Goal: Information Seeking & Learning: Learn about a topic

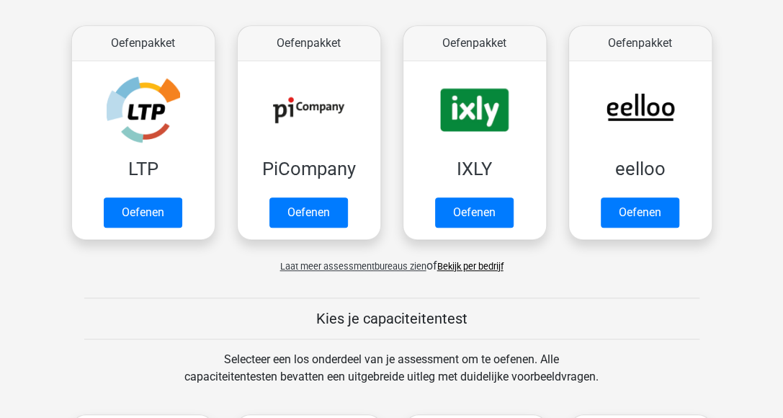
scroll to position [432, 0]
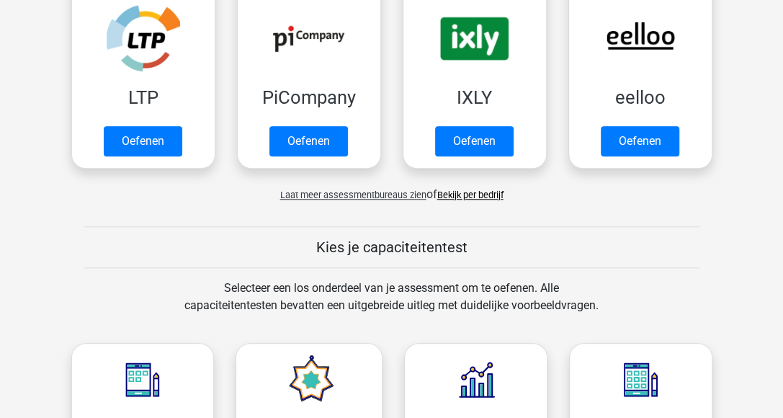
click at [478, 191] on link "Bekijk per bedrijf" at bounding box center [470, 194] width 66 height 11
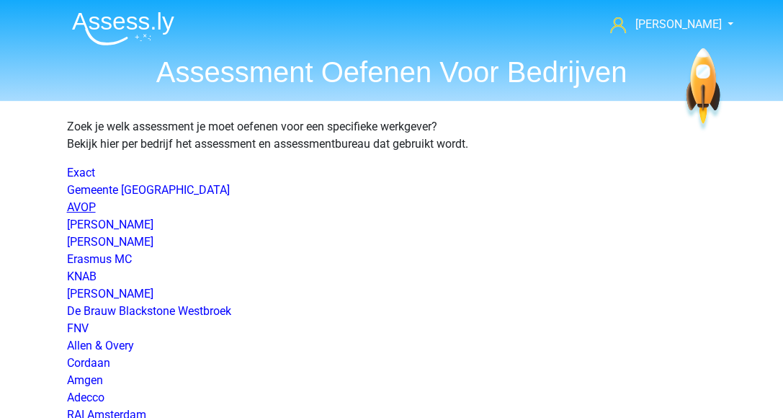
click at [84, 200] on link "AVOP" at bounding box center [81, 207] width 29 height 14
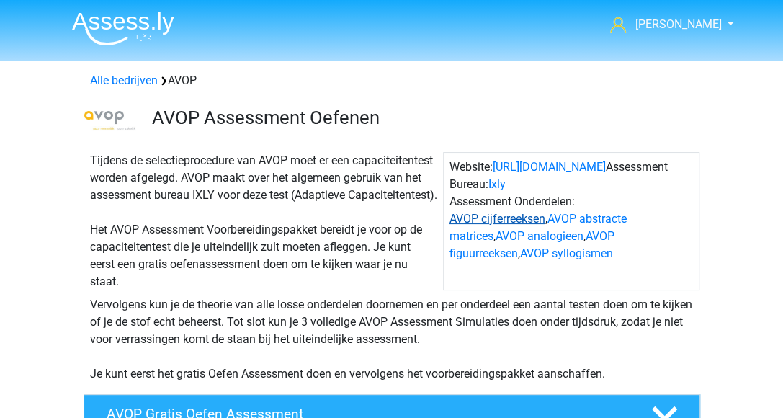
click at [492, 213] on link "AVOP cijferreeksen" at bounding box center [498, 219] width 96 height 14
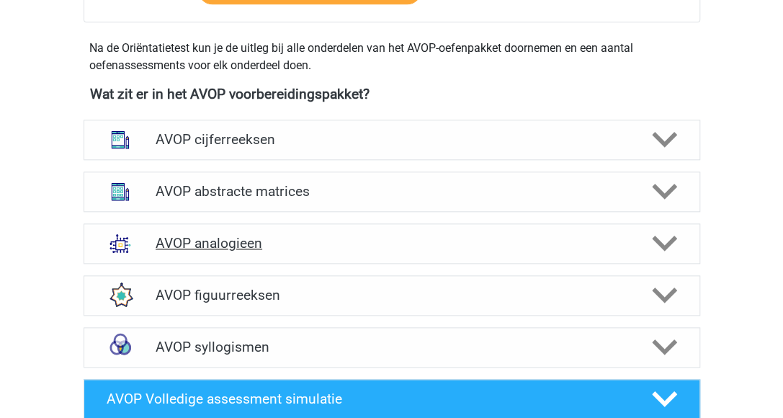
scroll to position [596, 0]
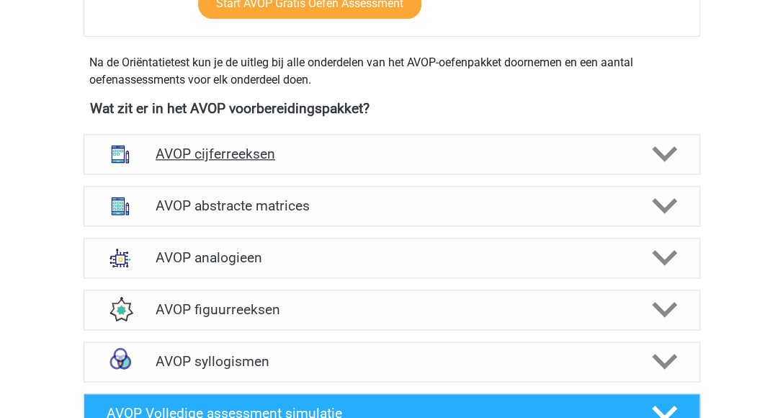
click at [237, 162] on h4 "AVOP cijferreeksen" at bounding box center [392, 154] width 472 height 17
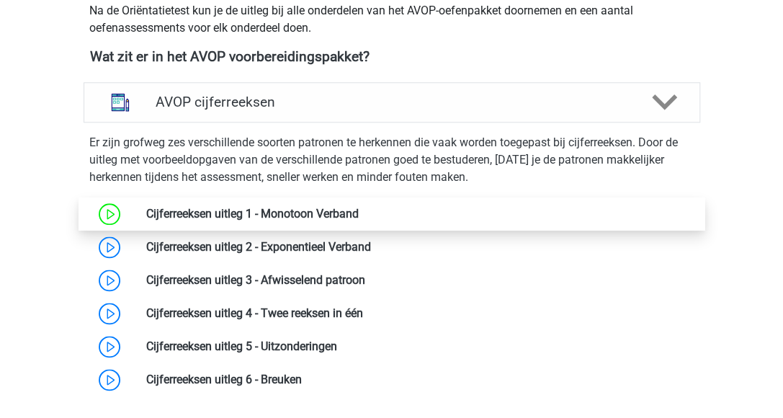
scroll to position [669, 0]
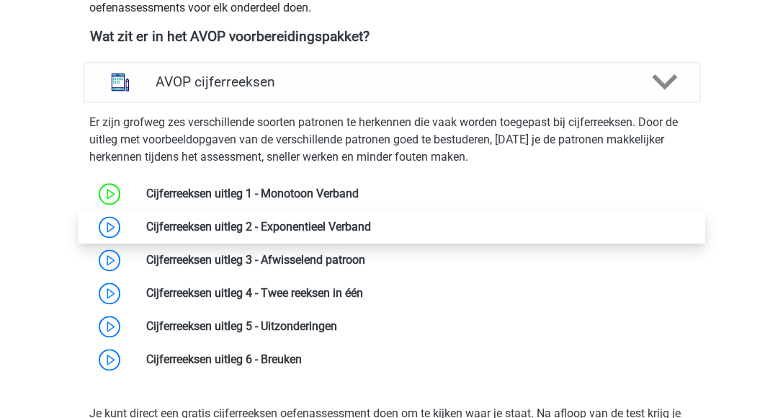
click at [371, 233] on link at bounding box center [371, 227] width 0 height 14
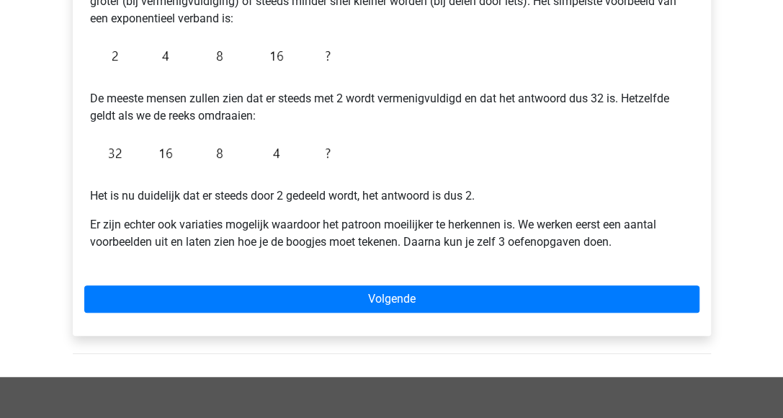
scroll to position [360, 0]
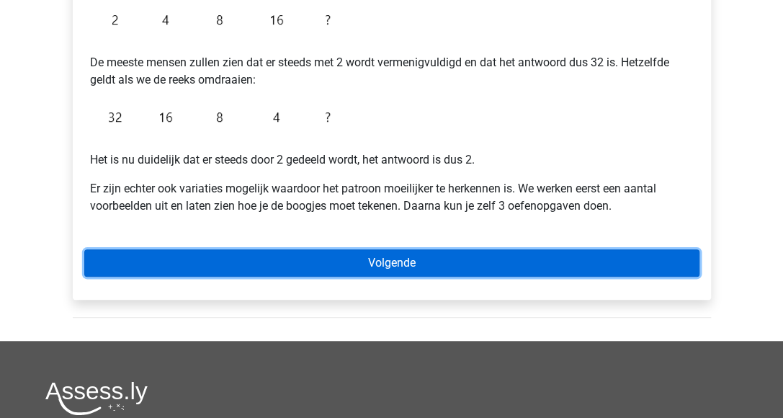
click at [412, 259] on link "Volgende" at bounding box center [391, 262] width 615 height 27
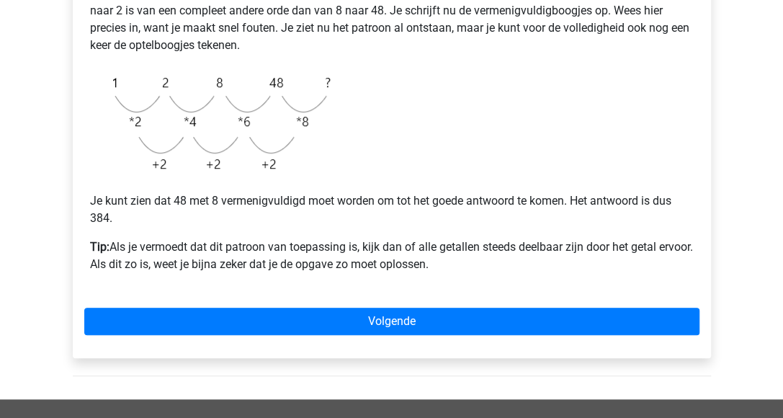
scroll to position [504, 0]
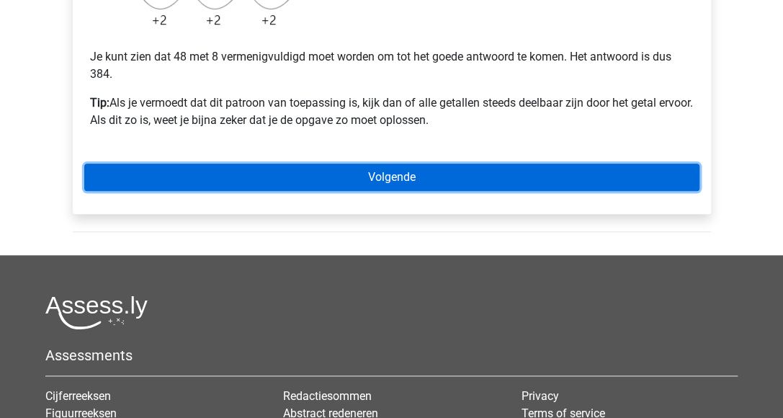
click at [437, 174] on link "Volgende" at bounding box center [391, 177] width 615 height 27
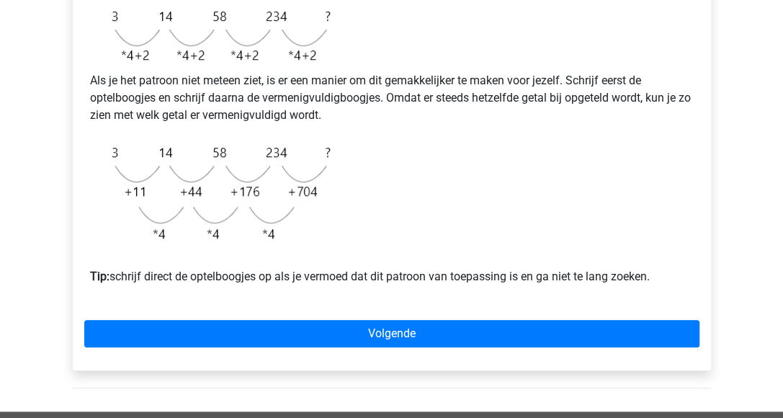
scroll to position [432, 0]
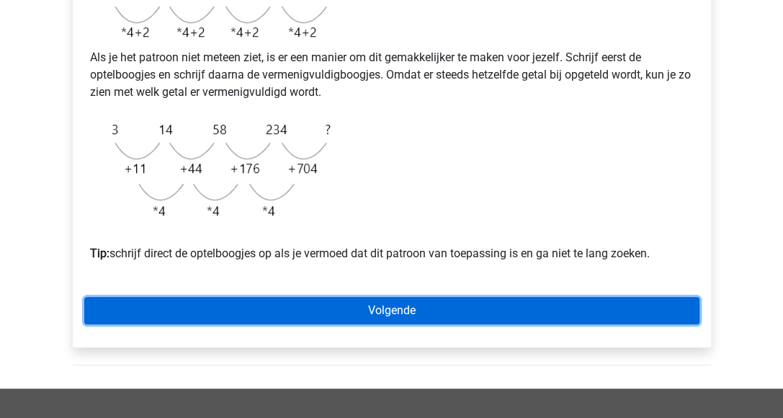
click at [408, 324] on link "Volgende" at bounding box center [391, 310] width 615 height 27
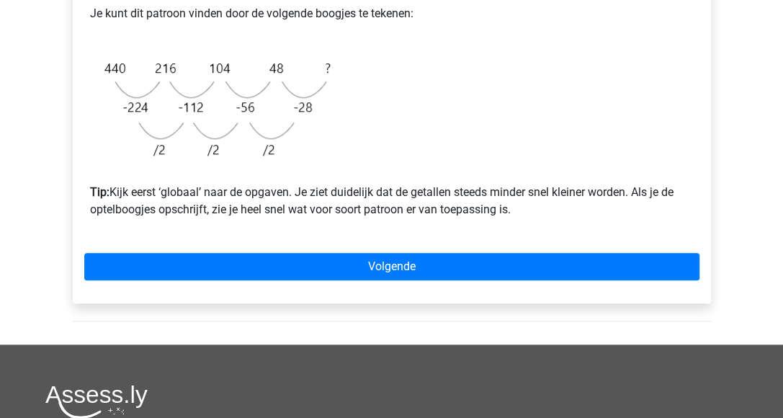
scroll to position [504, 0]
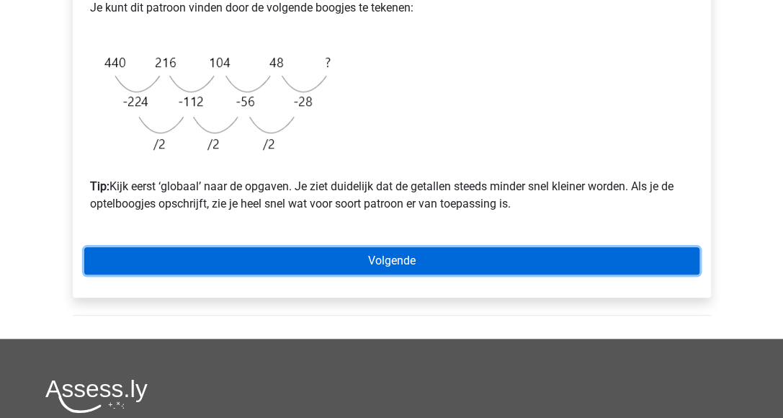
click at [447, 264] on link "Volgende" at bounding box center [391, 260] width 615 height 27
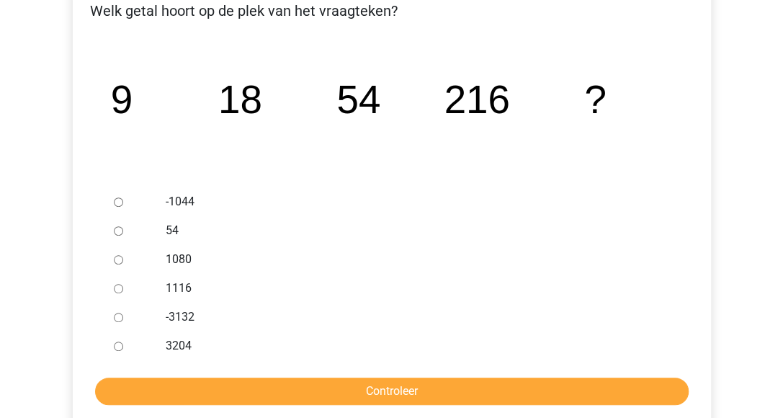
scroll to position [288, 0]
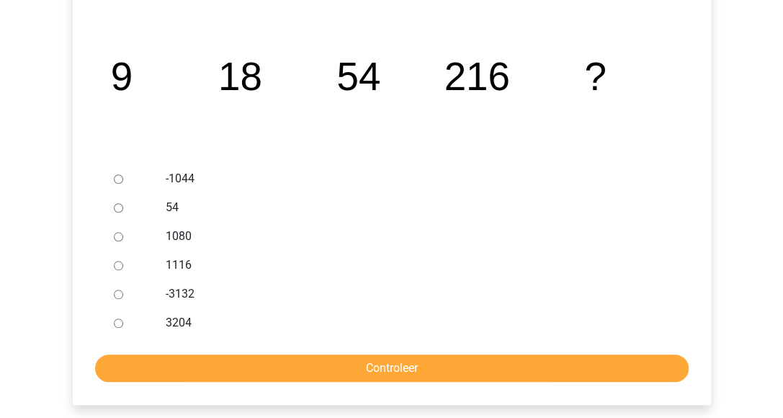
click at [110, 240] on div at bounding box center [132, 236] width 48 height 29
click at [125, 237] on div at bounding box center [132, 236] width 48 height 29
click at [115, 233] on input "1080" at bounding box center [118, 236] width 9 height 9
radio input "true"
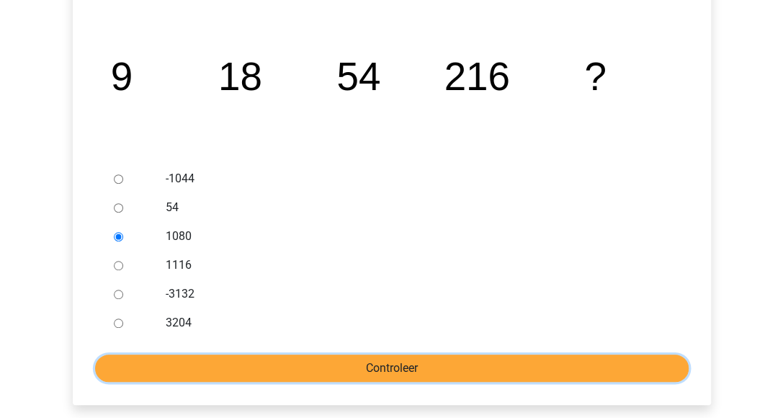
click at [177, 357] on input "Controleer" at bounding box center [392, 367] width 594 height 27
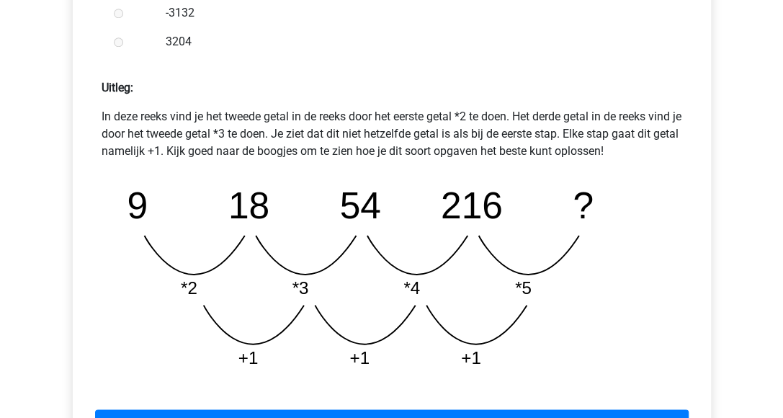
scroll to position [648, 0]
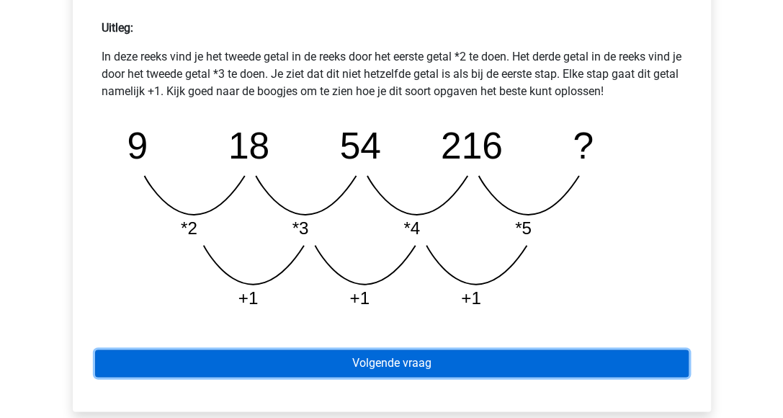
drag, startPoint x: 0, startPoint y: 0, endPoint x: 177, endPoint y: 357, distance: 398.9
click at [177, 357] on link "Volgende vraag" at bounding box center [392, 362] width 594 height 27
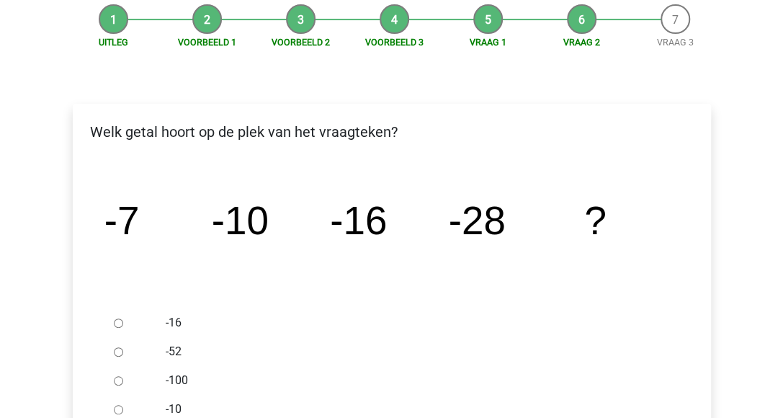
scroll to position [216, 0]
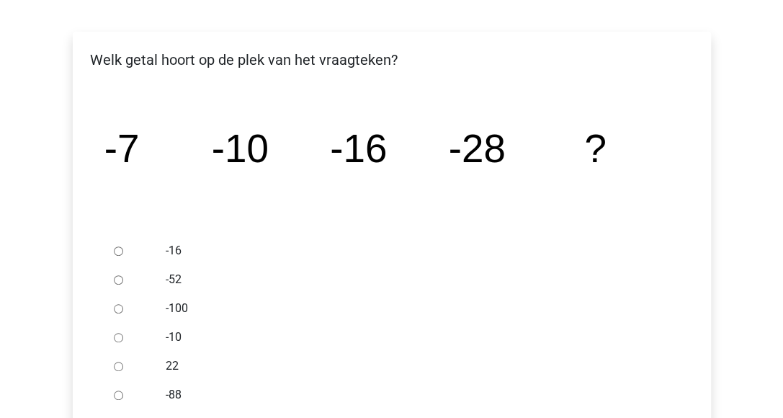
click at [117, 283] on input "-52" at bounding box center [118, 279] width 9 height 9
radio input "true"
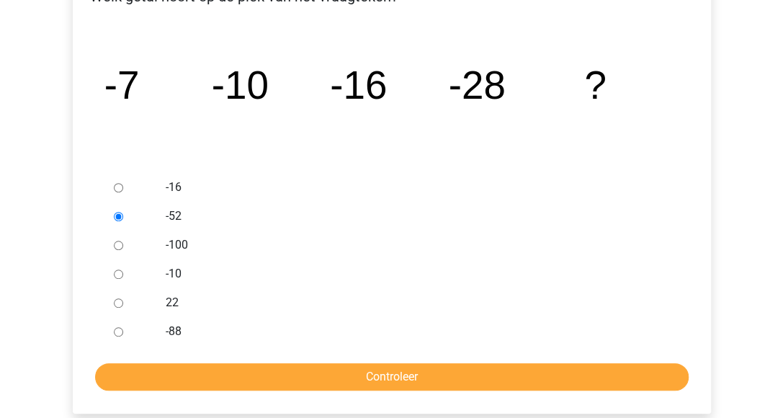
scroll to position [360, 0]
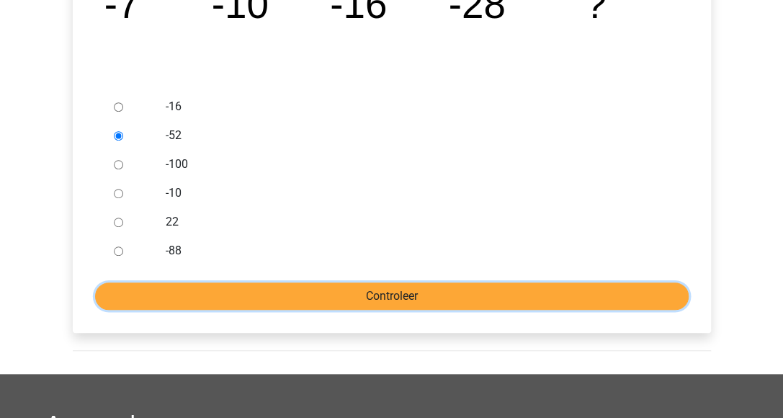
click at [295, 297] on input "Controleer" at bounding box center [392, 295] width 594 height 27
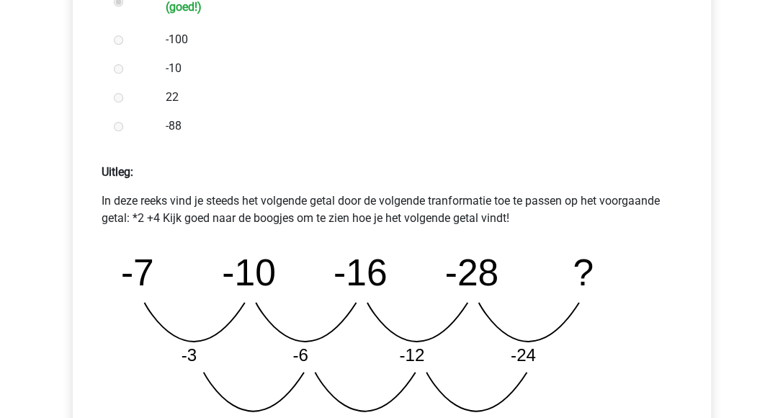
scroll to position [648, 0]
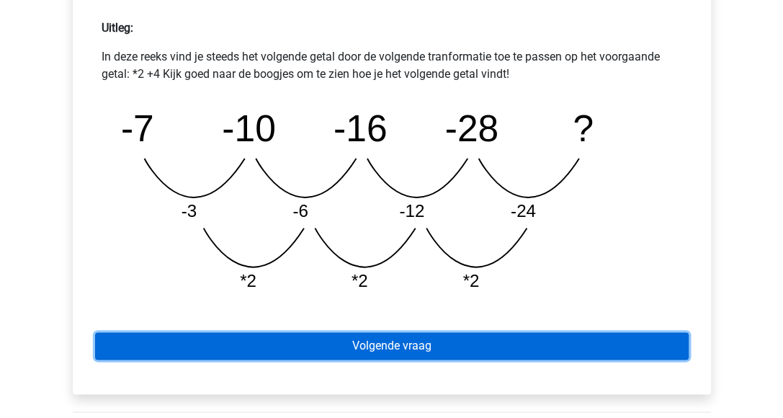
click at [491, 347] on link "Volgende vraag" at bounding box center [392, 345] width 594 height 27
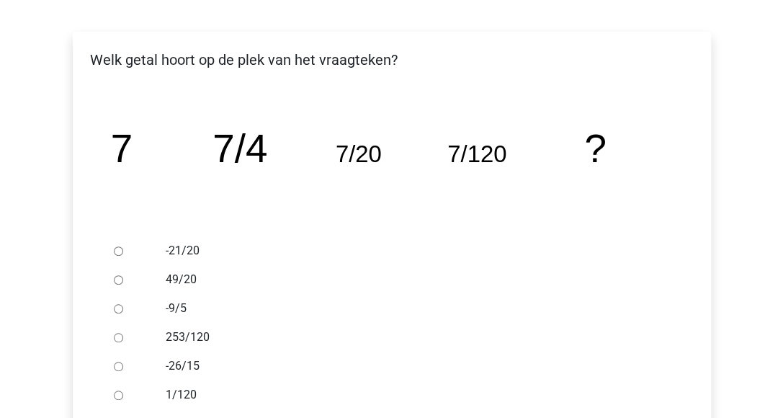
scroll to position [288, 0]
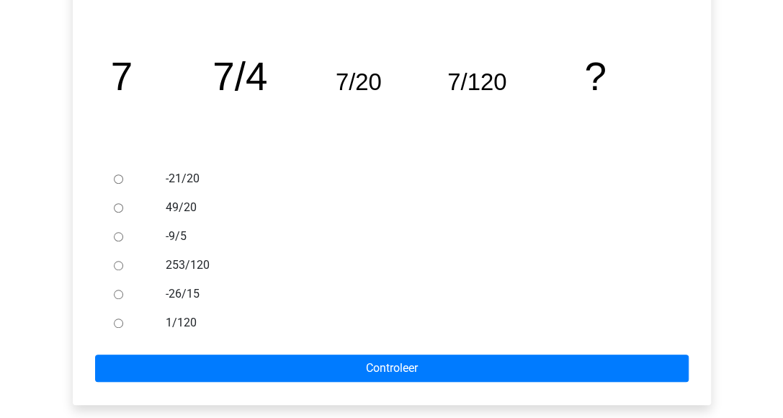
click at [118, 321] on input "1/120" at bounding box center [118, 322] width 9 height 9
radio input "true"
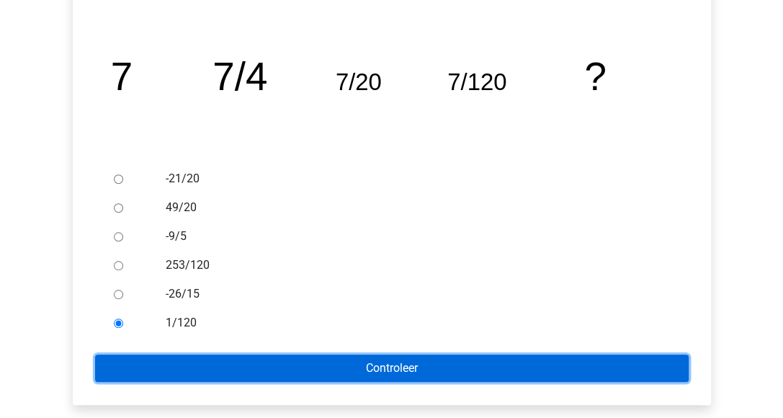
click at [138, 360] on input "Controleer" at bounding box center [392, 367] width 594 height 27
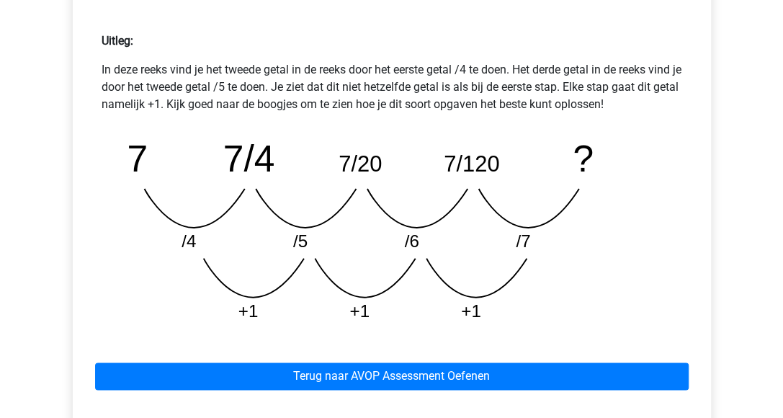
scroll to position [648, 0]
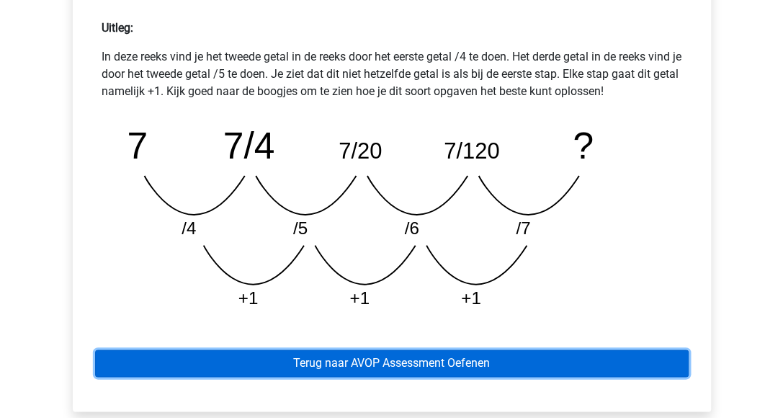
click at [295, 365] on link "Terug naar AVOP Assessment Oefenen" at bounding box center [392, 362] width 594 height 27
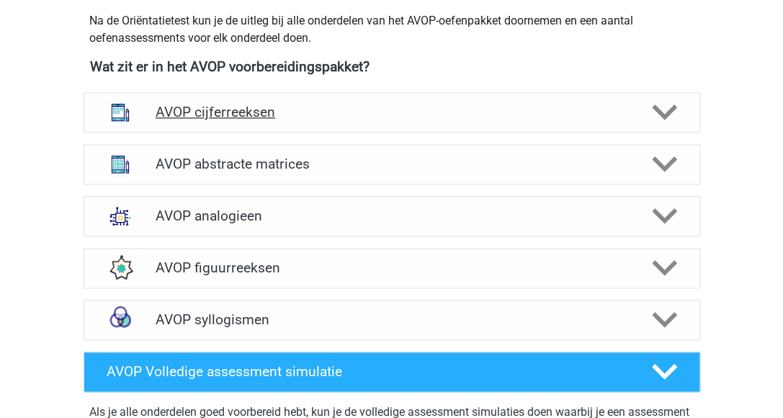
scroll to position [648, 0]
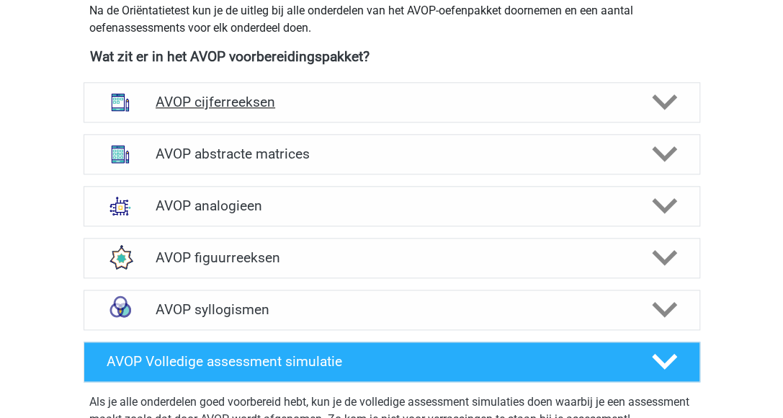
click at [239, 122] on div "AVOP cijferreeksen" at bounding box center [392, 102] width 617 height 40
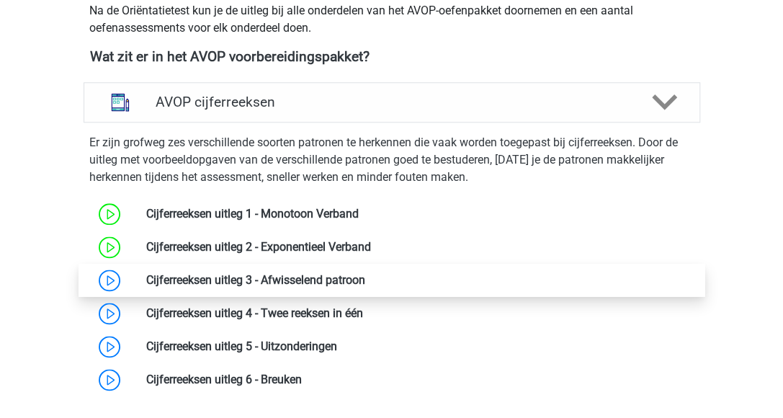
click at [365, 287] on link at bounding box center [365, 280] width 0 height 14
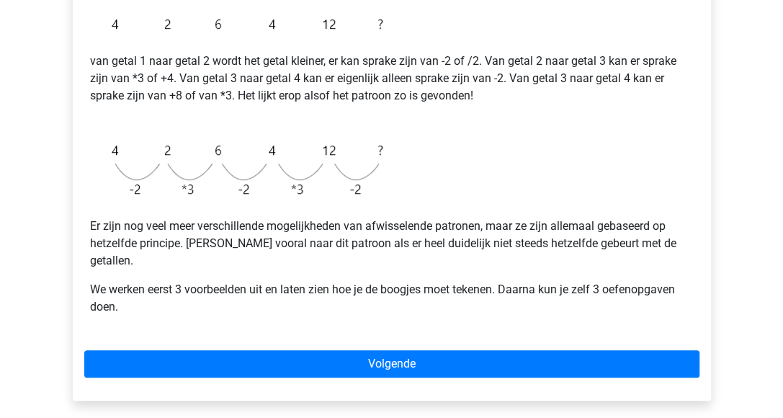
scroll to position [360, 0]
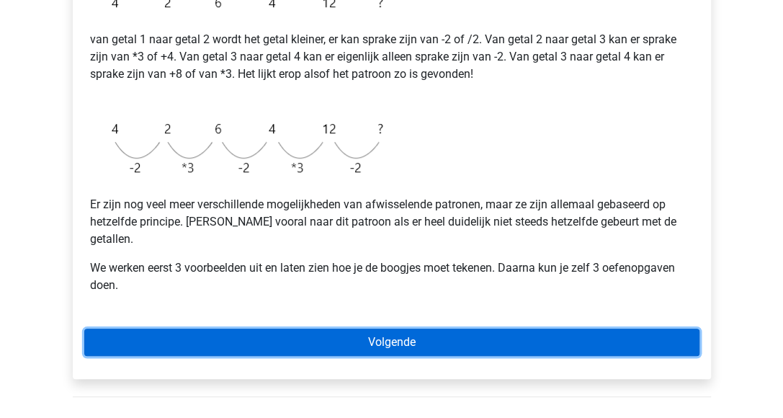
click at [385, 329] on link "Volgende" at bounding box center [391, 342] width 615 height 27
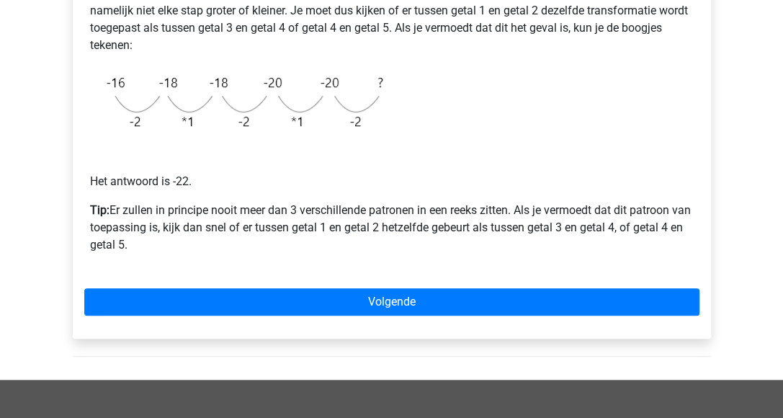
scroll to position [360, 0]
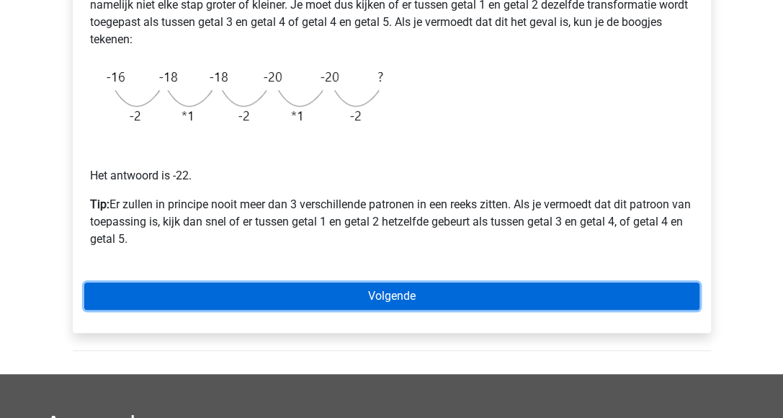
click at [377, 298] on link "Volgende" at bounding box center [391, 295] width 615 height 27
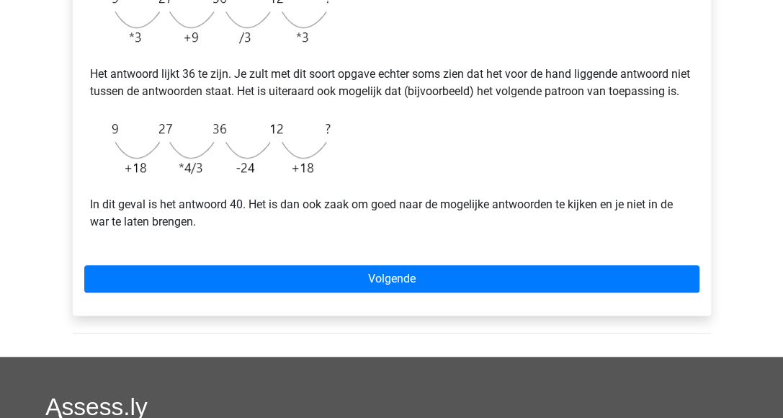
scroll to position [504, 0]
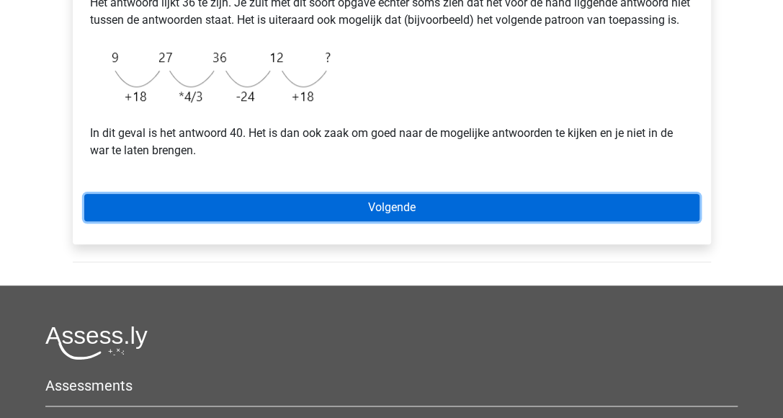
click at [549, 221] on link "Volgende" at bounding box center [391, 207] width 615 height 27
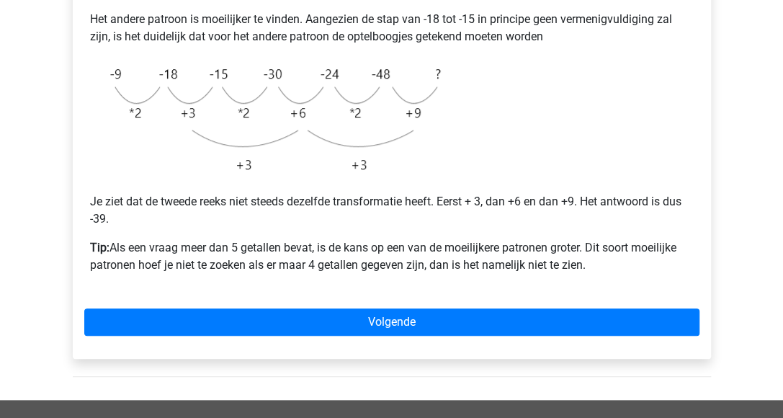
scroll to position [432, 0]
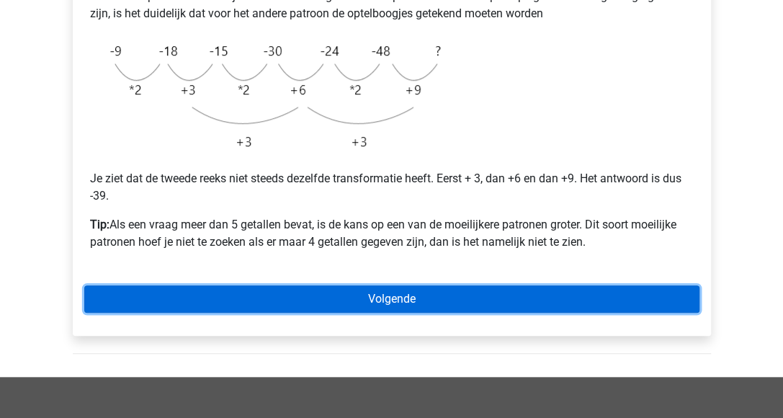
click at [389, 304] on link "Volgende" at bounding box center [391, 298] width 615 height 27
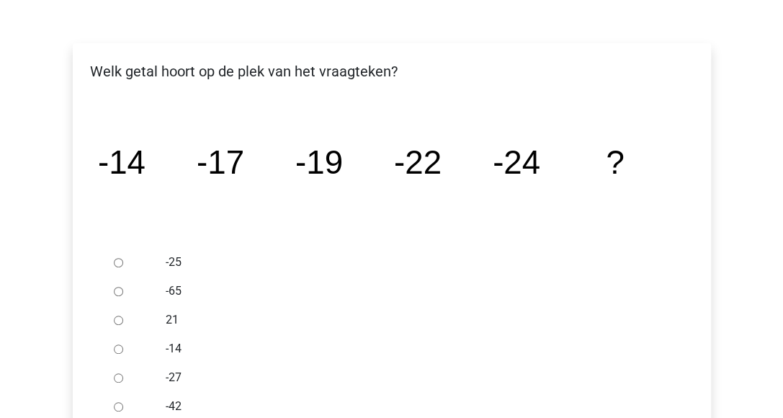
scroll to position [288, 0]
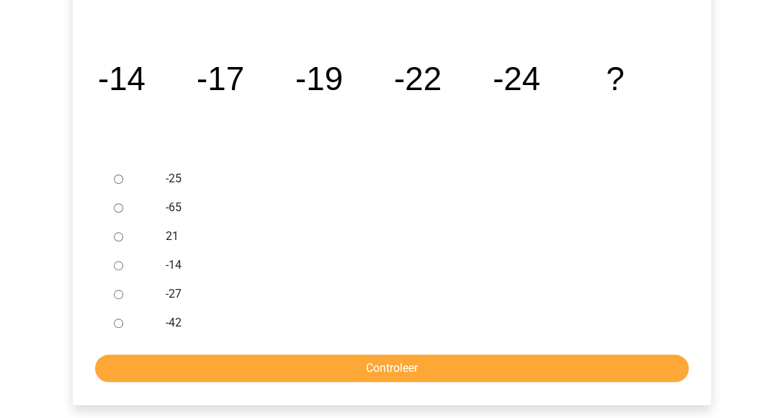
click at [117, 296] on input "-27" at bounding box center [118, 294] width 9 height 9
radio input "true"
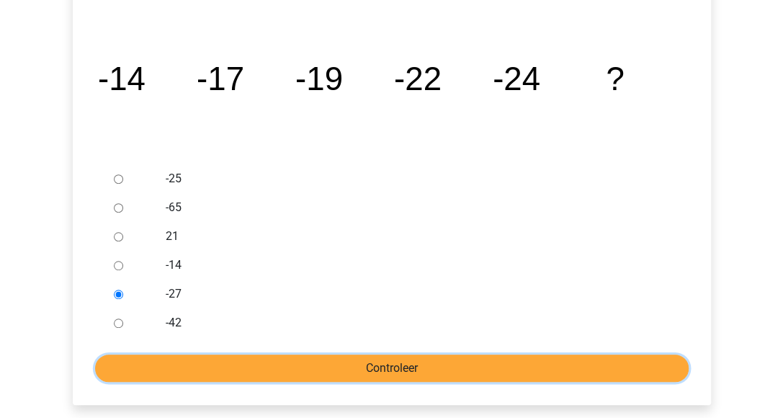
click at [267, 362] on input "Controleer" at bounding box center [392, 367] width 594 height 27
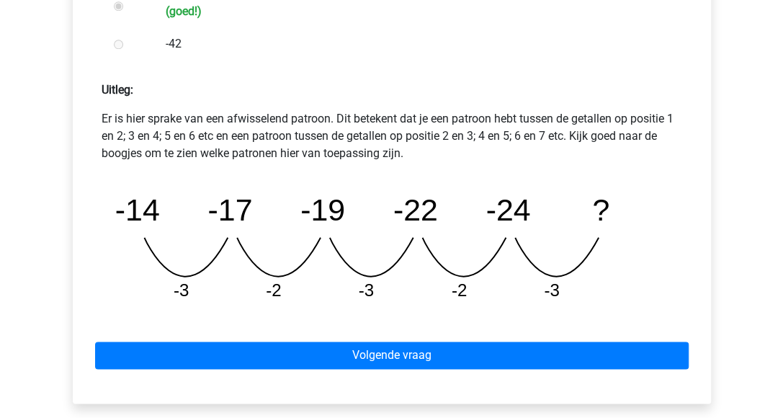
scroll to position [648, 0]
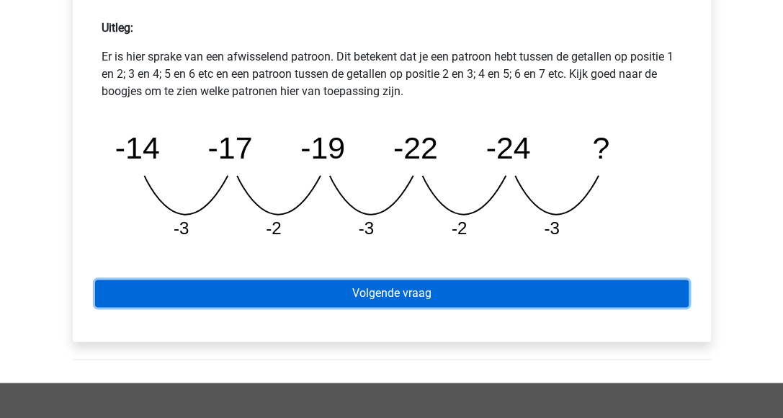
click at [430, 292] on link "Volgende vraag" at bounding box center [392, 293] width 594 height 27
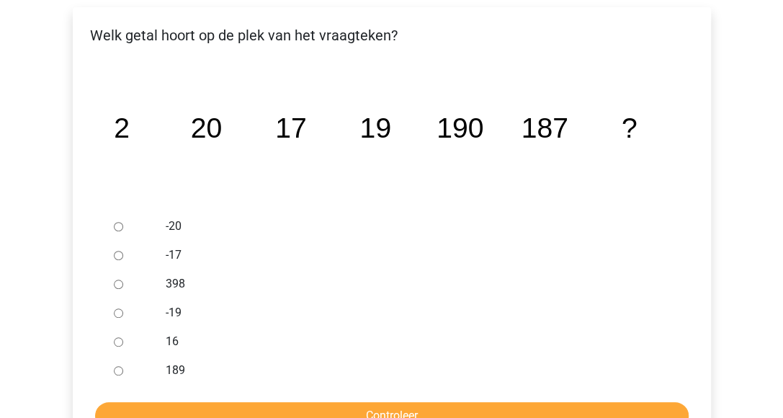
scroll to position [288, 0]
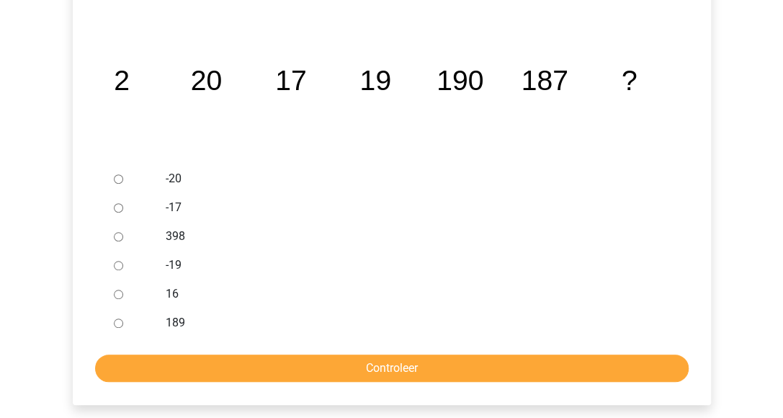
click at [122, 324] on input "189" at bounding box center [118, 322] width 9 height 9
radio input "true"
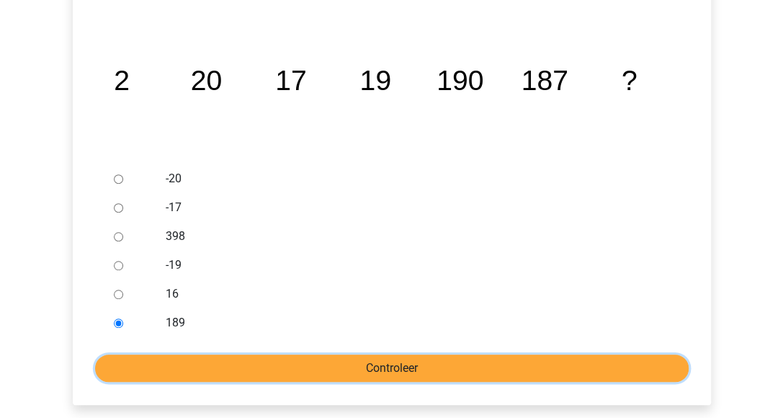
click at [126, 375] on input "Controleer" at bounding box center [392, 367] width 594 height 27
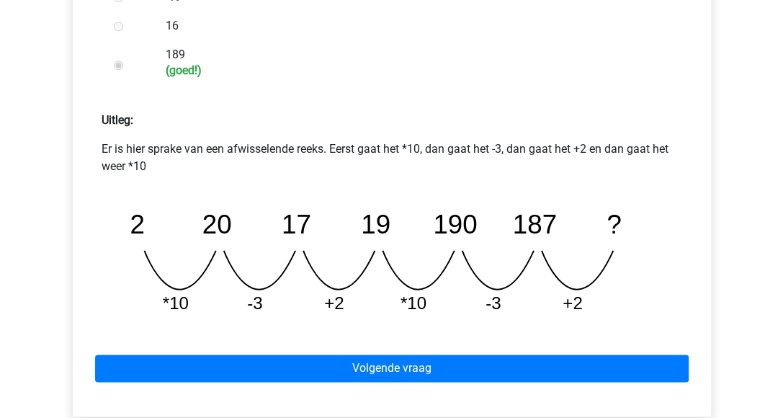
scroll to position [576, 0]
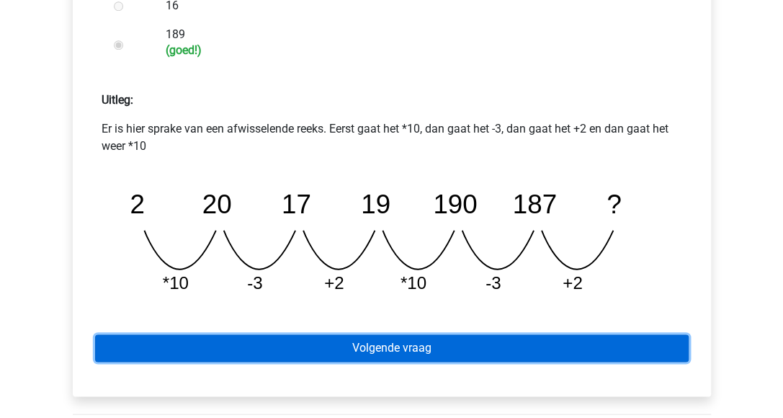
click at [450, 349] on link "Volgende vraag" at bounding box center [392, 347] width 594 height 27
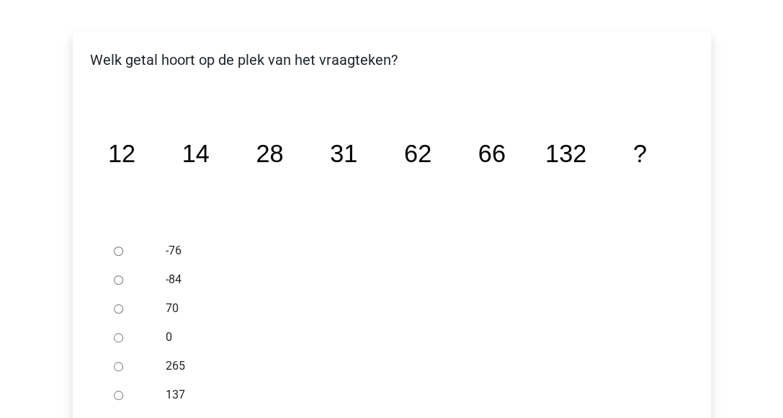
scroll to position [288, 0]
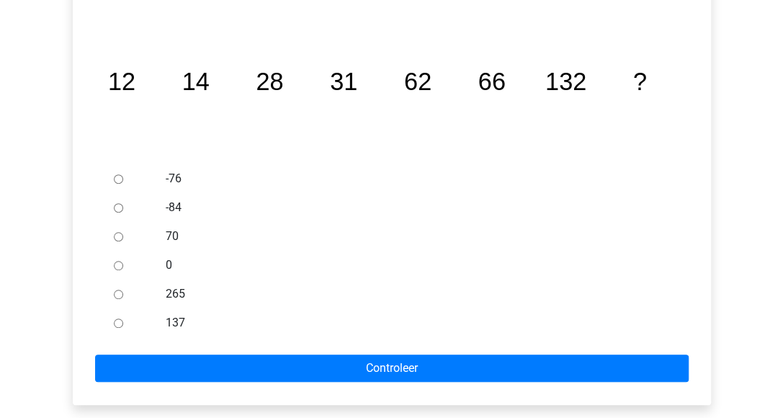
click at [120, 321] on input "137" at bounding box center [118, 322] width 9 height 9
radio input "true"
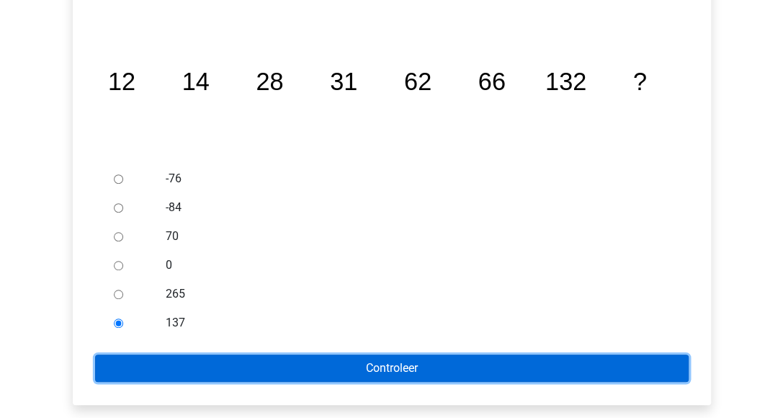
click at [134, 365] on input "Controleer" at bounding box center [392, 367] width 594 height 27
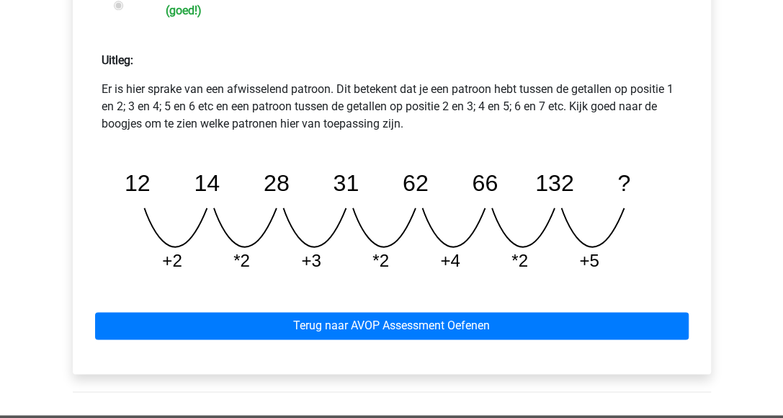
scroll to position [648, 0]
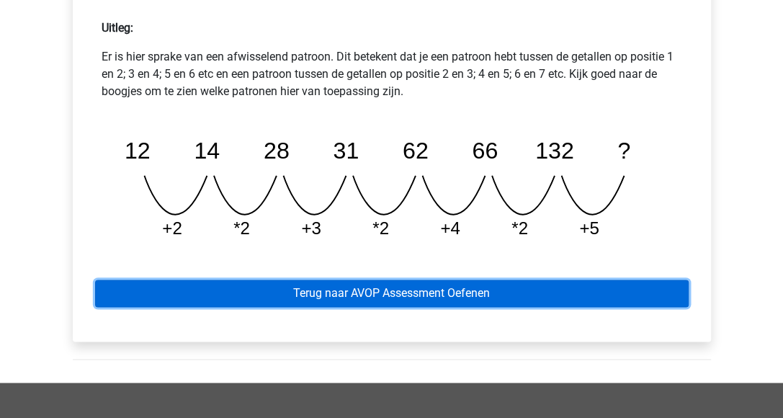
click at [339, 291] on link "Terug naar AVOP Assessment Oefenen" at bounding box center [392, 293] width 594 height 27
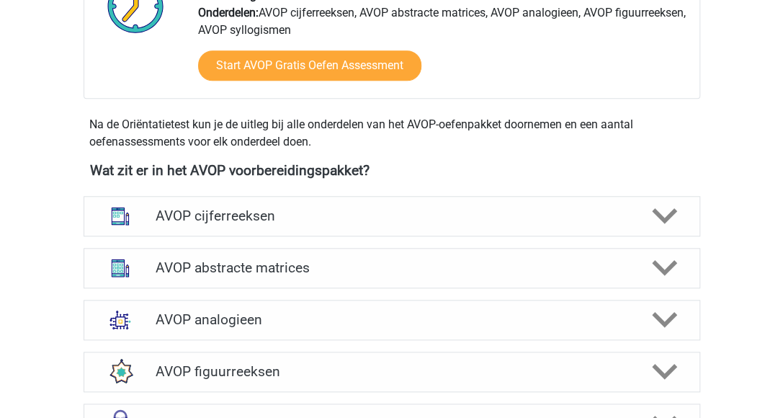
scroll to position [504, 0]
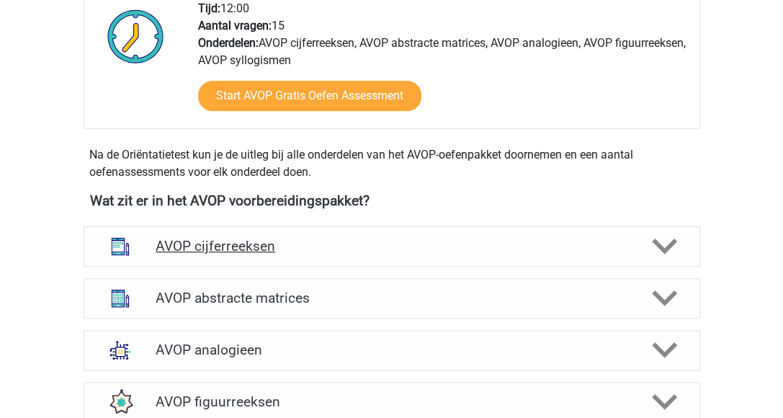
click at [246, 254] on h4 "AVOP cijferreeksen" at bounding box center [392, 246] width 472 height 17
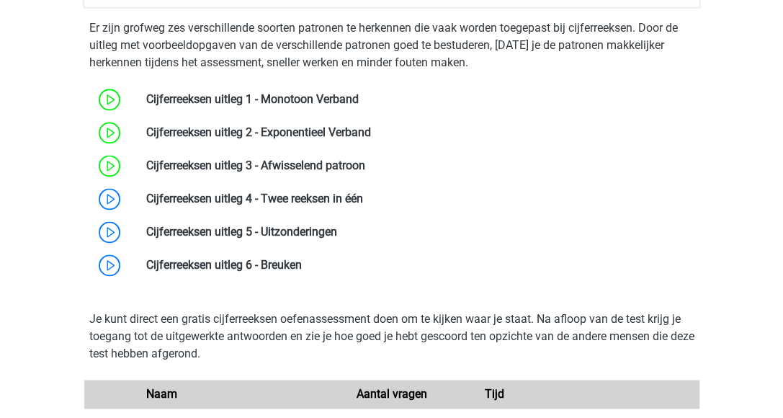
scroll to position [792, 0]
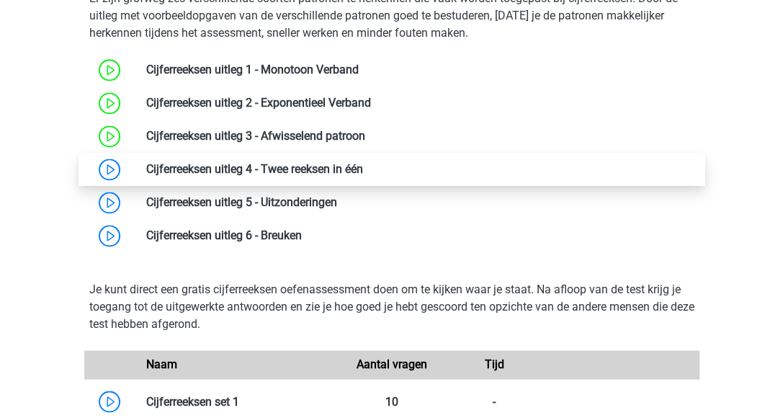
click at [363, 176] on link at bounding box center [363, 169] width 0 height 14
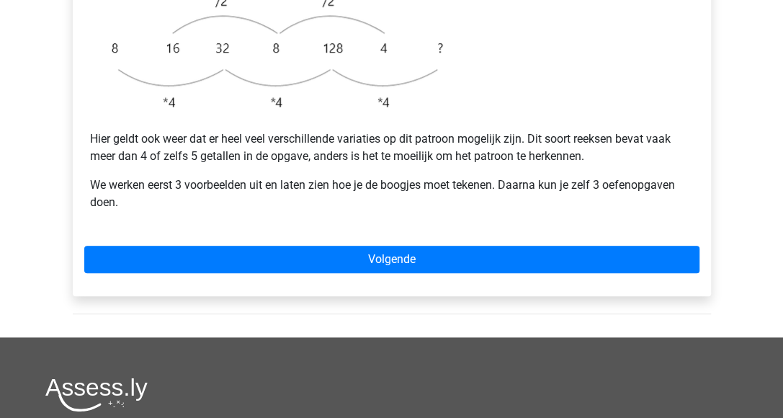
scroll to position [504, 0]
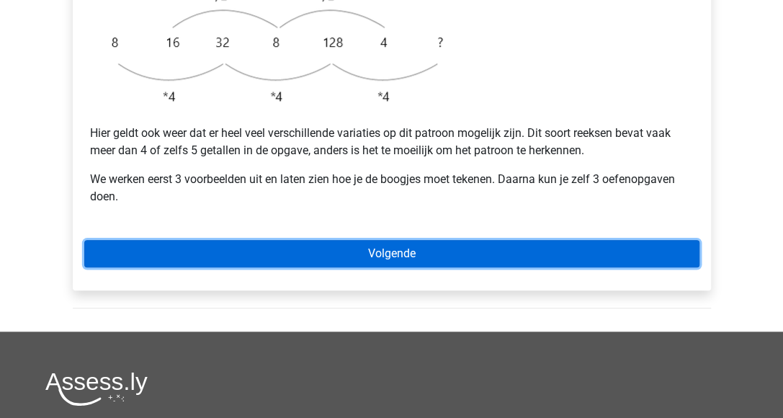
click at [448, 240] on link "Volgende" at bounding box center [391, 253] width 615 height 27
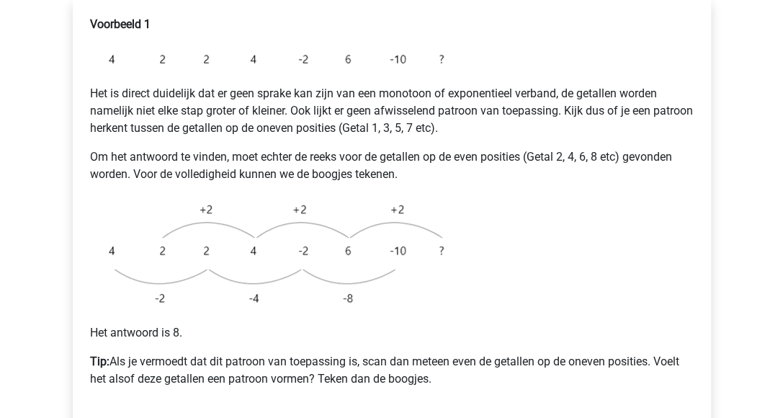
scroll to position [288, 0]
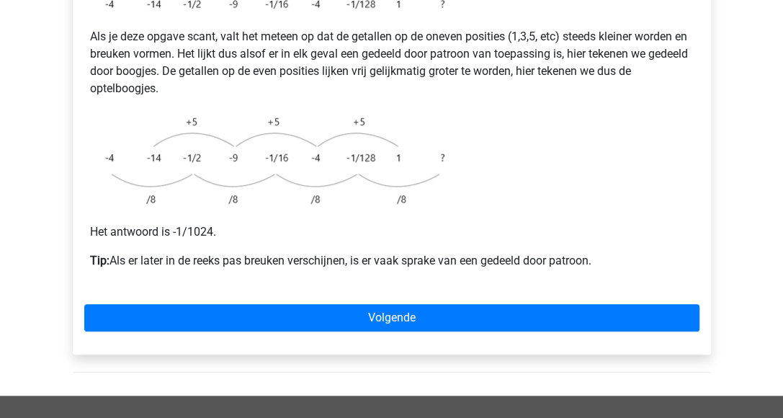
scroll to position [360, 0]
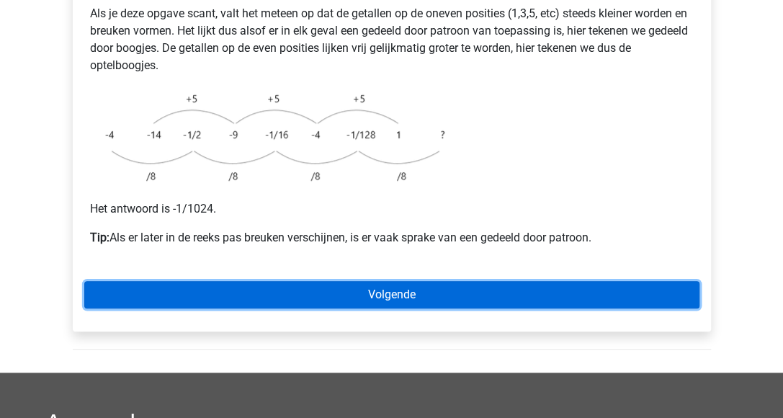
click at [450, 281] on link "Volgende" at bounding box center [391, 294] width 615 height 27
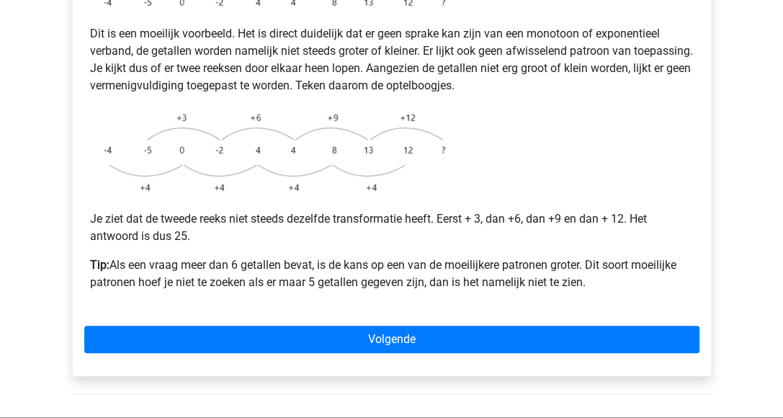
scroll to position [360, 0]
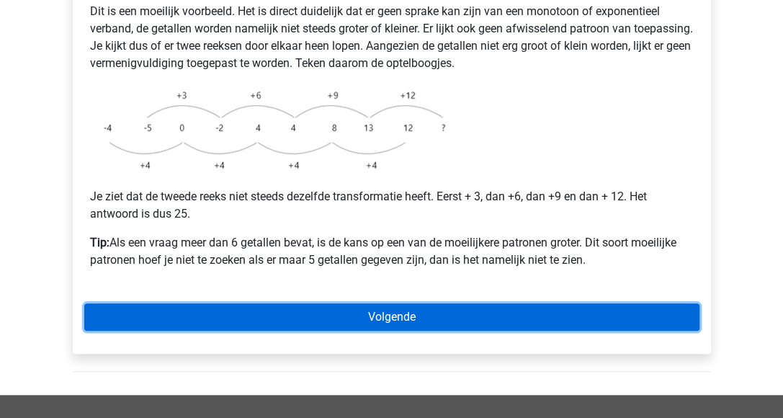
click at [395, 303] on link "Volgende" at bounding box center [391, 316] width 615 height 27
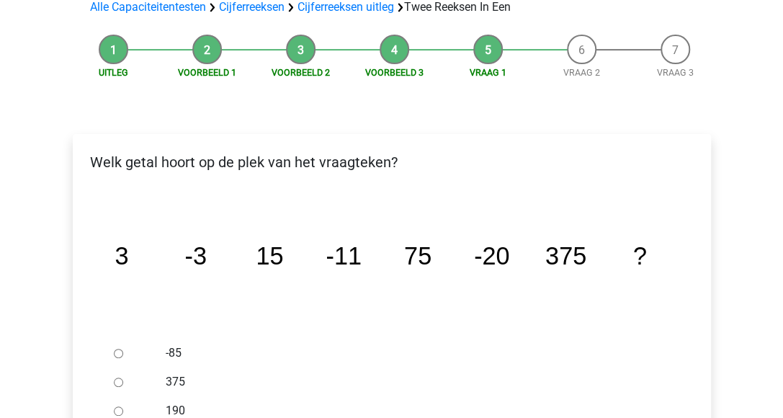
scroll to position [288, 0]
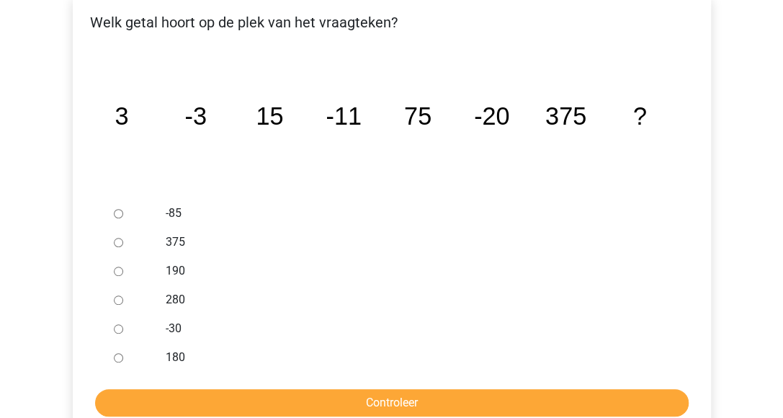
click at [114, 324] on input "-30" at bounding box center [118, 328] width 9 height 9
radio input "true"
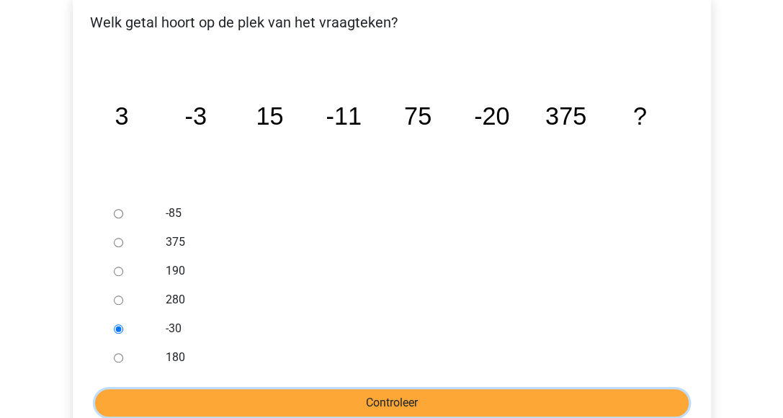
click at [164, 389] on input "Controleer" at bounding box center [392, 402] width 594 height 27
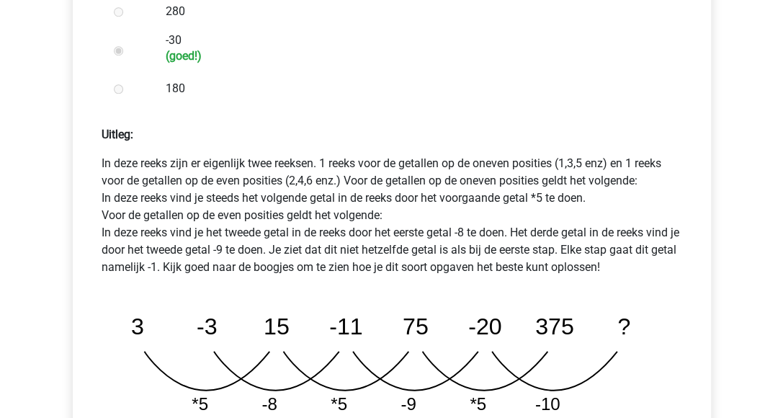
scroll to position [648, 0]
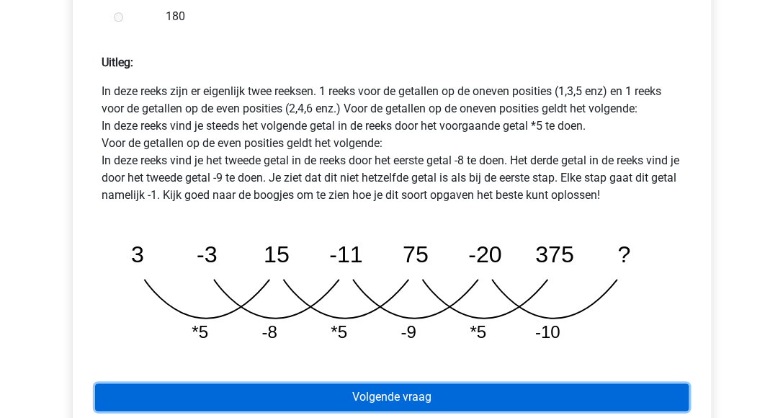
click at [401, 383] on link "Volgende vraag" at bounding box center [392, 396] width 594 height 27
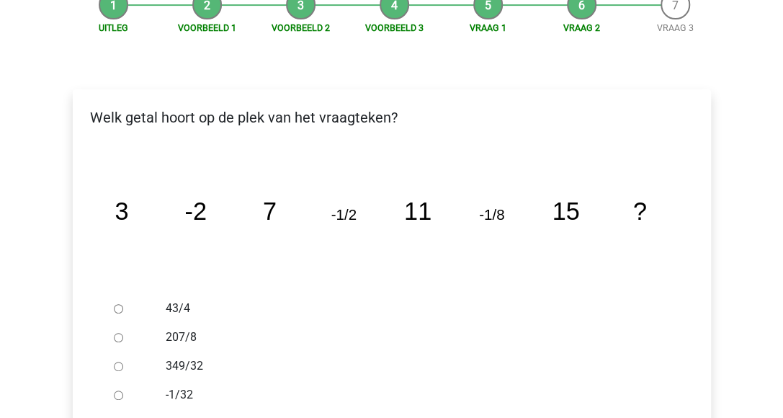
scroll to position [216, 0]
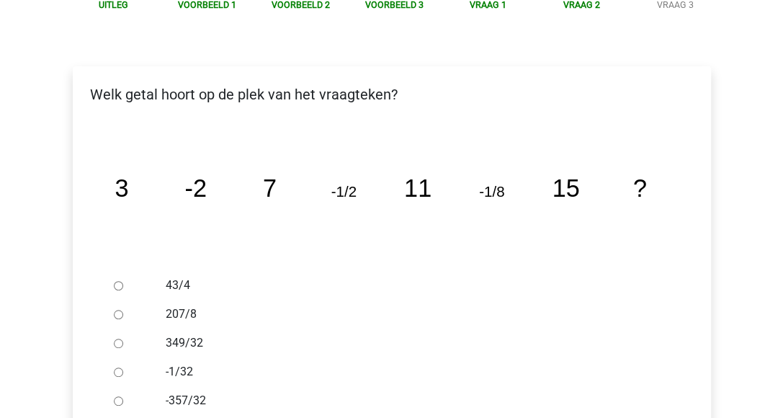
click at [118, 367] on input "-1/32" at bounding box center [118, 371] width 9 height 9
radio input "true"
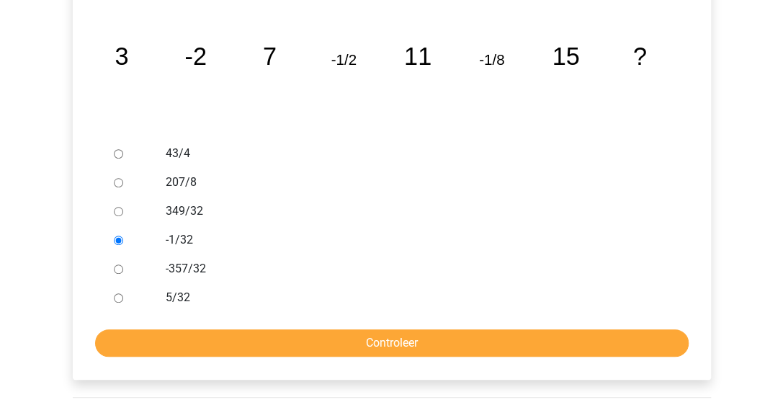
scroll to position [360, 0]
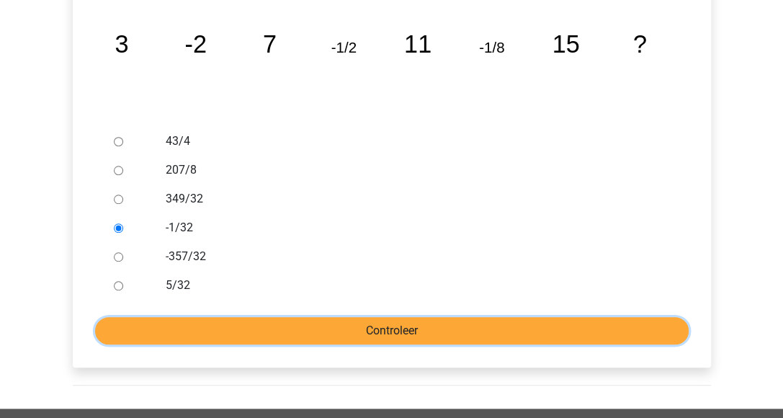
click at [359, 317] on input "Controleer" at bounding box center [392, 330] width 594 height 27
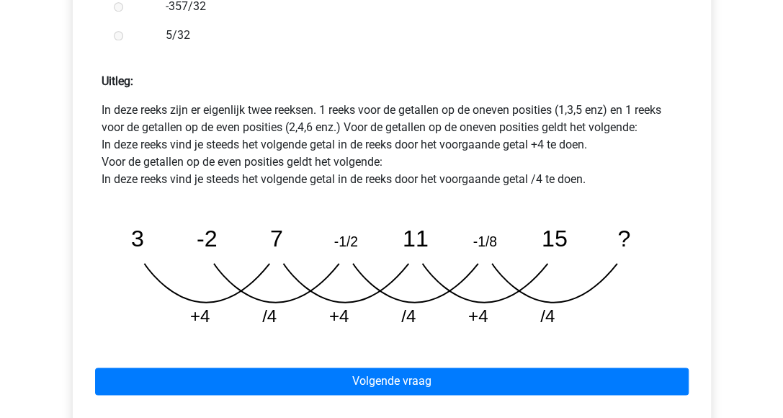
scroll to position [648, 0]
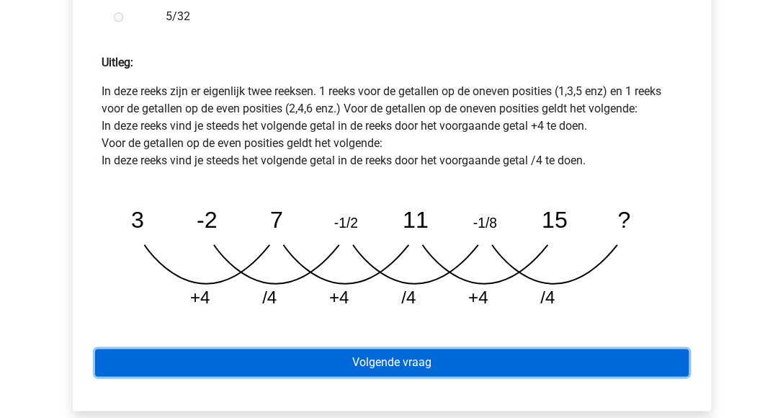
click at [408, 349] on link "Volgende vraag" at bounding box center [392, 362] width 594 height 27
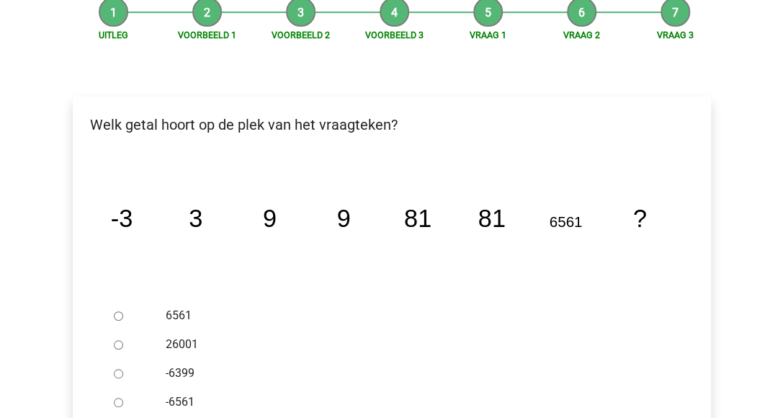
scroll to position [216, 0]
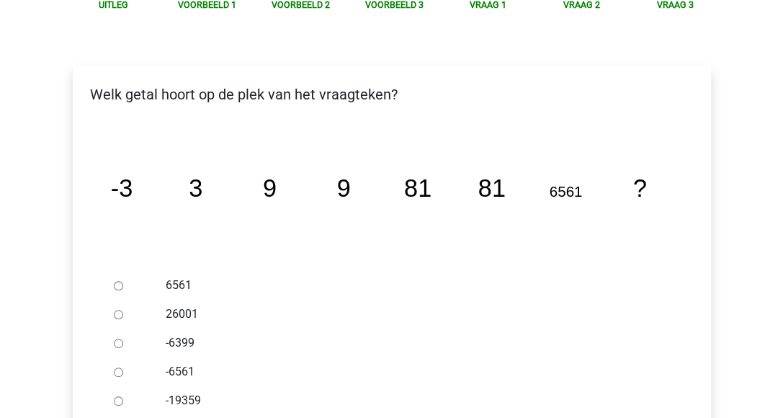
click at [115, 281] on input "6561" at bounding box center [118, 285] width 9 height 9
radio input "true"
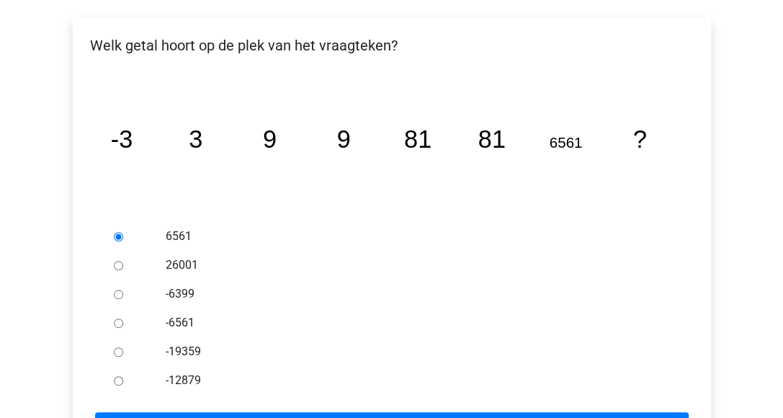
scroll to position [288, 0]
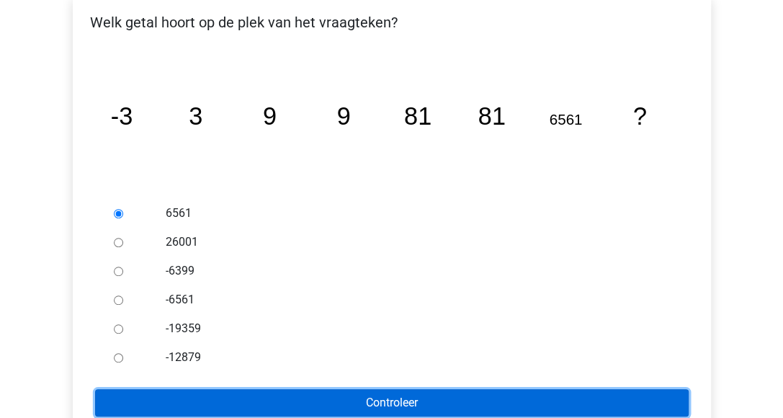
click at [344, 389] on input "Controleer" at bounding box center [392, 402] width 594 height 27
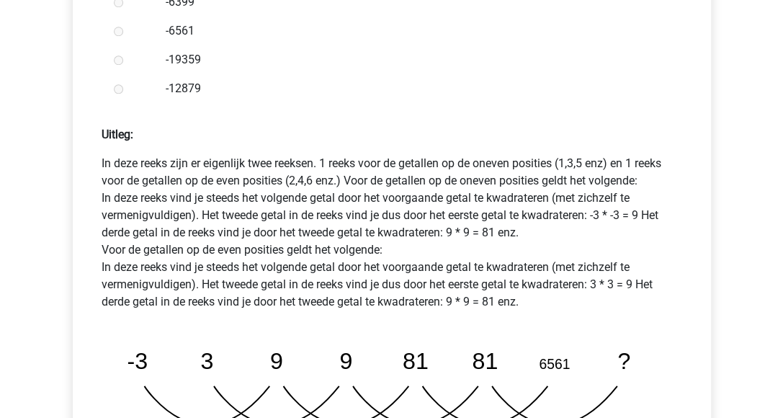
scroll to position [648, 0]
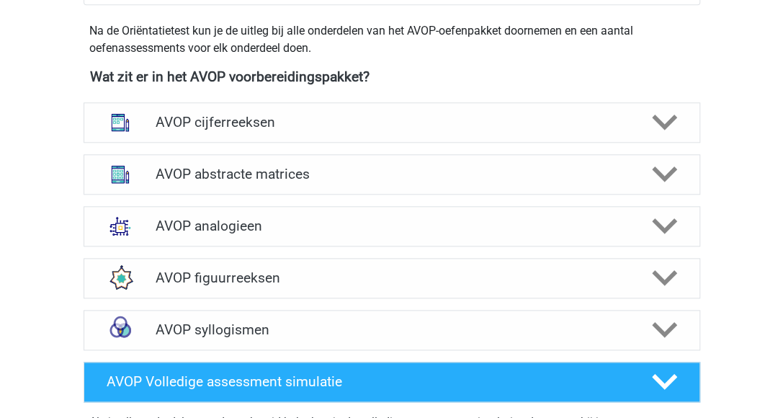
scroll to position [648, 0]
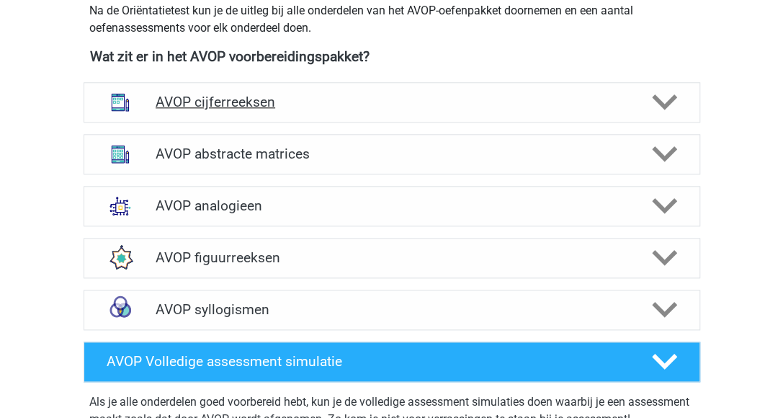
click at [227, 110] on h4 "AVOP cijferreeksen" at bounding box center [392, 102] width 472 height 17
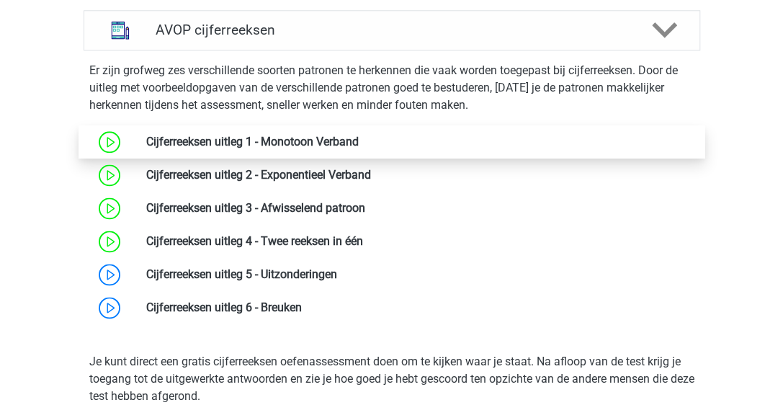
scroll to position [792, 0]
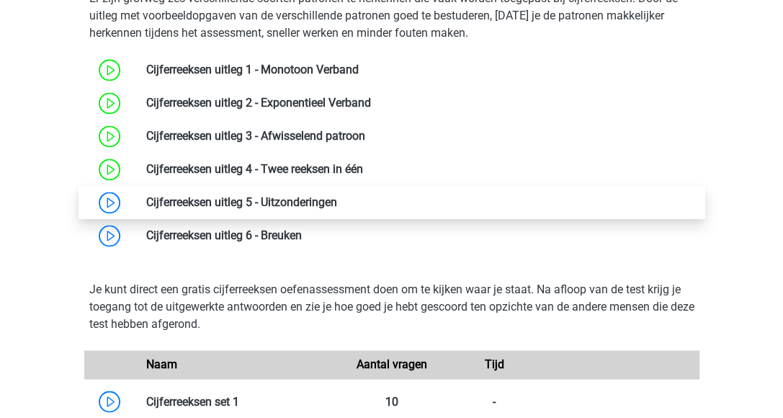
click at [337, 209] on link at bounding box center [337, 202] width 0 height 14
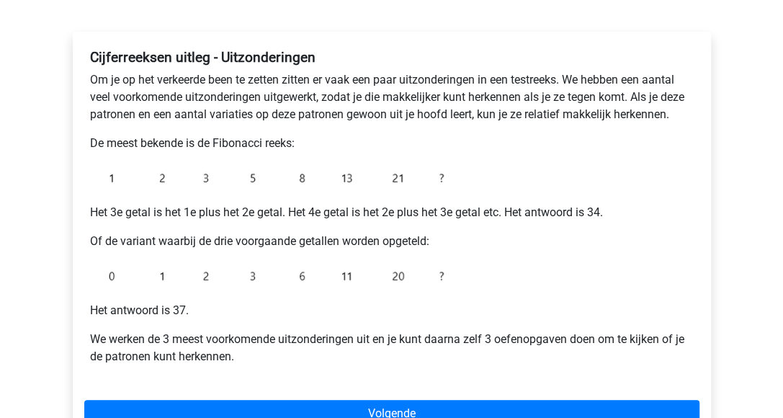
scroll to position [288, 0]
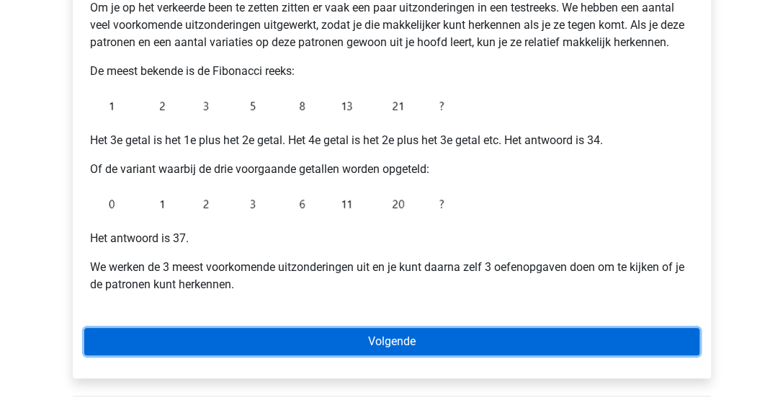
click at [337, 339] on link "Volgende" at bounding box center [391, 341] width 615 height 27
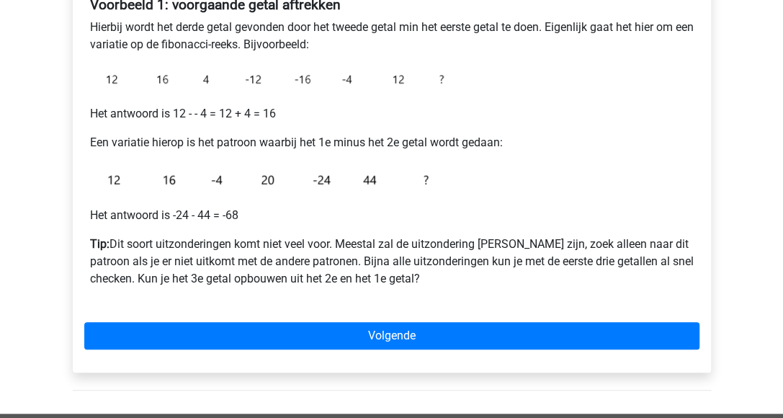
scroll to position [288, 0]
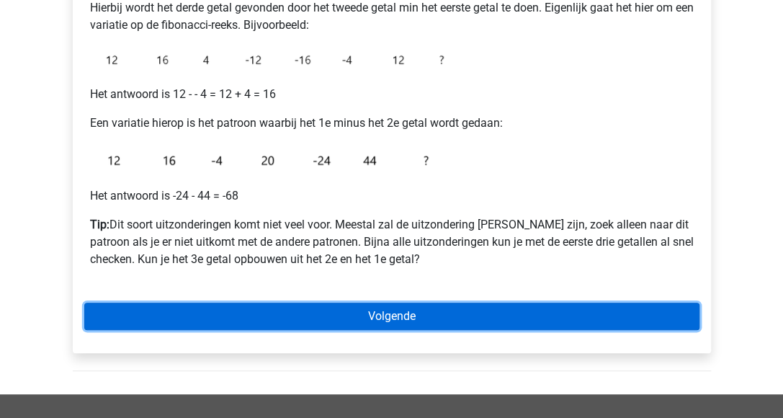
click at [412, 315] on link "Volgende" at bounding box center [391, 316] width 615 height 27
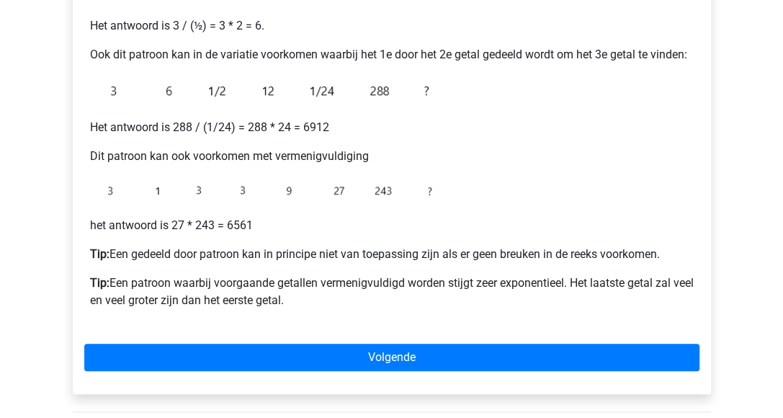
scroll to position [360, 0]
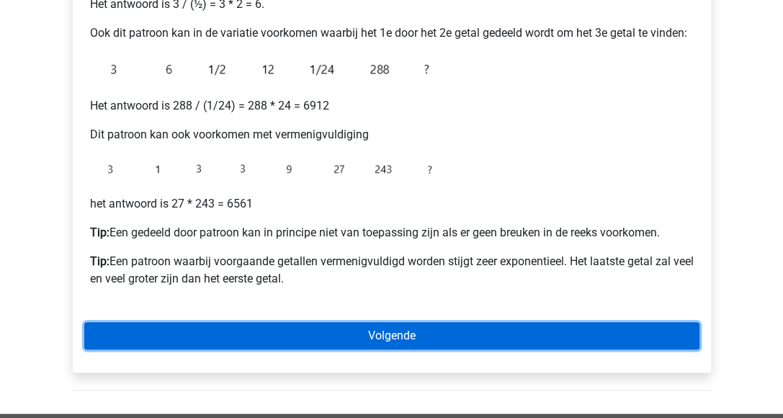
click at [409, 336] on link "Volgende" at bounding box center [391, 335] width 615 height 27
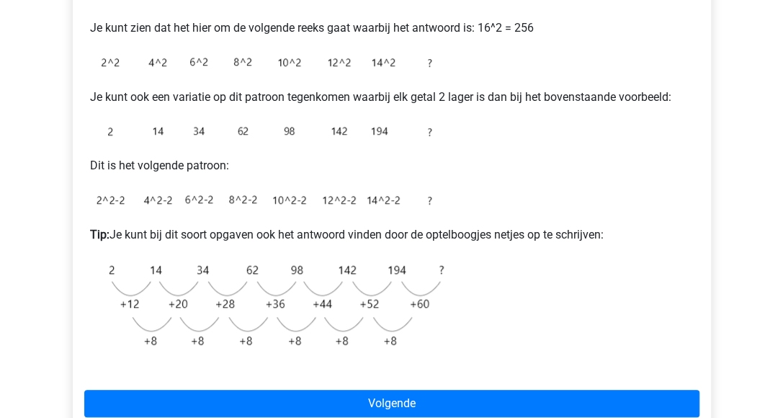
scroll to position [360, 0]
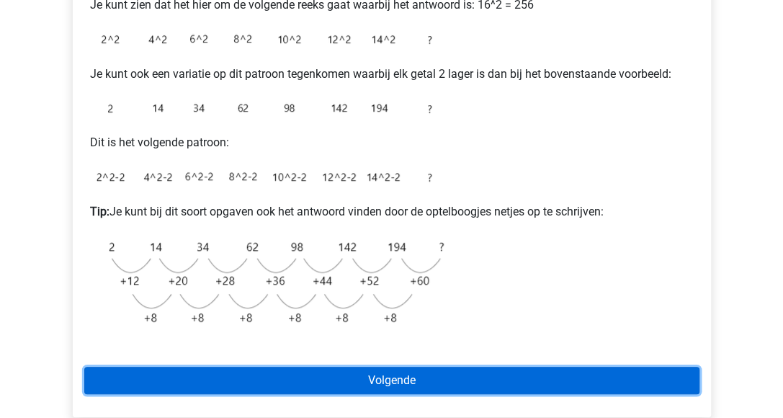
click at [357, 375] on link "Volgende" at bounding box center [391, 380] width 615 height 27
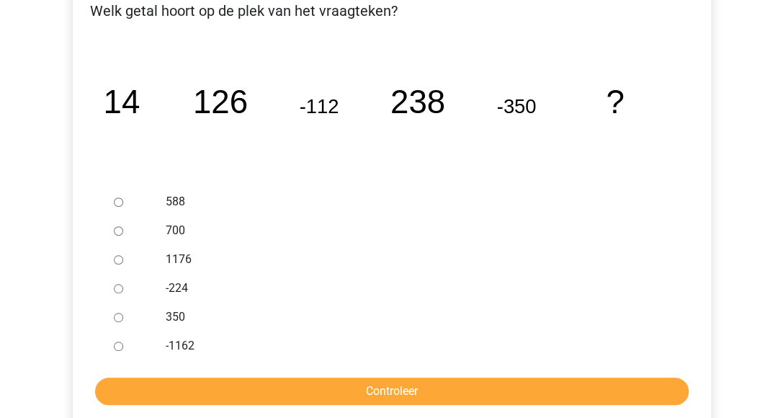
scroll to position [288, 0]
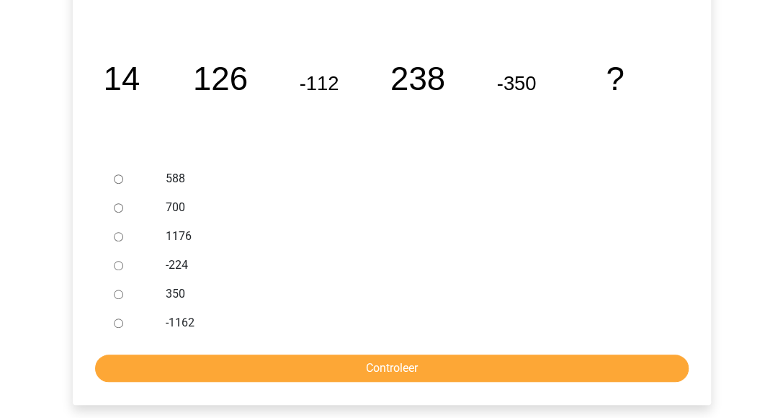
click at [117, 179] on input "588" at bounding box center [118, 178] width 9 height 9
radio input "true"
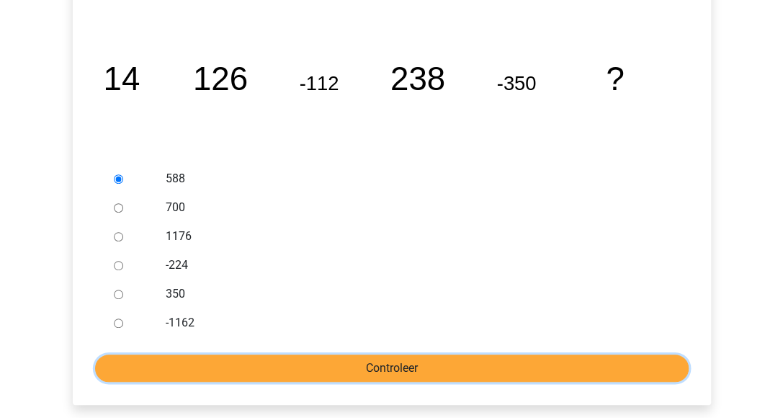
click at [274, 367] on input "Controleer" at bounding box center [392, 367] width 594 height 27
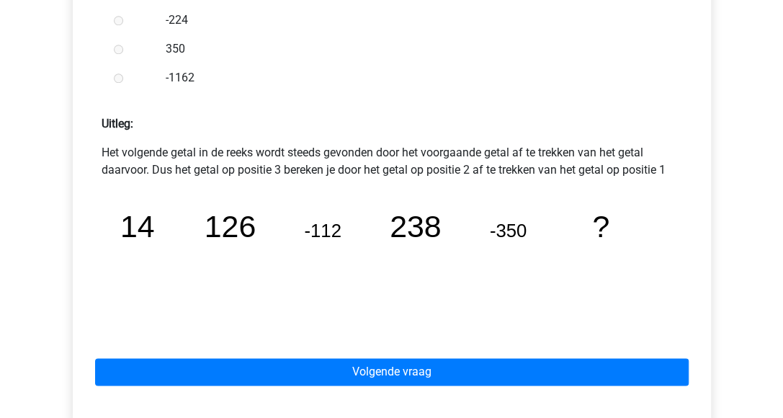
scroll to position [576, 0]
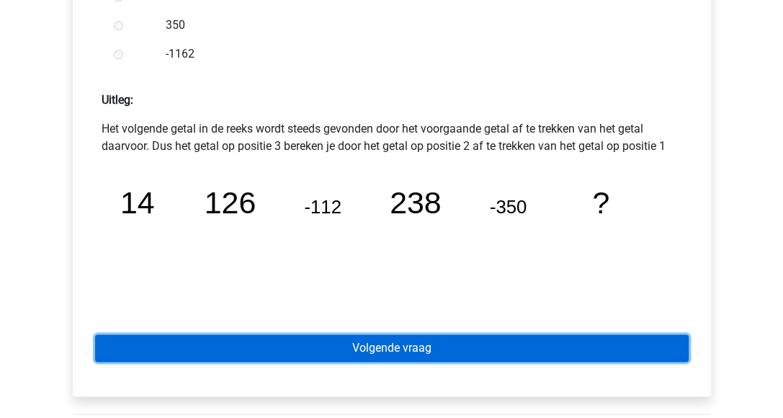
click at [401, 349] on link "Volgende vraag" at bounding box center [392, 347] width 594 height 27
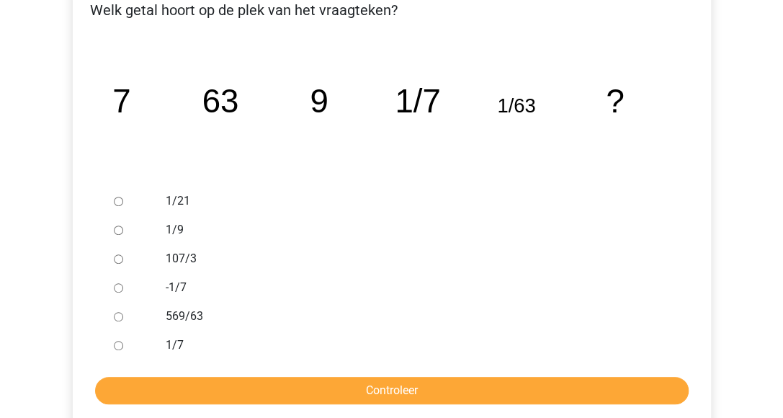
scroll to position [288, 0]
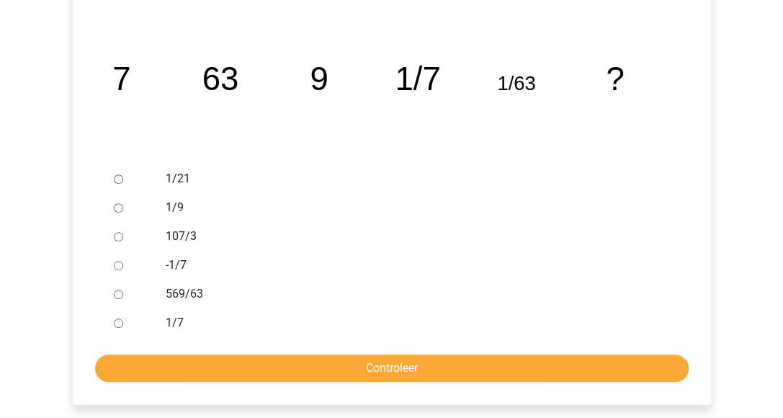
click at [116, 205] on input "1/9" at bounding box center [118, 207] width 9 height 9
radio input "true"
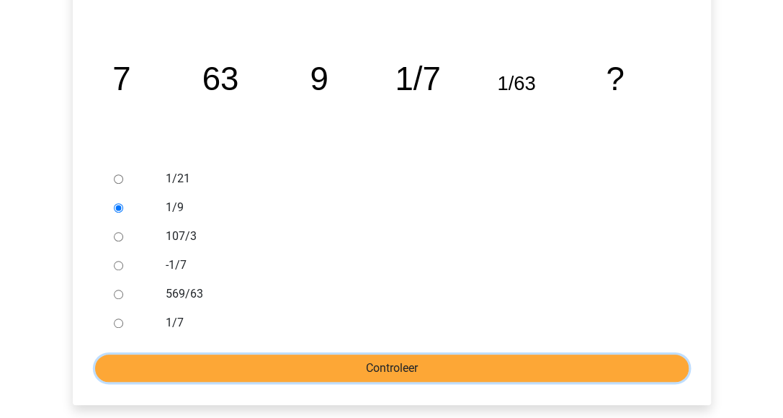
click at [327, 364] on input "Controleer" at bounding box center [392, 367] width 594 height 27
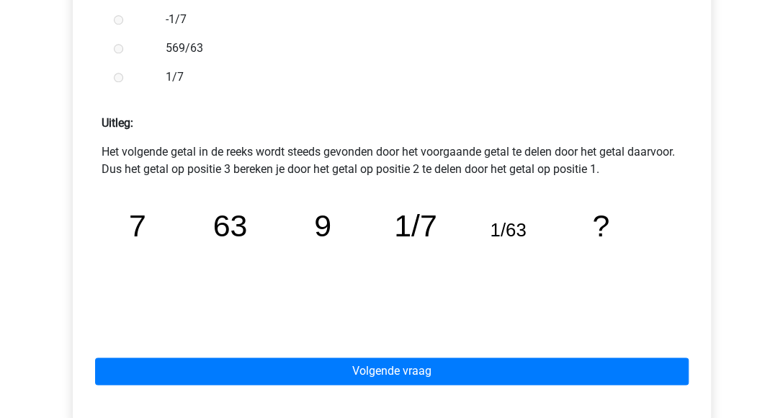
scroll to position [576, 0]
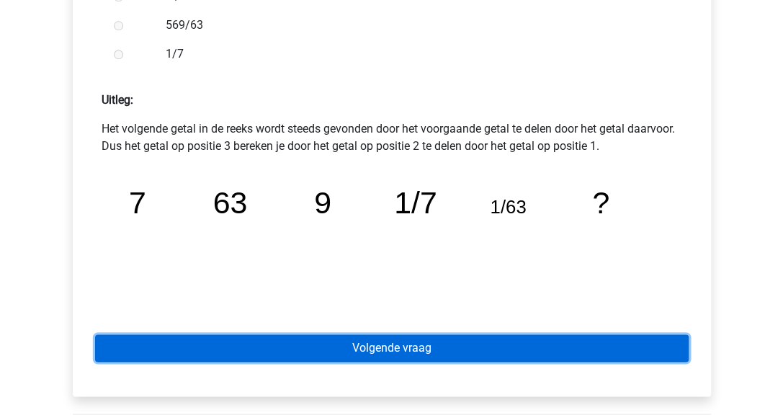
click at [372, 345] on link "Volgende vraag" at bounding box center [392, 347] width 594 height 27
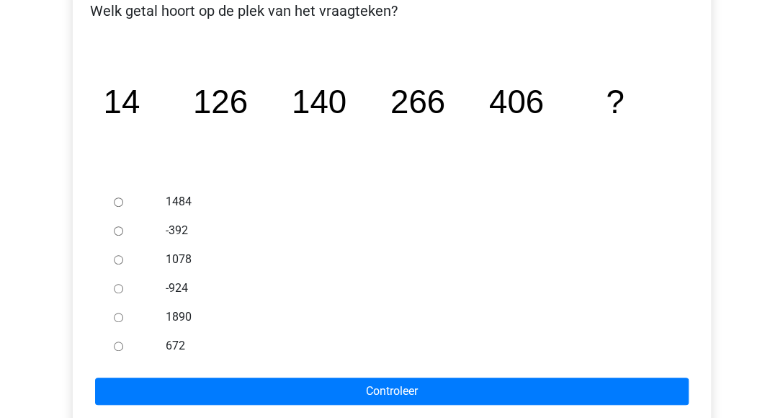
scroll to position [288, 0]
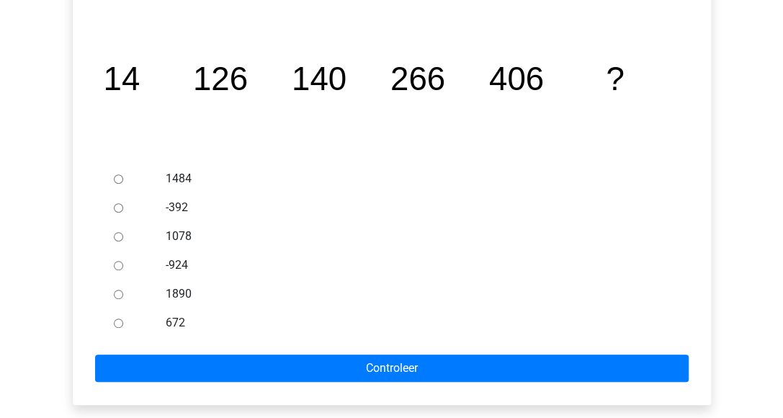
click at [115, 322] on input "672" at bounding box center [118, 322] width 9 height 9
radio input "true"
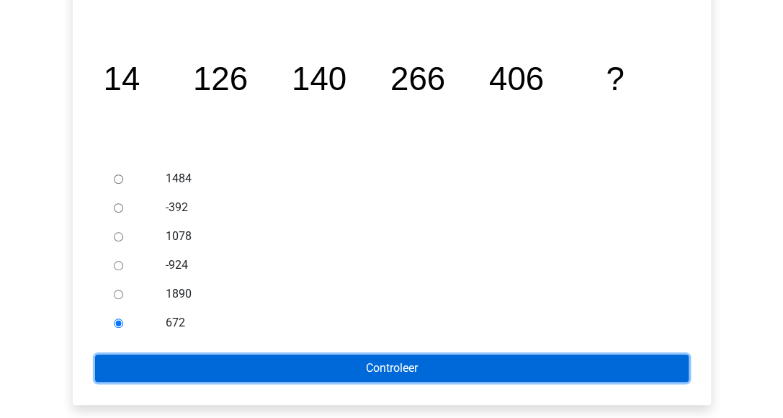
click at [216, 371] on input "Controleer" at bounding box center [392, 367] width 594 height 27
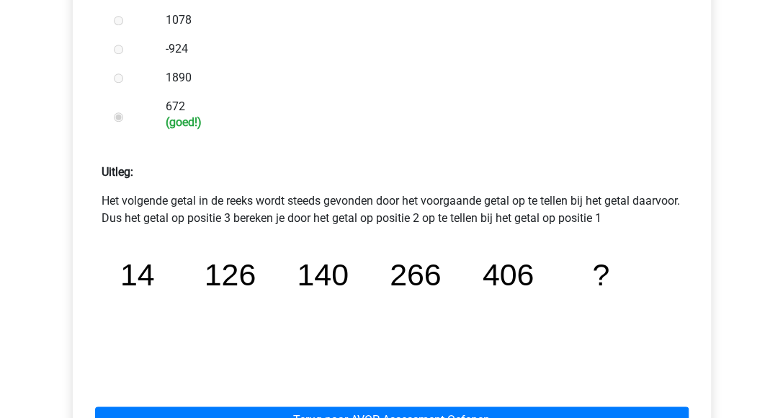
scroll to position [648, 0]
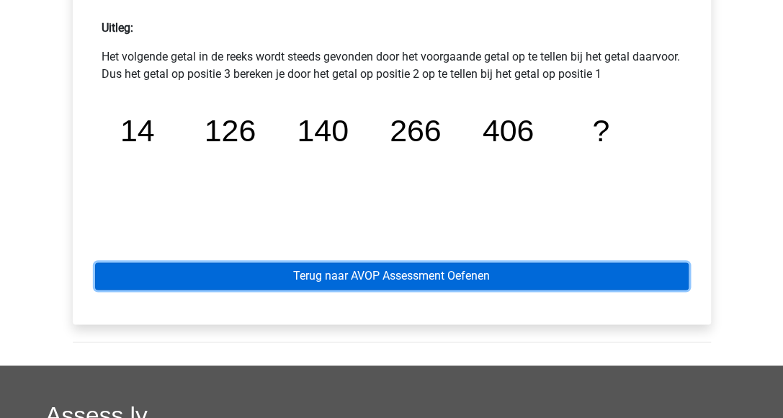
click at [409, 269] on link "Terug naar AVOP Assessment Oefenen" at bounding box center [392, 275] width 594 height 27
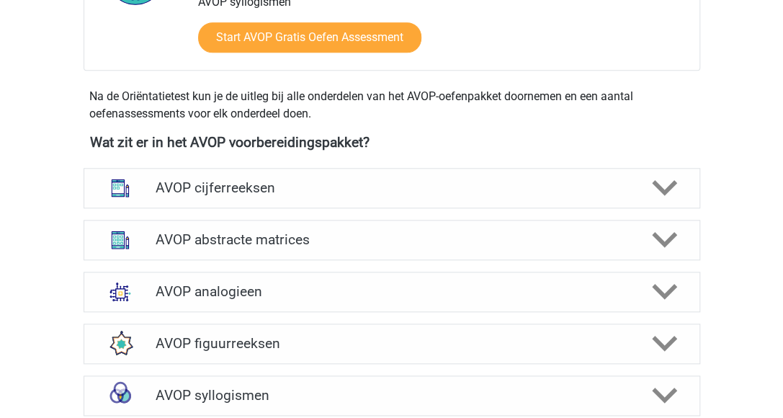
scroll to position [576, 0]
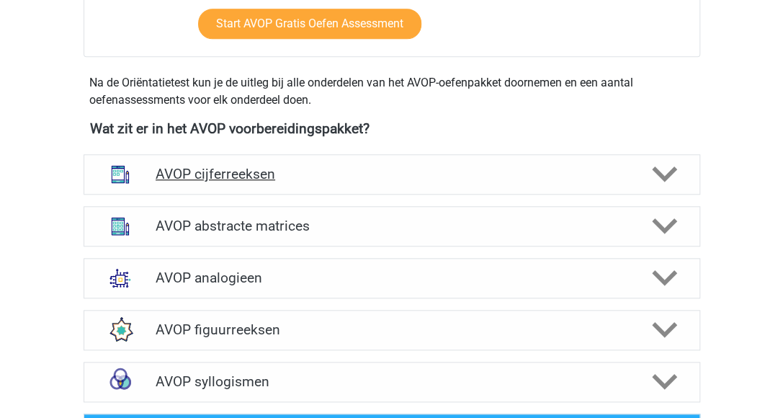
click at [211, 182] on h4 "AVOP cijferreeksen" at bounding box center [392, 174] width 472 height 17
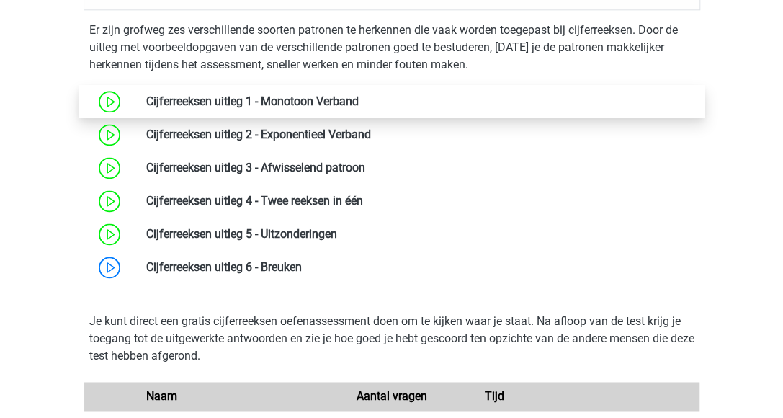
scroll to position [792, 0]
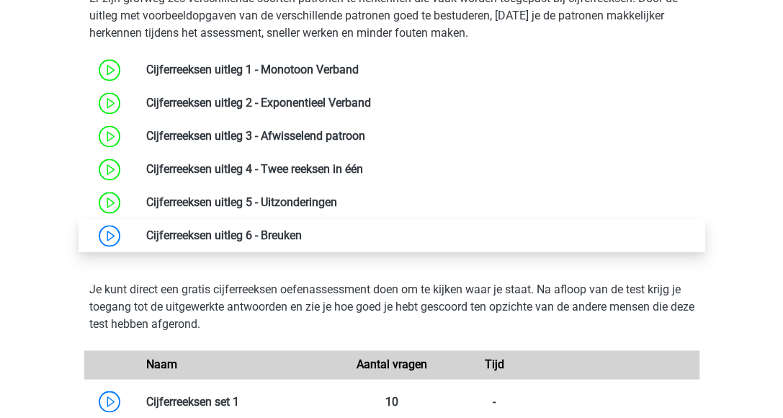
click at [302, 242] on link at bounding box center [302, 235] width 0 height 14
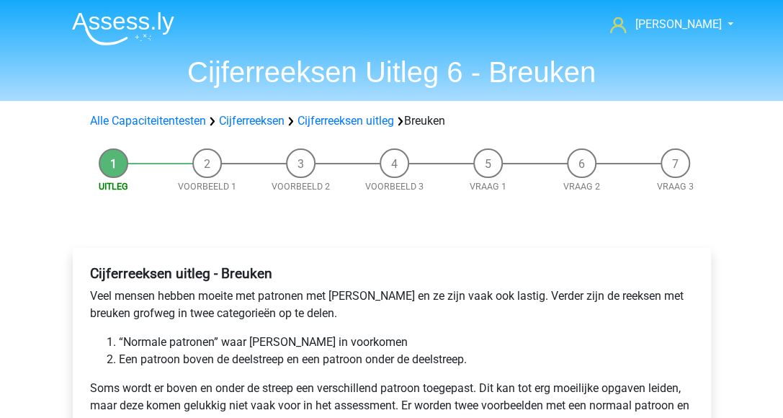
scroll to position [144, 0]
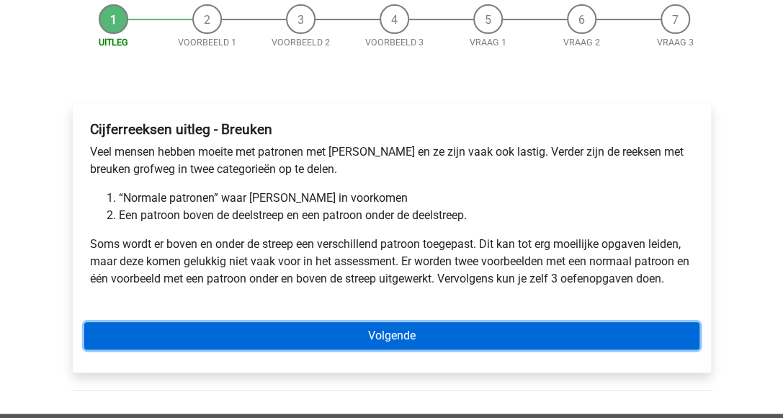
click at [408, 329] on link "Volgende" at bounding box center [391, 335] width 615 height 27
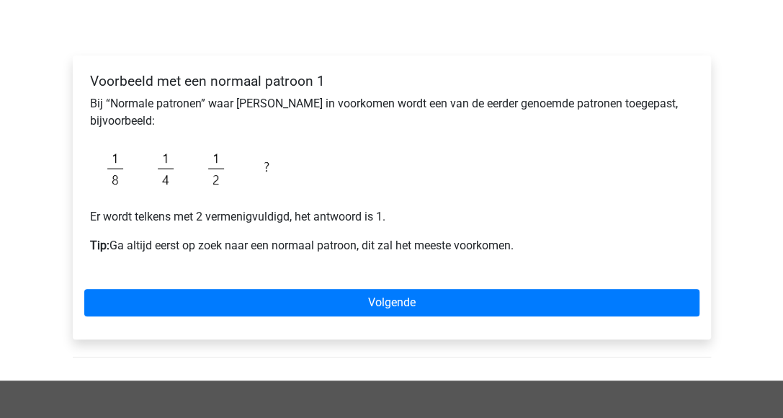
scroll to position [216, 0]
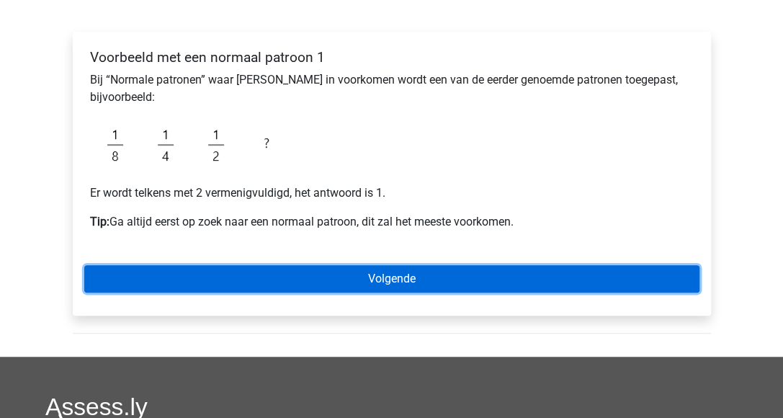
click at [402, 280] on link "Volgende" at bounding box center [391, 278] width 615 height 27
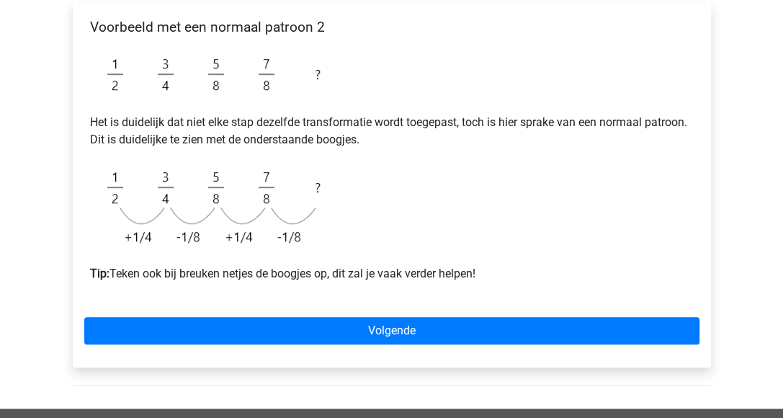
scroll to position [216, 0]
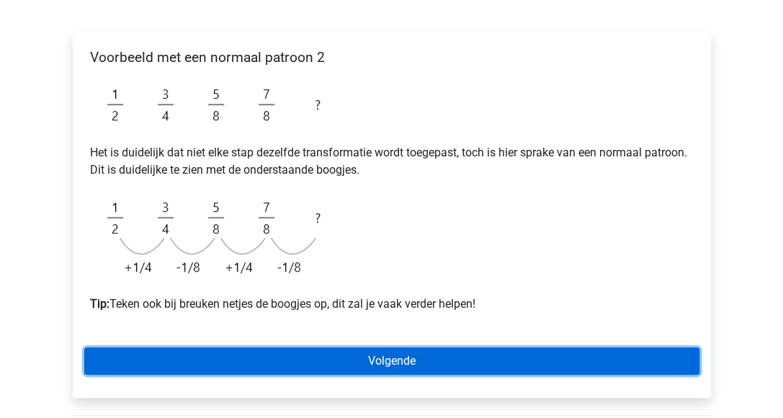
click at [381, 364] on link "Volgende" at bounding box center [391, 360] width 615 height 27
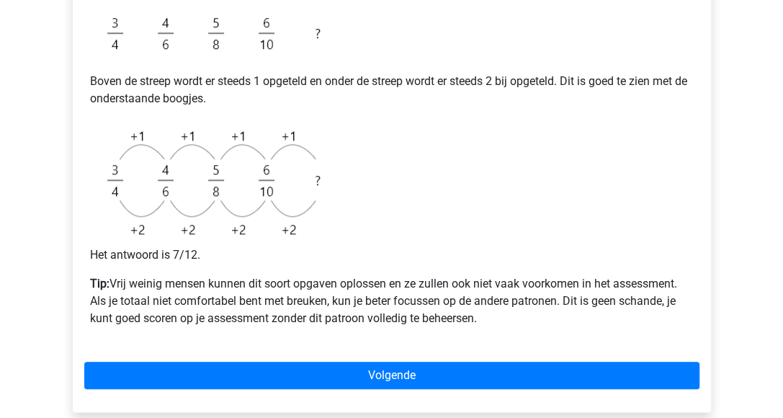
scroll to position [504, 0]
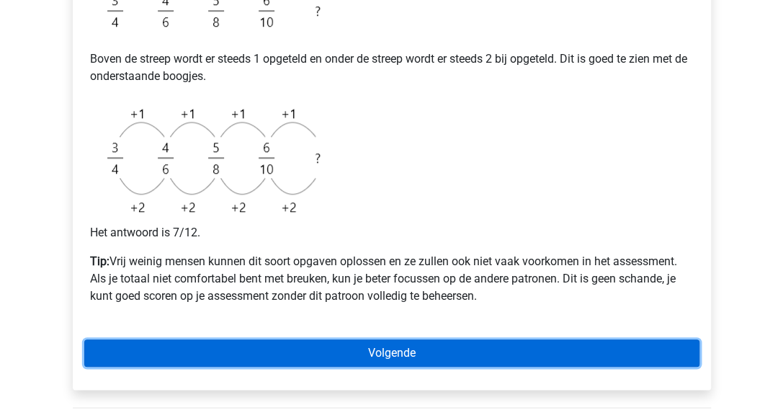
click at [282, 354] on link "Volgende" at bounding box center [391, 352] width 615 height 27
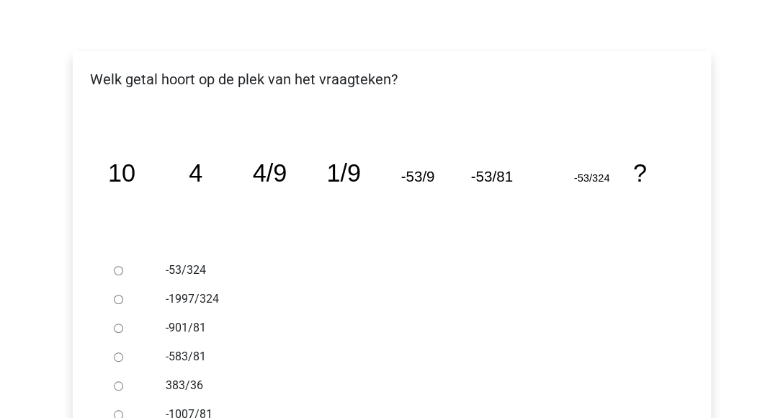
scroll to position [216, 0]
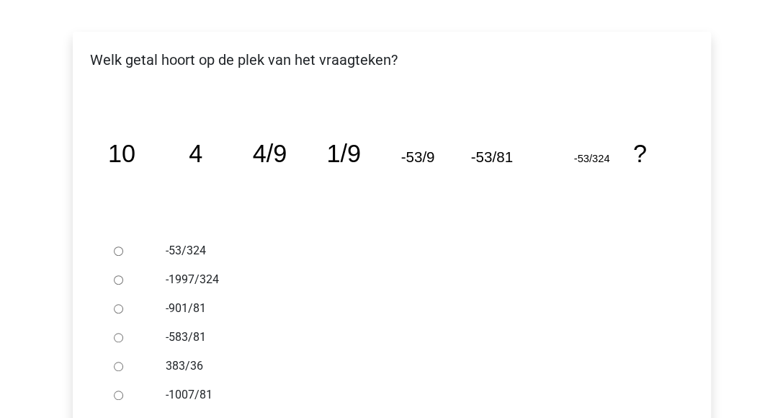
click at [118, 330] on div at bounding box center [132, 337] width 48 height 29
click at [118, 336] on input "-583/81" at bounding box center [118, 337] width 9 height 9
radio input "true"
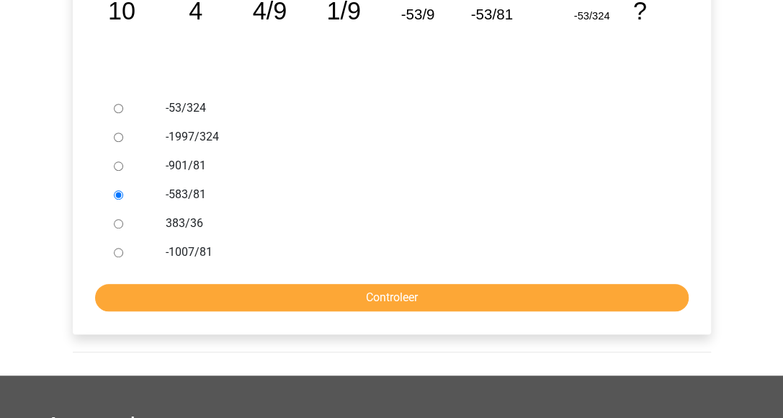
scroll to position [360, 0]
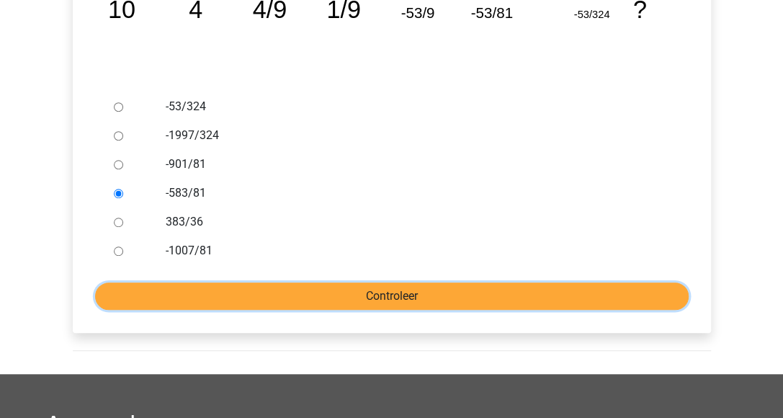
click at [350, 290] on input "Controleer" at bounding box center [392, 295] width 594 height 27
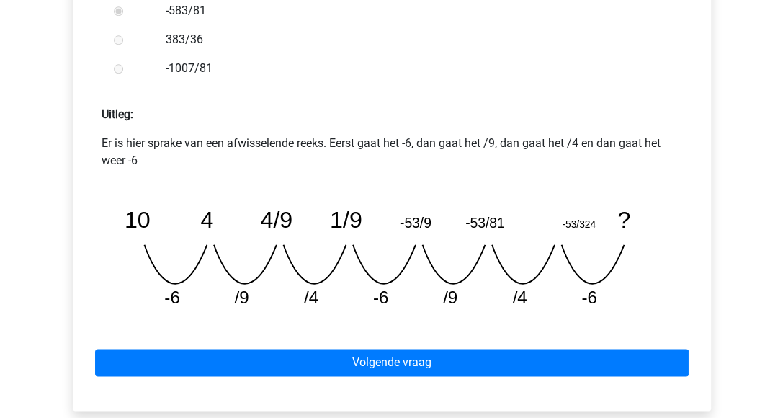
scroll to position [576, 0]
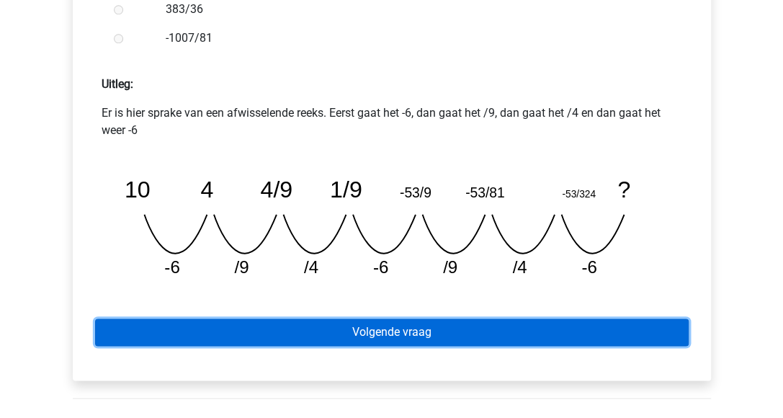
click at [356, 334] on link "Volgende vraag" at bounding box center [392, 331] width 594 height 27
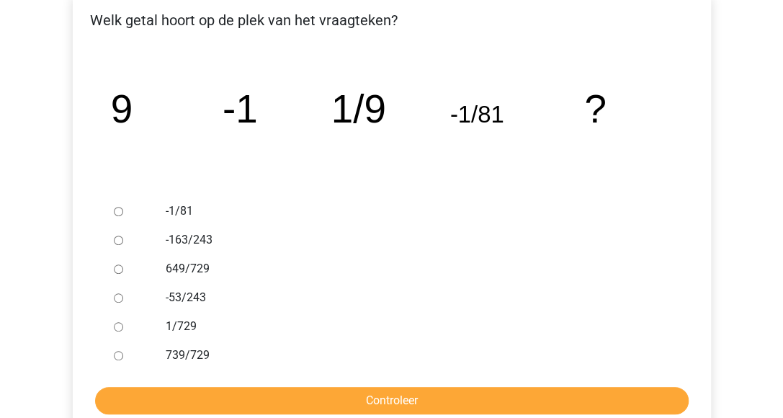
scroll to position [288, 0]
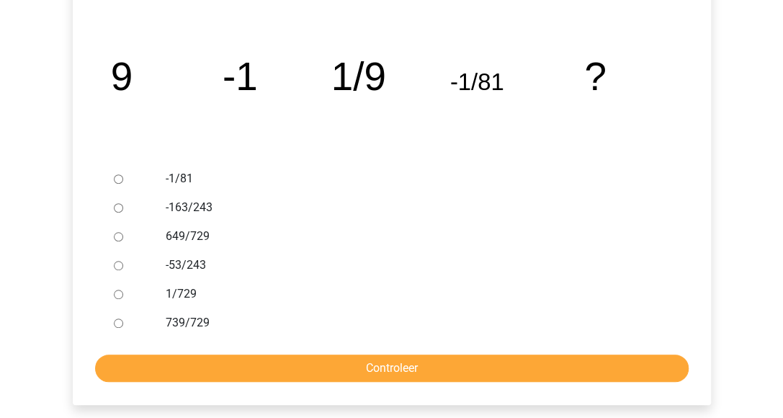
click at [130, 296] on div at bounding box center [132, 294] width 48 height 29
click at [120, 290] on input "1/729" at bounding box center [118, 294] width 9 height 9
radio input "true"
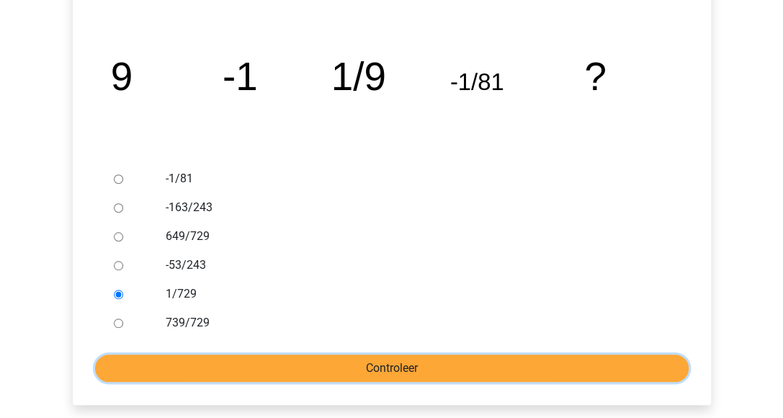
click at [144, 368] on input "Controleer" at bounding box center [392, 367] width 594 height 27
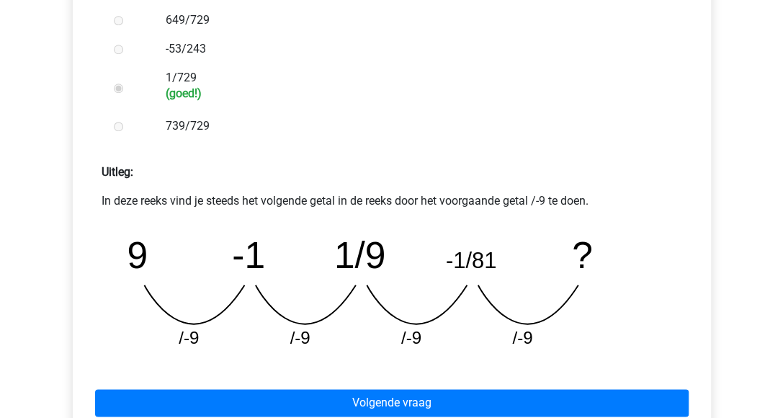
scroll to position [576, 0]
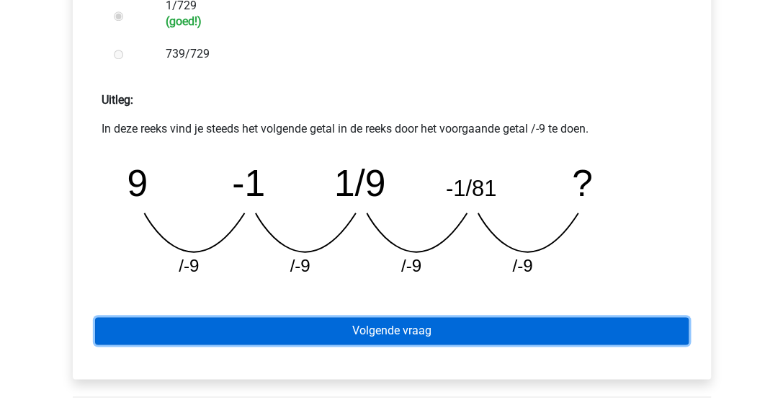
click at [401, 328] on link "Volgende vraag" at bounding box center [392, 330] width 594 height 27
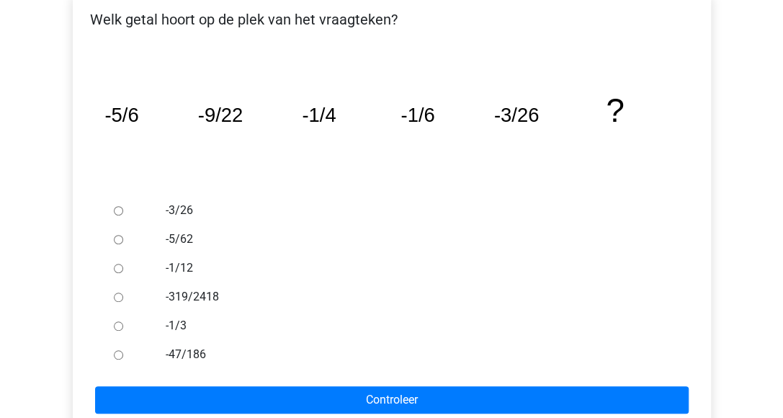
scroll to position [288, 0]
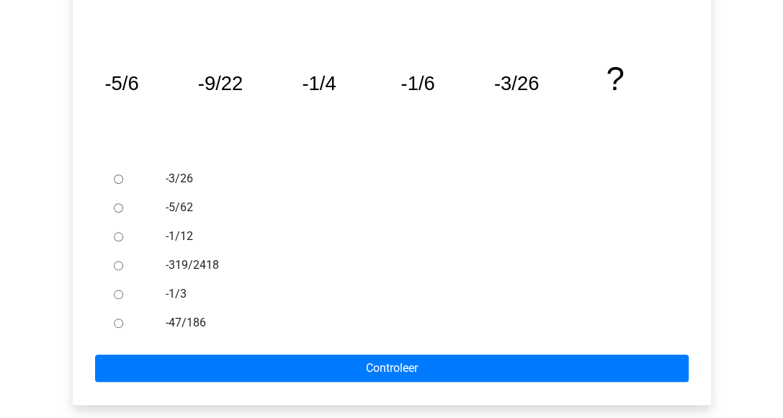
click at [115, 292] on input "-1/3" at bounding box center [118, 294] width 9 height 9
radio input "true"
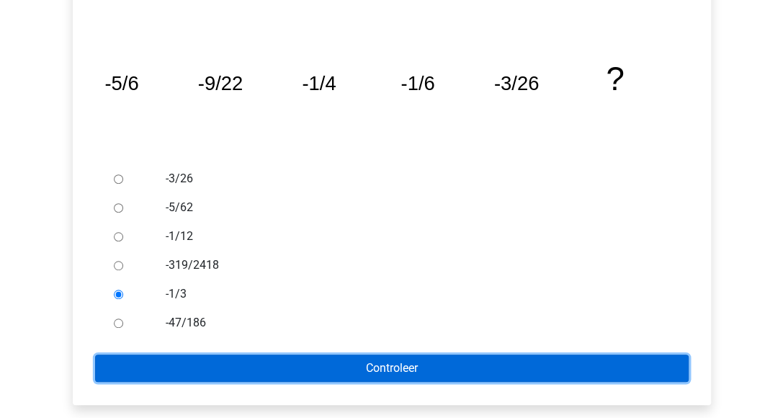
click at [197, 362] on input "Controleer" at bounding box center [392, 367] width 594 height 27
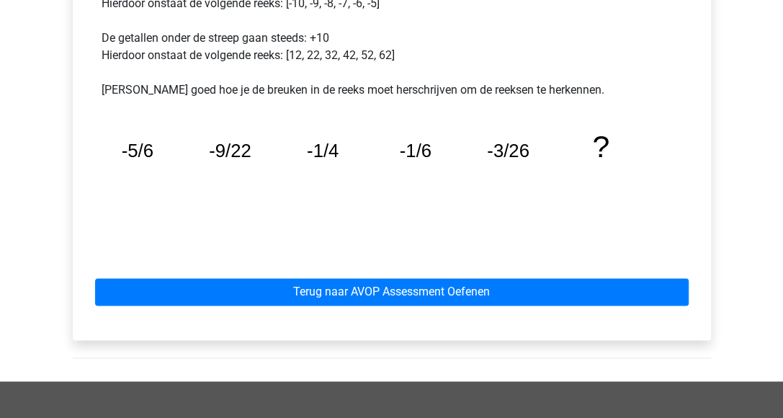
scroll to position [792, 0]
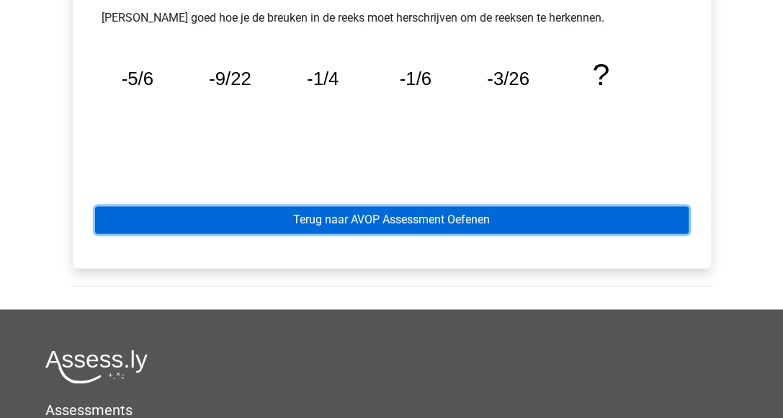
click at [412, 213] on link "Terug naar AVOP Assessment Oefenen" at bounding box center [392, 219] width 594 height 27
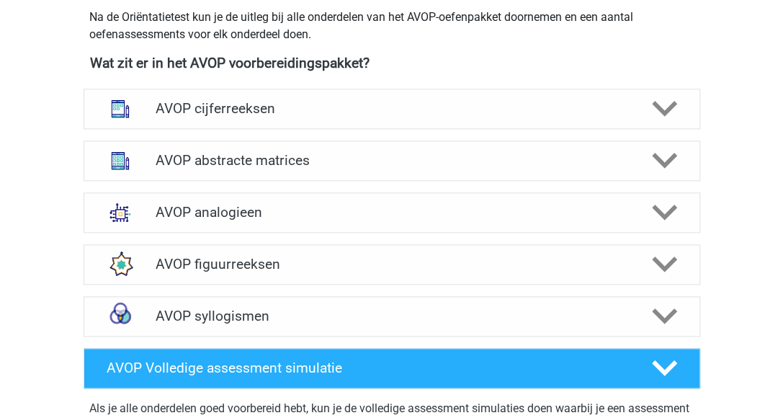
scroll to position [648, 0]
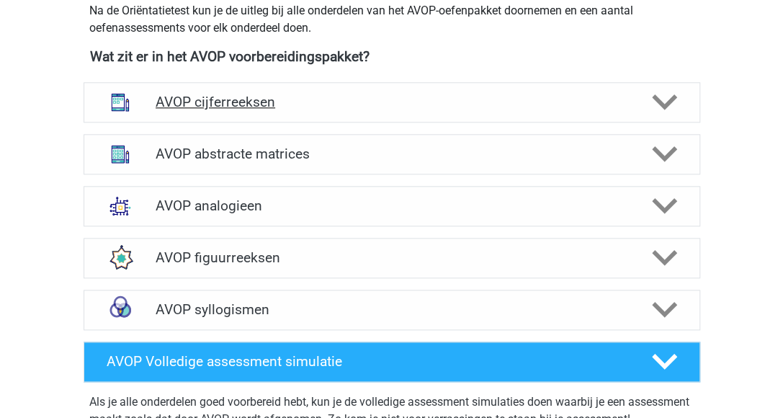
click at [249, 110] on h4 "AVOP cijferreeksen" at bounding box center [392, 102] width 472 height 17
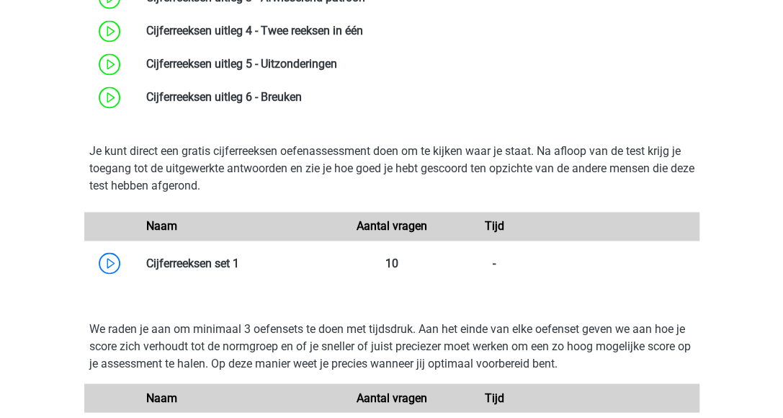
scroll to position [937, 0]
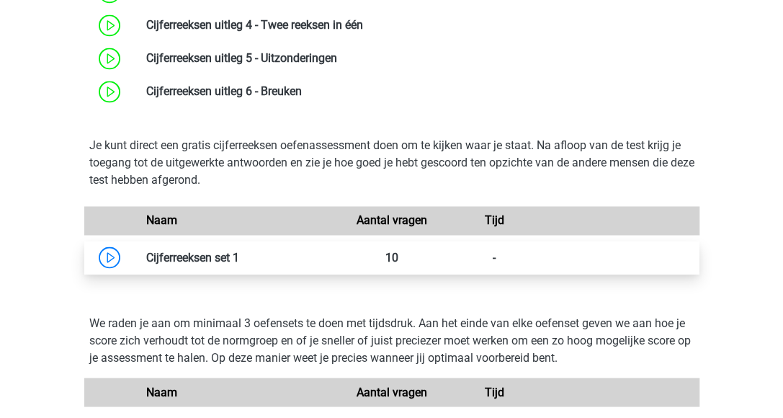
click at [239, 264] on link at bounding box center [239, 257] width 0 height 14
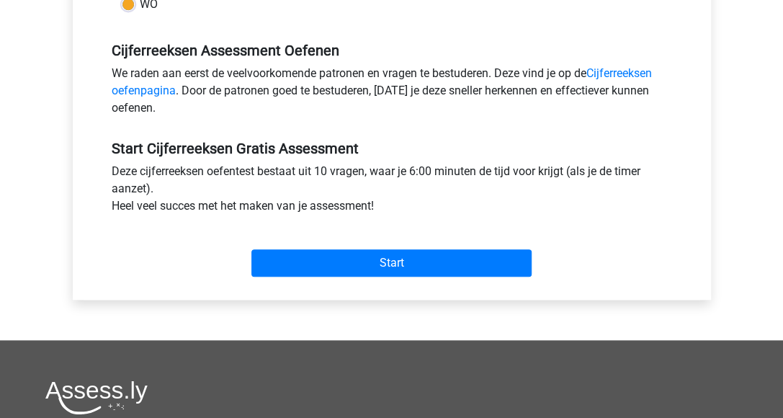
scroll to position [432, 0]
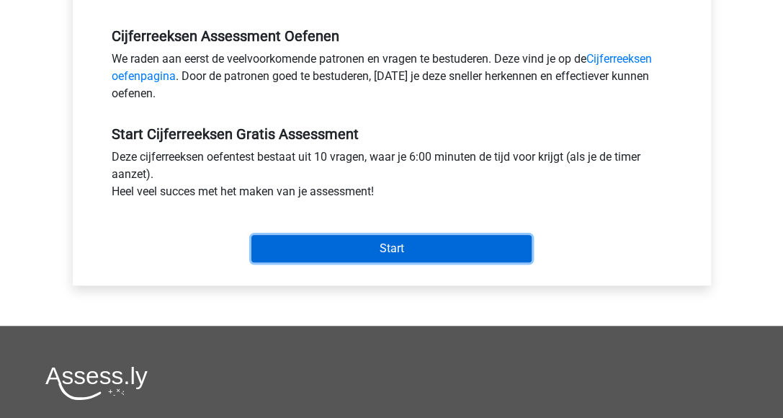
click at [383, 250] on input "Start" at bounding box center [391, 248] width 280 height 27
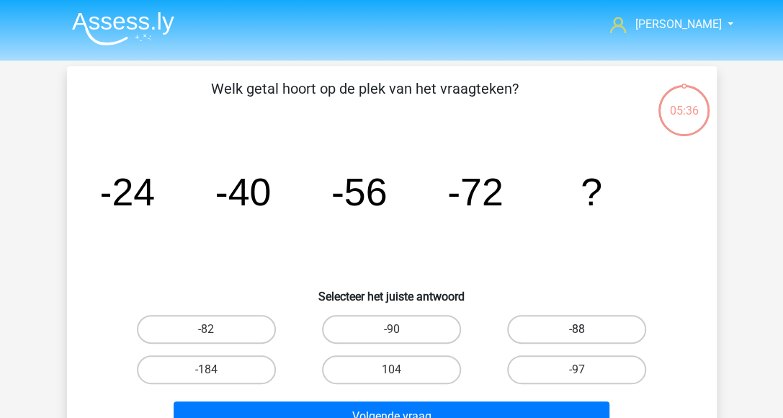
click at [563, 330] on label "-88" at bounding box center [576, 329] width 139 height 29
click at [577, 330] on input "-88" at bounding box center [581, 333] width 9 height 9
radio input "true"
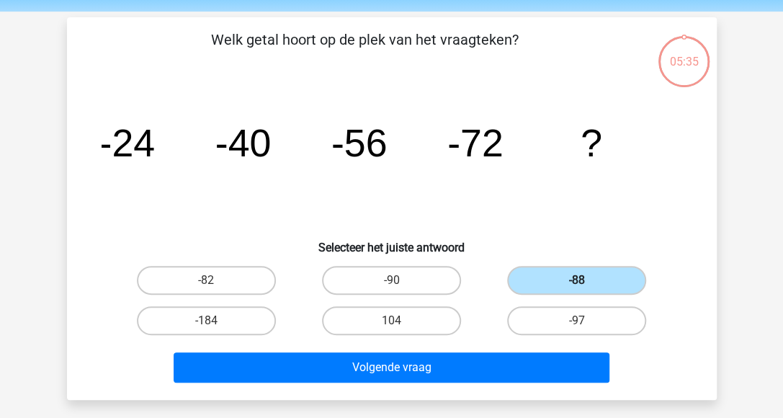
scroll to position [72, 0]
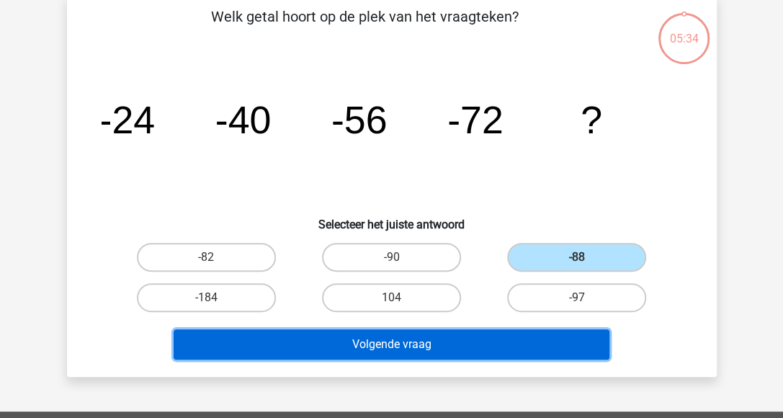
click at [488, 338] on button "Volgende vraag" at bounding box center [392, 344] width 436 height 30
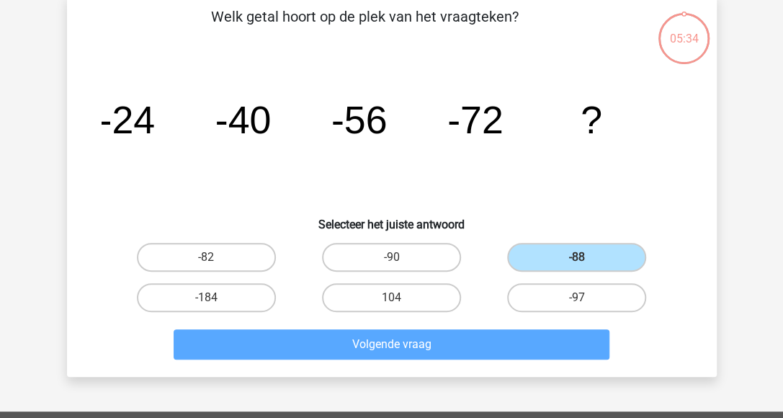
scroll to position [66, 0]
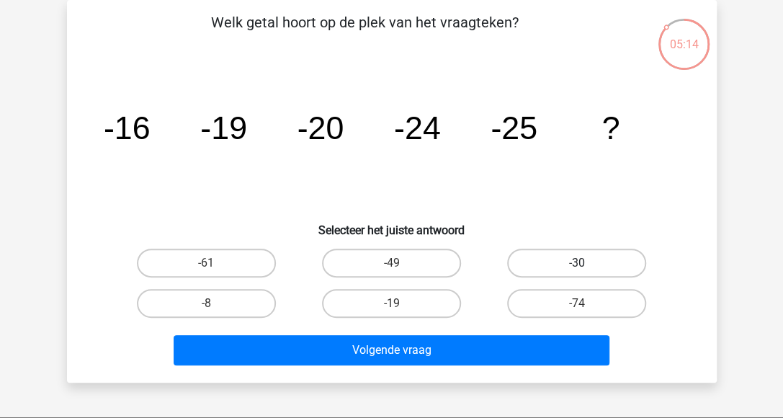
click at [572, 269] on label "-30" at bounding box center [576, 263] width 139 height 29
click at [577, 269] on input "-30" at bounding box center [581, 267] width 9 height 9
radio input "true"
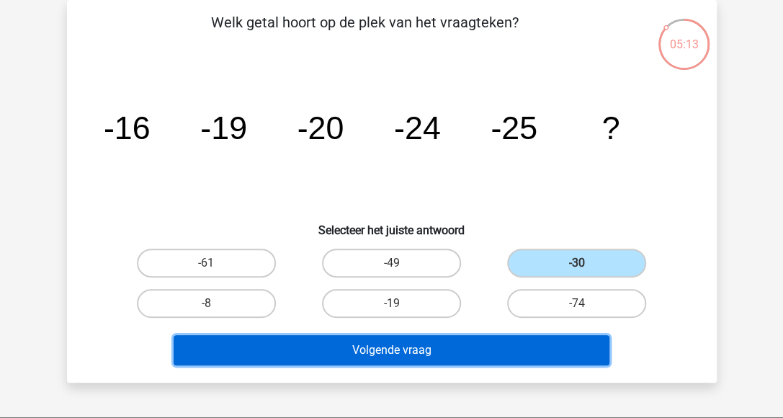
click at [503, 352] on button "Volgende vraag" at bounding box center [392, 350] width 436 height 30
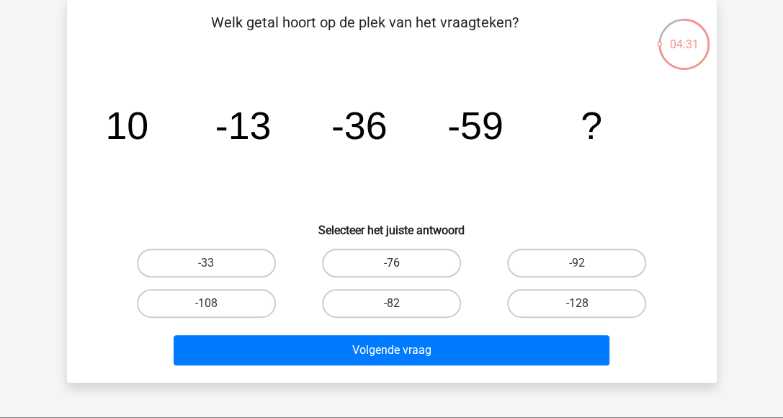
click at [393, 262] on label "-76" at bounding box center [391, 263] width 139 height 29
click at [393, 263] on input "-76" at bounding box center [395, 267] width 9 height 9
radio input "true"
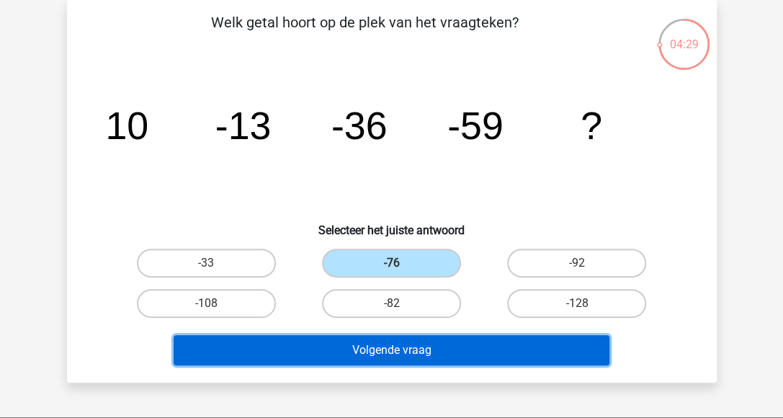
click at [390, 344] on button "Volgende vraag" at bounding box center [392, 350] width 436 height 30
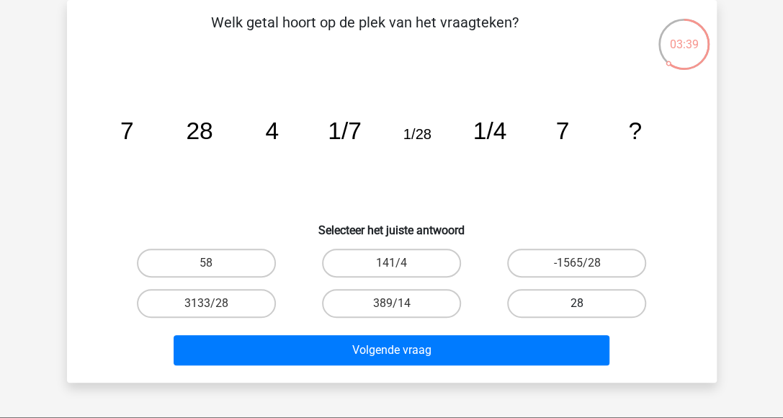
click at [554, 296] on label "28" at bounding box center [576, 303] width 139 height 29
click at [577, 303] on input "28" at bounding box center [581, 307] width 9 height 9
radio input "true"
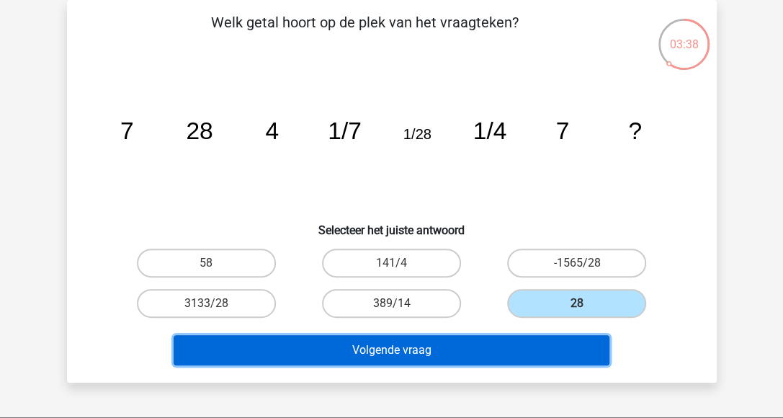
click at [496, 351] on button "Volgende vraag" at bounding box center [392, 350] width 436 height 30
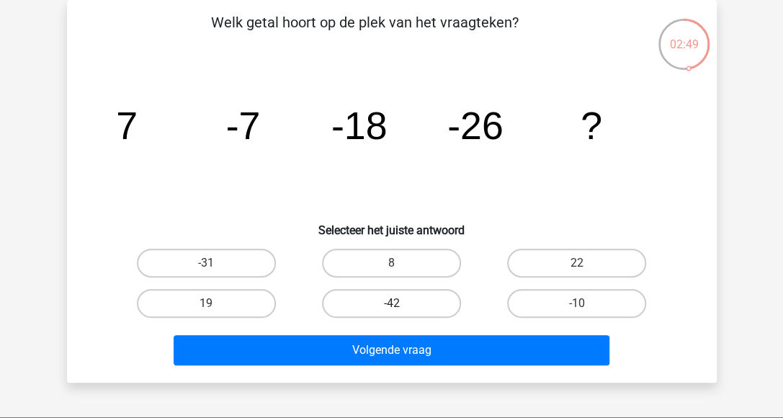
click at [372, 293] on label "-42" at bounding box center [391, 303] width 139 height 29
click at [391, 303] on input "-42" at bounding box center [395, 307] width 9 height 9
radio input "true"
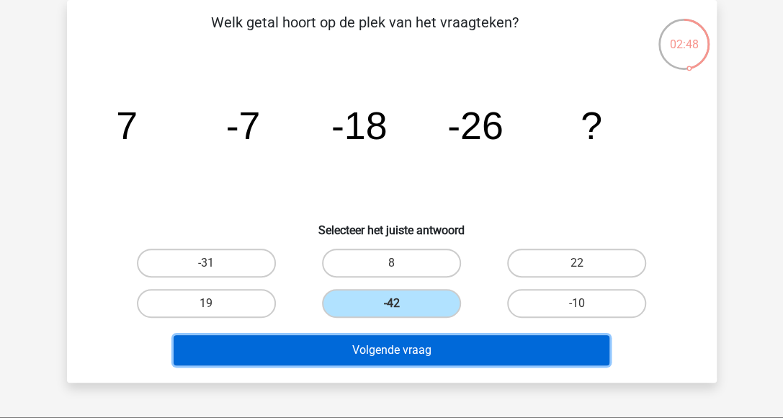
click at [377, 345] on button "Volgende vraag" at bounding box center [392, 350] width 436 height 30
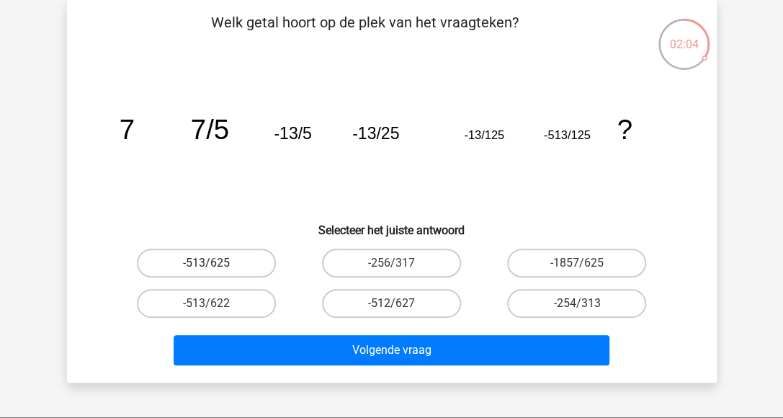
click at [246, 263] on label "-513/625" at bounding box center [206, 263] width 139 height 29
click at [215, 263] on input "-513/625" at bounding box center [210, 267] width 9 height 9
radio input "true"
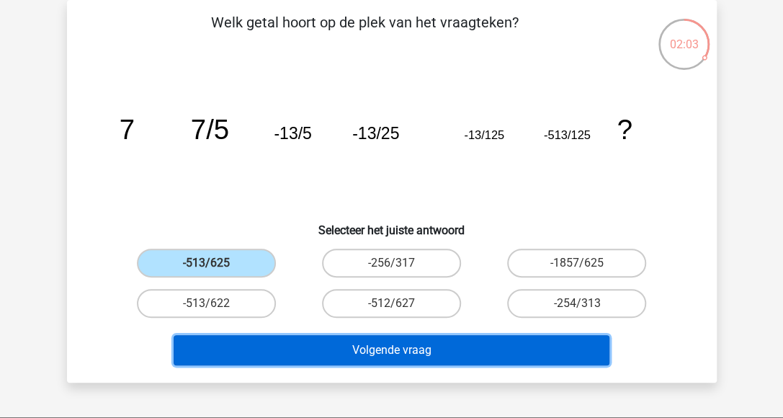
click at [304, 347] on button "Volgende vraag" at bounding box center [392, 350] width 436 height 30
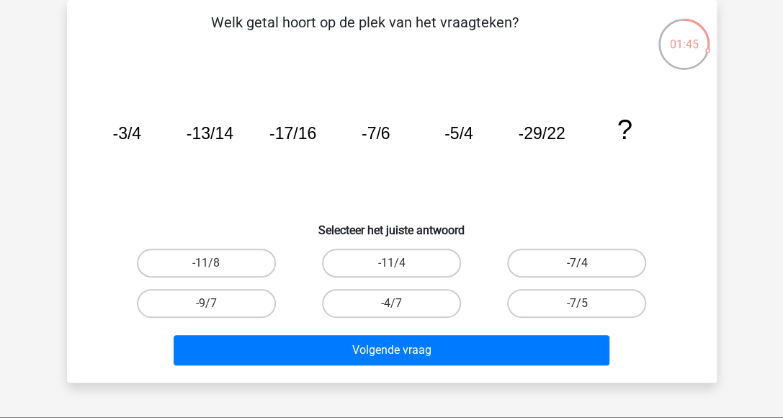
click at [515, 271] on label "-7/4" at bounding box center [576, 263] width 139 height 29
click at [577, 271] on input "-7/4" at bounding box center [581, 267] width 9 height 9
radio input "true"
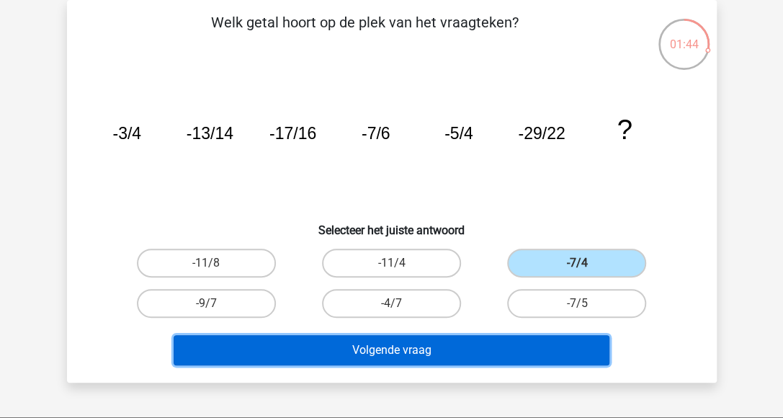
click at [426, 361] on button "Volgende vraag" at bounding box center [392, 350] width 436 height 30
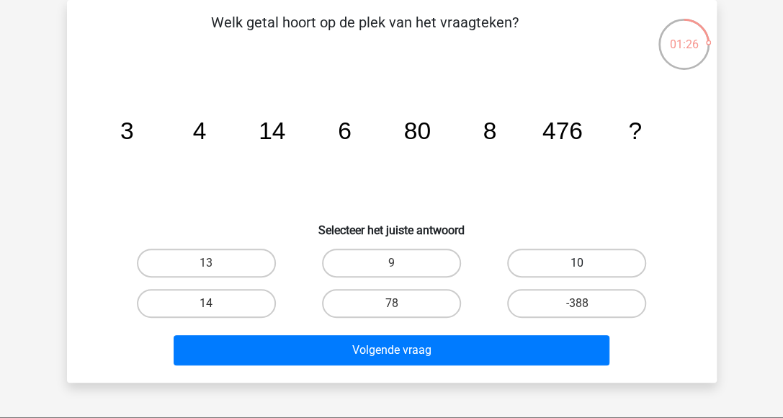
click at [586, 259] on label "10" at bounding box center [576, 263] width 139 height 29
click at [586, 263] on input "10" at bounding box center [581, 267] width 9 height 9
radio input "true"
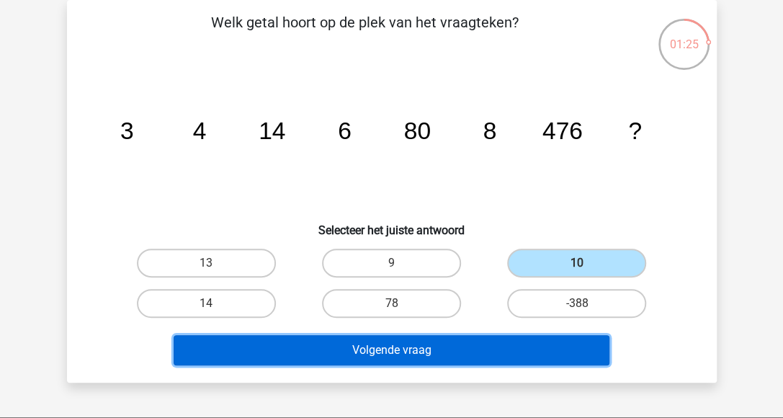
click at [578, 339] on button "Volgende vraag" at bounding box center [392, 350] width 436 height 30
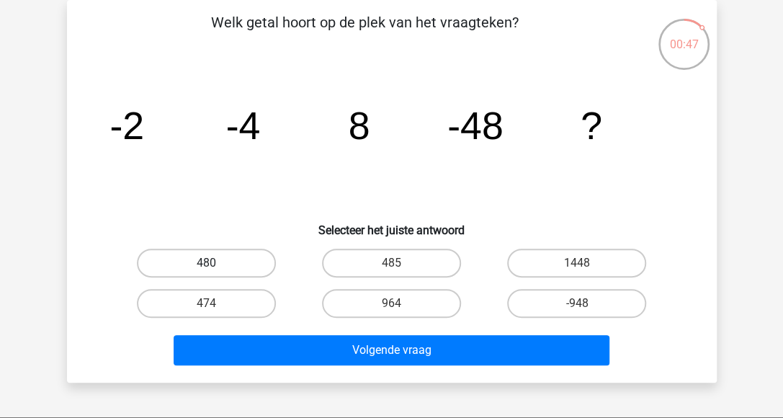
click at [243, 267] on label "480" at bounding box center [206, 263] width 139 height 29
click at [215, 267] on input "480" at bounding box center [210, 267] width 9 height 9
radio input "true"
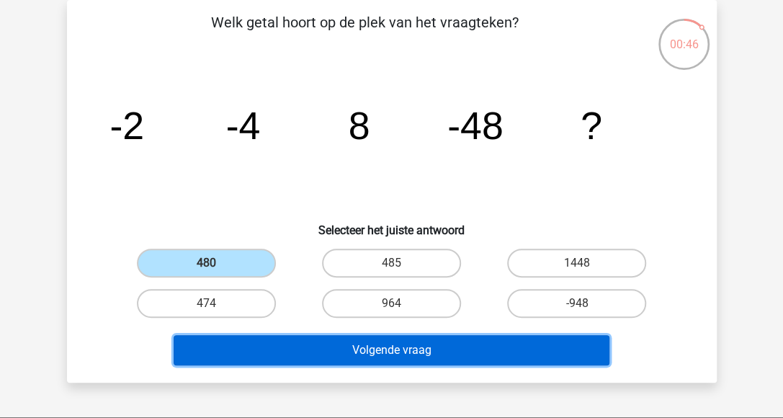
click at [274, 354] on button "Volgende vraag" at bounding box center [392, 350] width 436 height 30
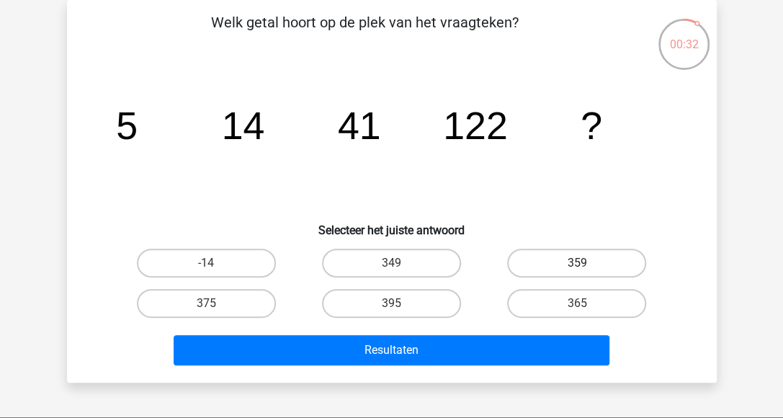
click at [588, 260] on label "359" at bounding box center [576, 263] width 139 height 29
click at [586, 263] on input "359" at bounding box center [581, 267] width 9 height 9
radio input "true"
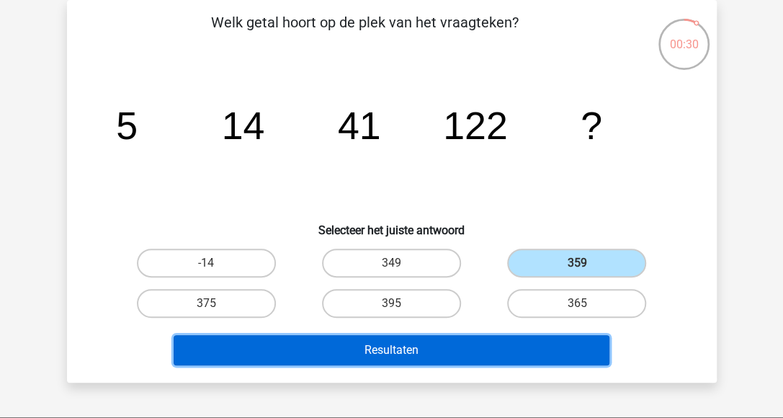
click at [511, 354] on button "Resultaten" at bounding box center [392, 350] width 436 height 30
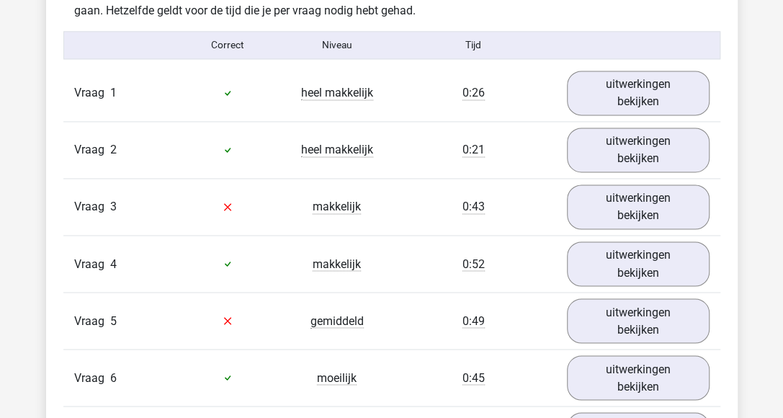
scroll to position [937, 0]
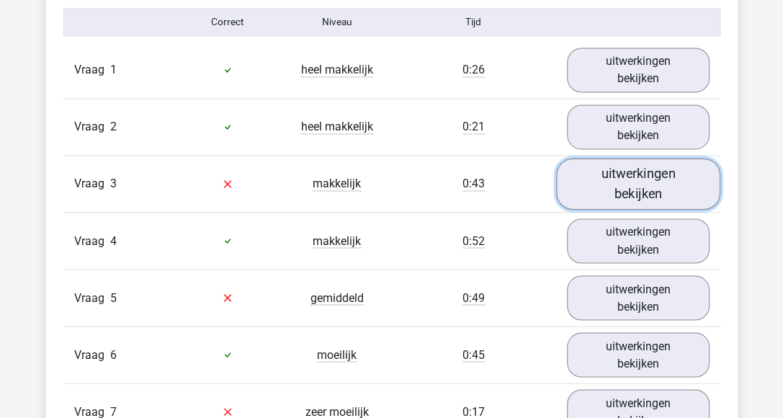
click at [663, 174] on link "uitwerkingen bekijken" at bounding box center [638, 183] width 164 height 51
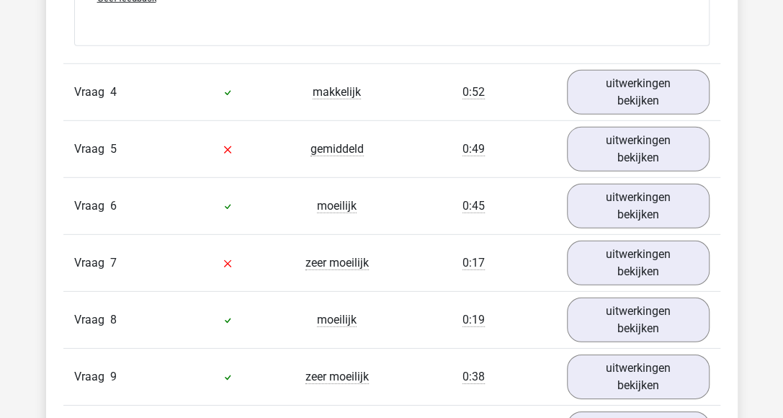
scroll to position [1729, 0]
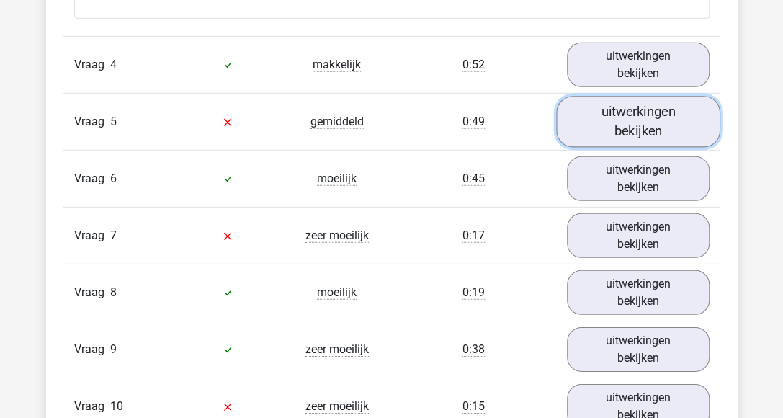
click at [605, 126] on link "uitwerkingen bekijken" at bounding box center [638, 122] width 164 height 51
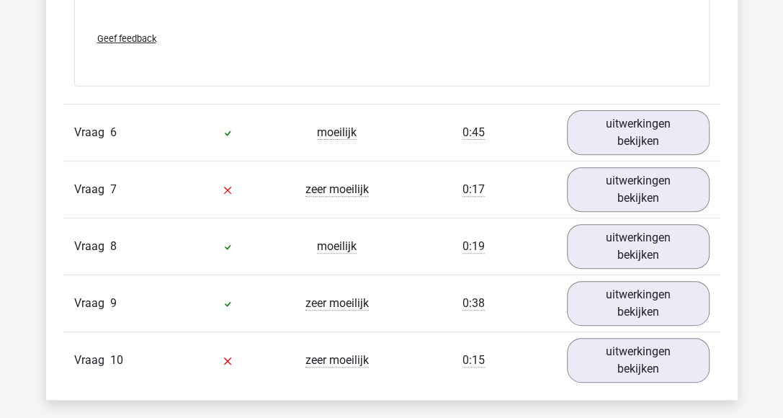
scroll to position [2521, 0]
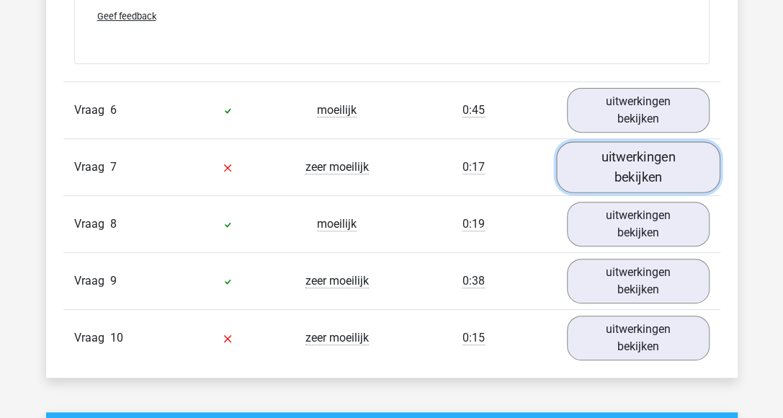
click at [622, 166] on link "uitwerkingen bekijken" at bounding box center [638, 166] width 164 height 51
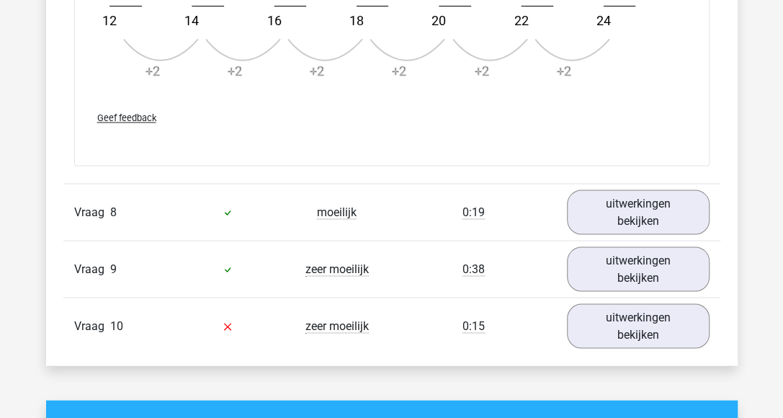
scroll to position [3458, 0]
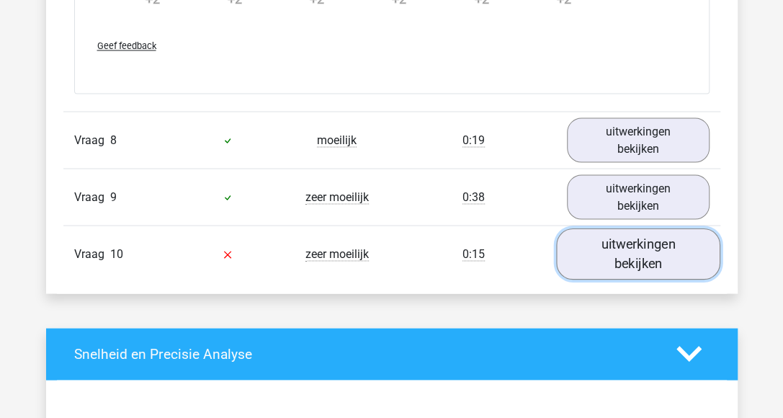
click at [627, 235] on link "uitwerkingen bekijken" at bounding box center [638, 253] width 164 height 51
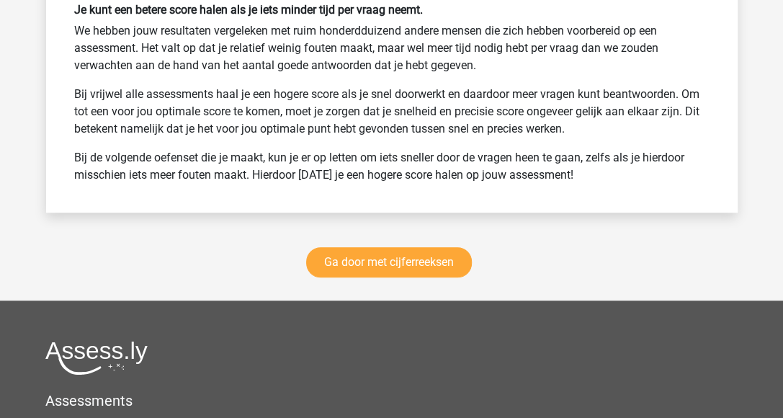
scroll to position [5043, 0]
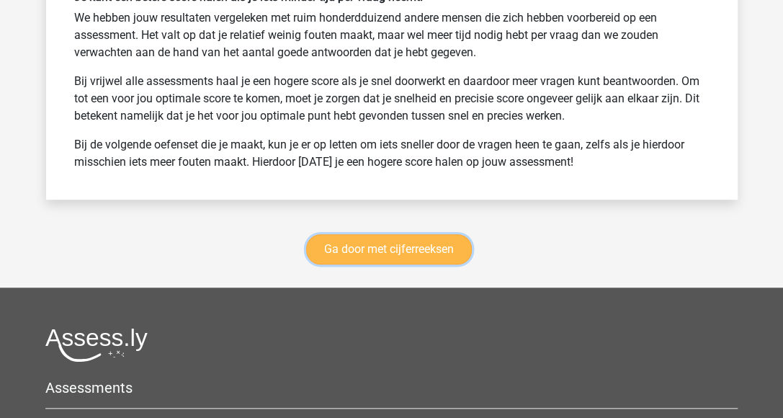
click at [351, 238] on link "Ga door met cijferreeksen" at bounding box center [389, 249] width 166 height 30
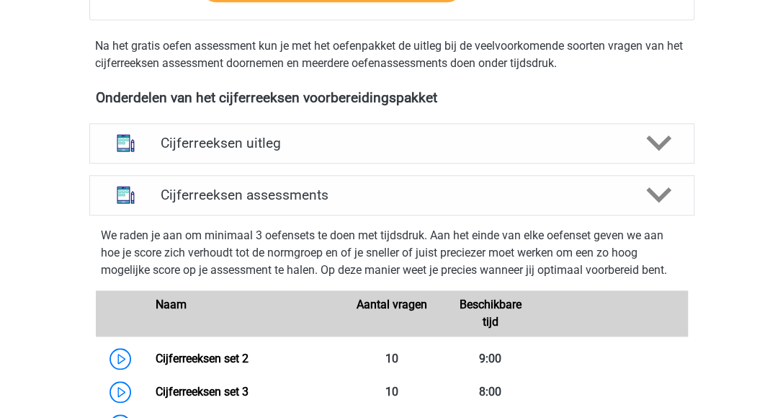
scroll to position [498, 0]
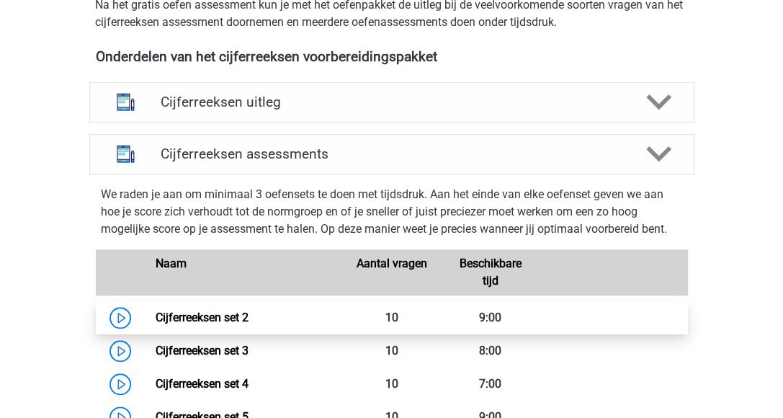
click at [156, 324] on link "Cijferreeksen set 2" at bounding box center [202, 317] width 93 height 14
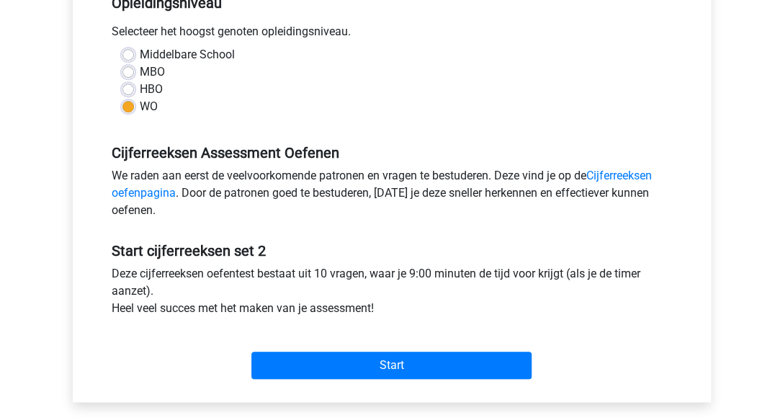
scroll to position [360, 0]
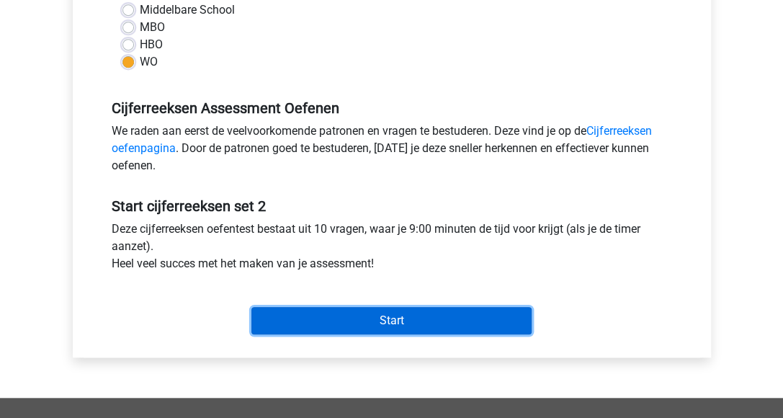
click at [406, 321] on input "Start" at bounding box center [391, 320] width 280 height 27
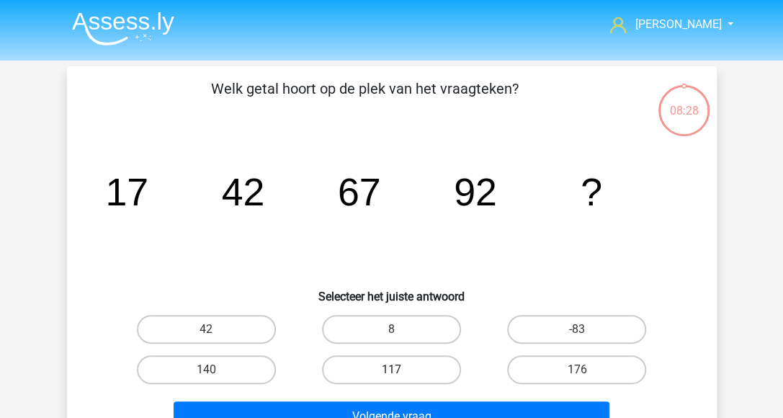
click at [429, 372] on label "117" at bounding box center [391, 369] width 139 height 29
click at [401, 372] on input "117" at bounding box center [395, 374] width 9 height 9
radio input "true"
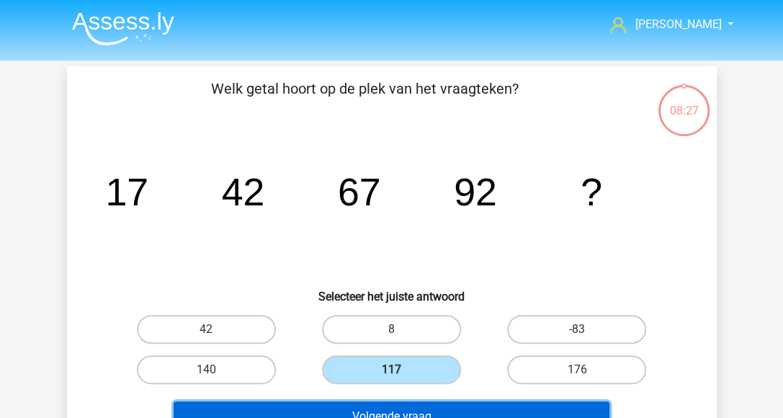
click at [417, 406] on button "Volgende vraag" at bounding box center [392, 416] width 436 height 30
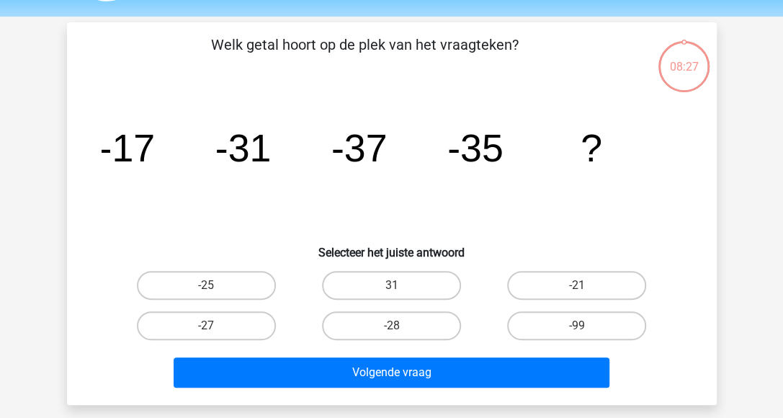
scroll to position [66, 0]
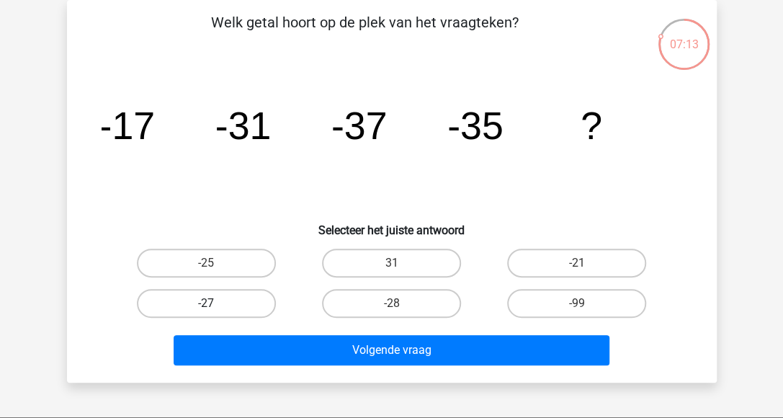
click at [228, 303] on label "-27" at bounding box center [206, 303] width 139 height 29
click at [215, 303] on input "-27" at bounding box center [210, 307] width 9 height 9
radio input "true"
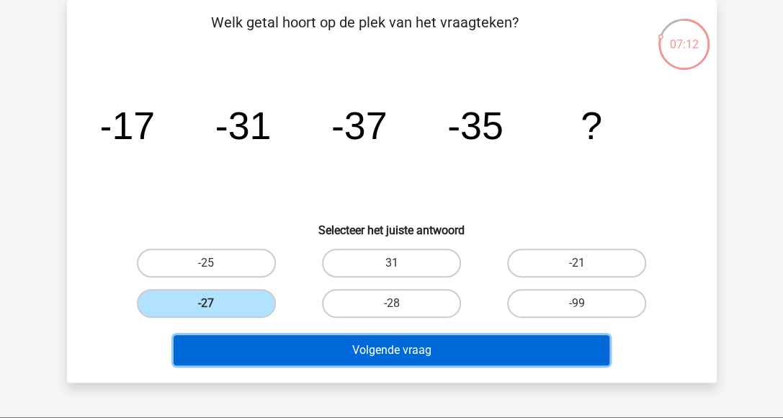
click at [317, 342] on button "Volgende vraag" at bounding box center [392, 350] width 436 height 30
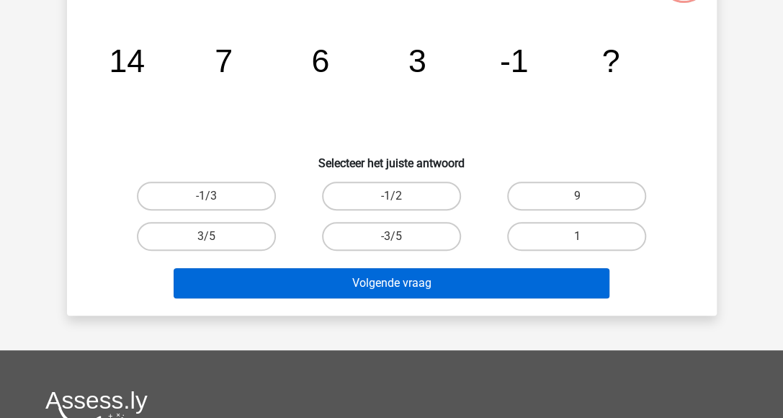
scroll to position [144, 0]
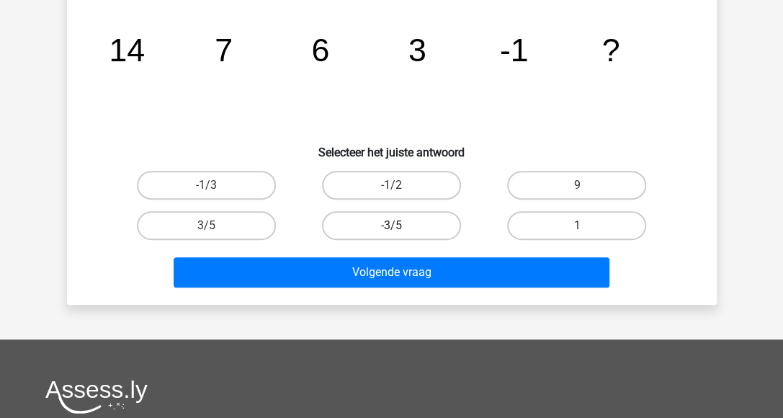
click at [359, 232] on label "-3/5" at bounding box center [391, 225] width 139 height 29
click at [391, 232] on input "-3/5" at bounding box center [395, 229] width 9 height 9
radio input "true"
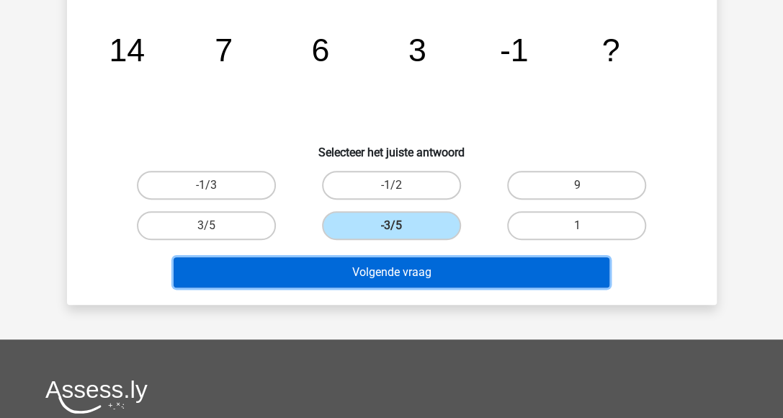
click at [362, 264] on button "Volgende vraag" at bounding box center [392, 272] width 436 height 30
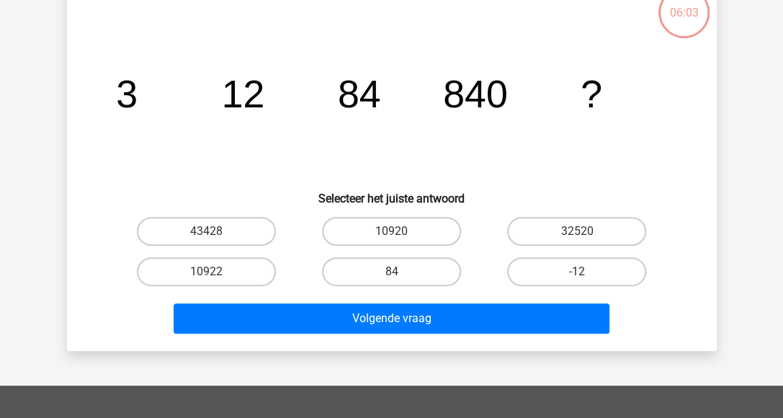
scroll to position [66, 0]
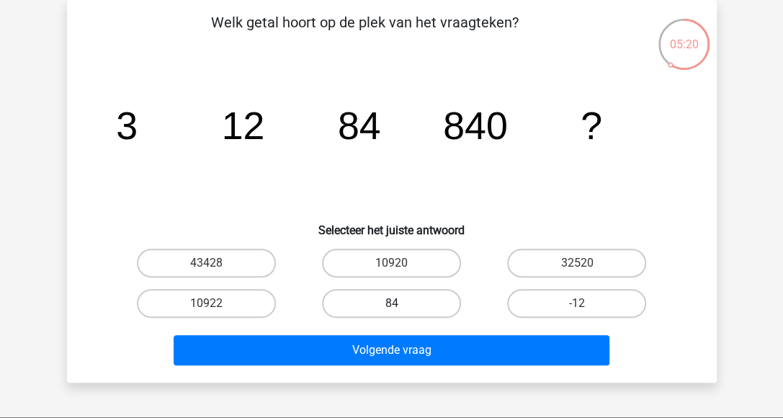
click at [353, 305] on label "84" at bounding box center [391, 303] width 139 height 29
click at [391, 305] on input "84" at bounding box center [395, 307] width 9 height 9
radio input "true"
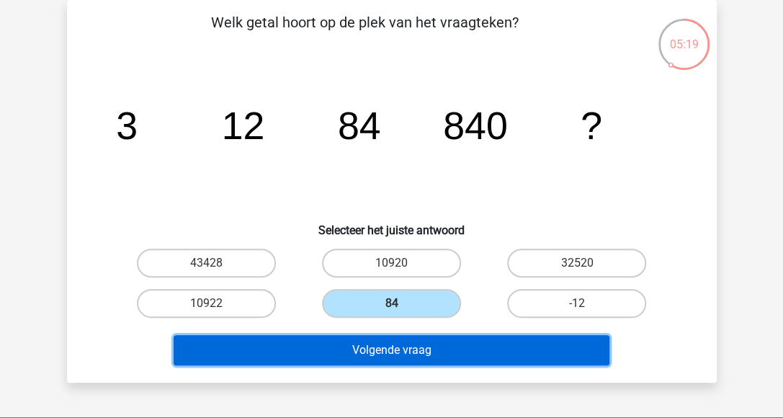
click at [353, 352] on button "Volgende vraag" at bounding box center [392, 350] width 436 height 30
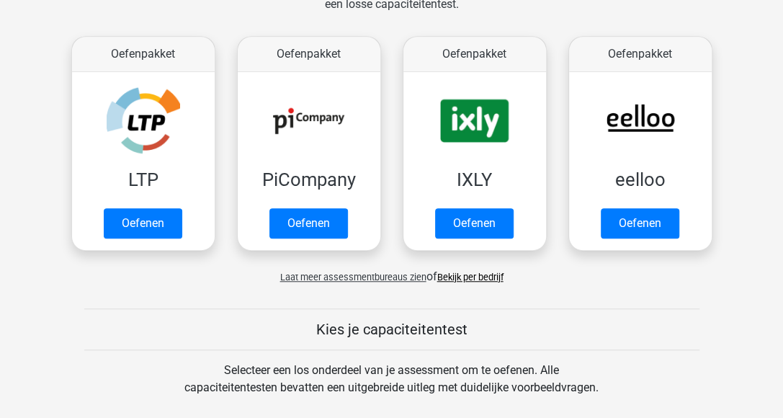
scroll to position [432, 0]
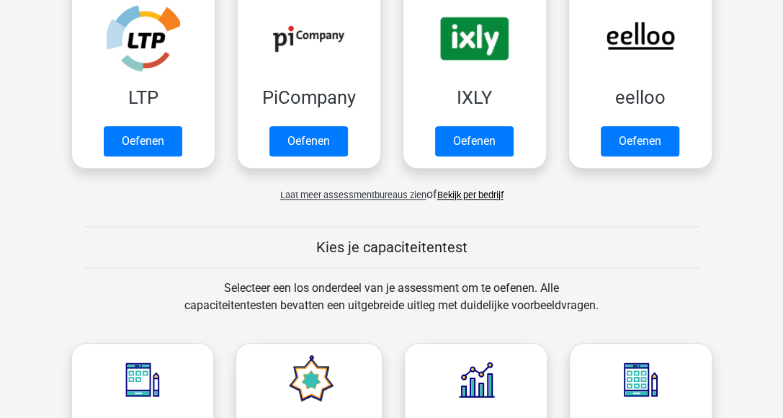
click at [473, 191] on link "Bekijk per bedrijf" at bounding box center [470, 194] width 66 height 11
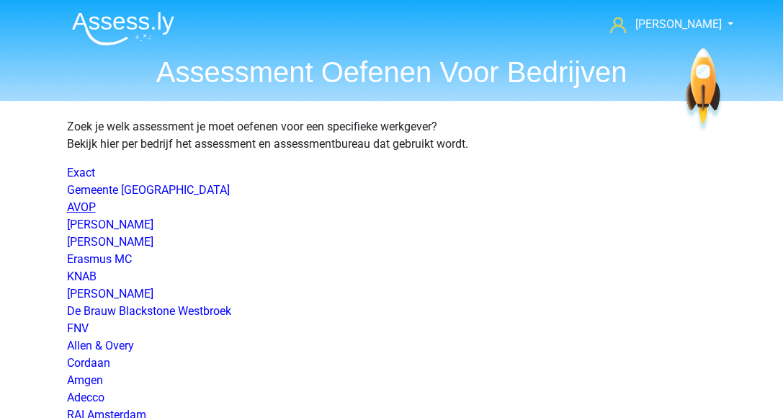
click at [90, 202] on link "AVOP" at bounding box center [81, 207] width 29 height 14
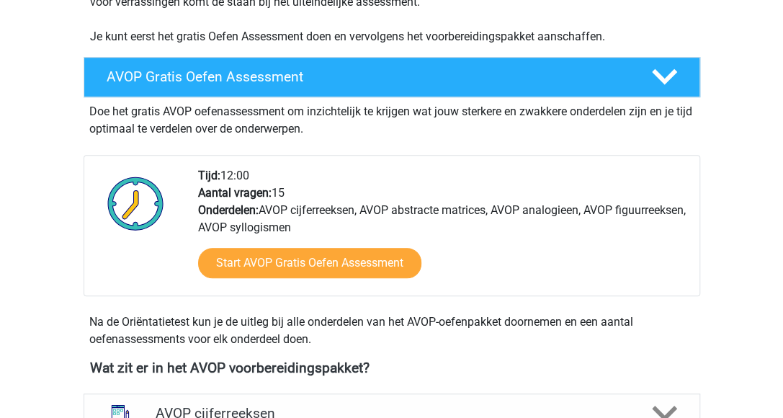
scroll to position [360, 0]
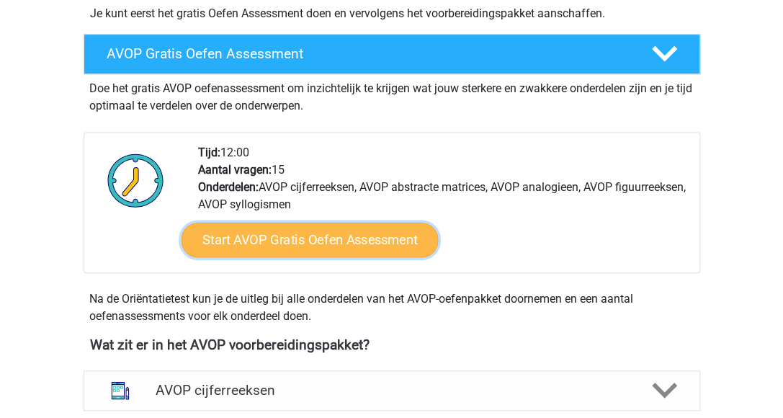
click at [264, 257] on link "Start AVOP Gratis Oefen Assessment" at bounding box center [309, 240] width 257 height 35
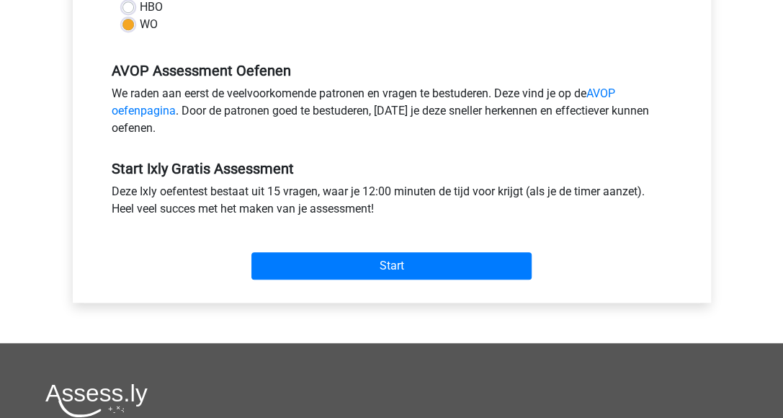
scroll to position [432, 0]
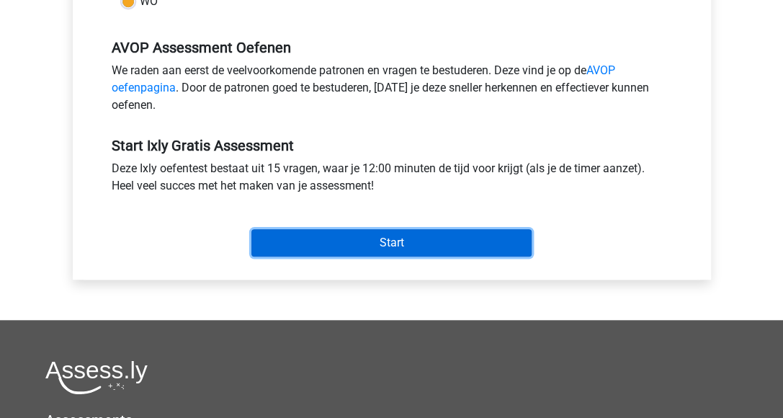
click at [370, 241] on input "Start" at bounding box center [391, 242] width 280 height 27
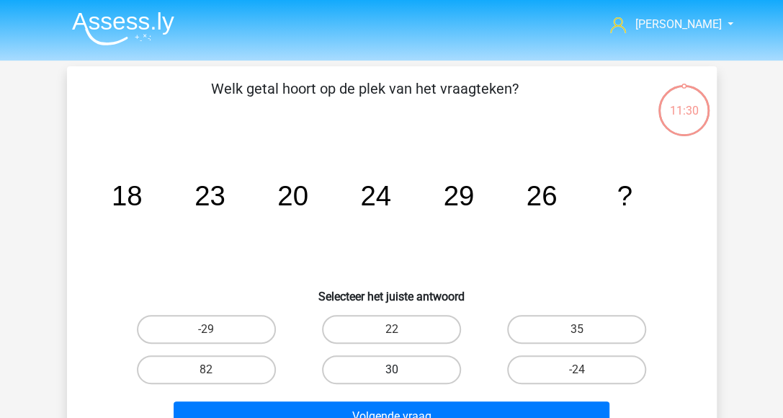
click at [427, 378] on label "30" at bounding box center [391, 369] width 139 height 29
click at [401, 378] on input "30" at bounding box center [395, 374] width 9 height 9
radio input "true"
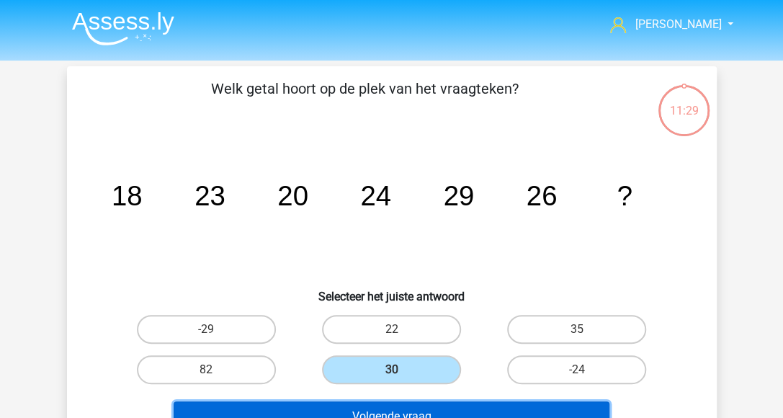
click at [414, 407] on button "Volgende vraag" at bounding box center [392, 416] width 436 height 30
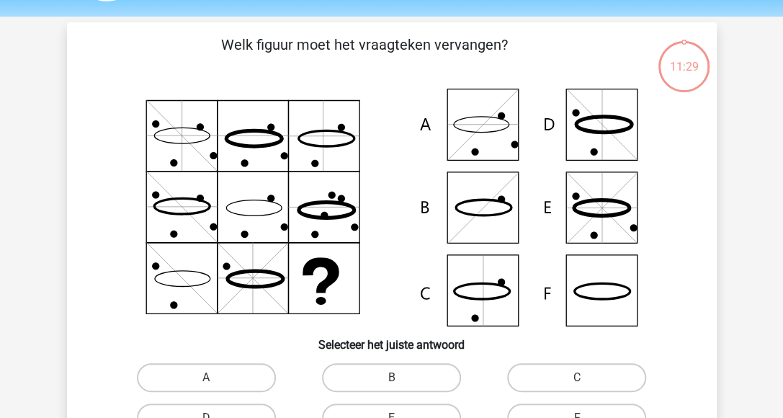
scroll to position [66, 0]
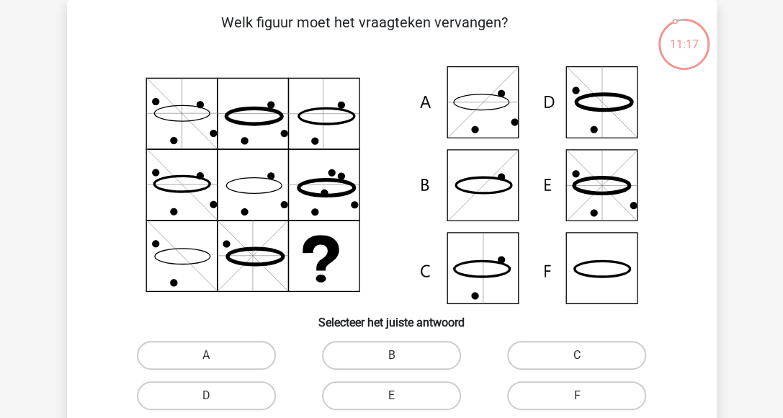
click at [494, 90] on icon at bounding box center [392, 185] width 581 height 238
click at [243, 354] on label "A" at bounding box center [206, 355] width 139 height 29
click at [215, 355] on input "A" at bounding box center [210, 359] width 9 height 9
radio input "true"
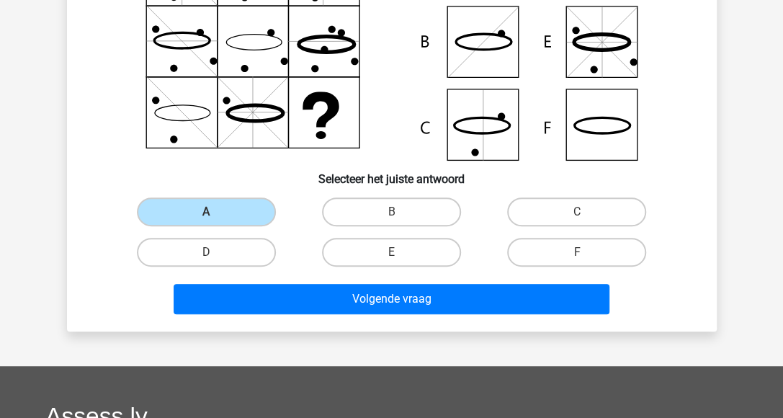
scroll to position [210, 0]
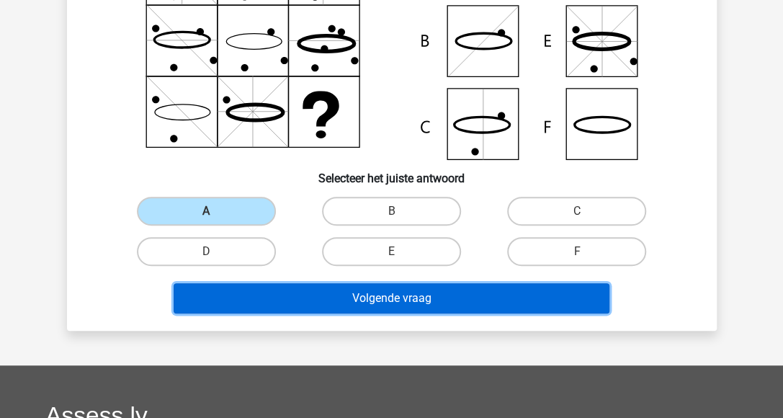
click at [269, 288] on button "Volgende vraag" at bounding box center [392, 298] width 436 height 30
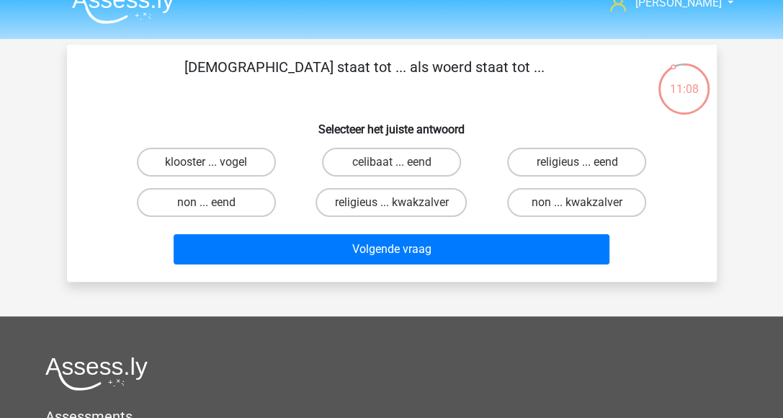
scroll to position [0, 0]
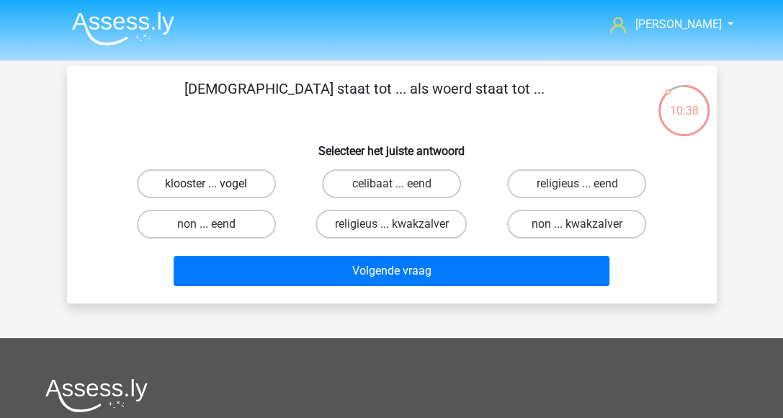
click at [238, 178] on label "klooster ... vogel" at bounding box center [206, 183] width 139 height 29
click at [215, 184] on input "klooster ... vogel" at bounding box center [210, 188] width 9 height 9
radio input "true"
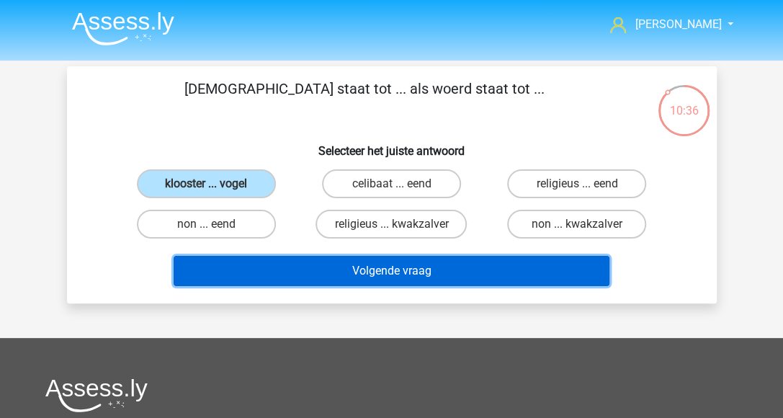
click at [321, 269] on button "Volgende vraag" at bounding box center [392, 271] width 436 height 30
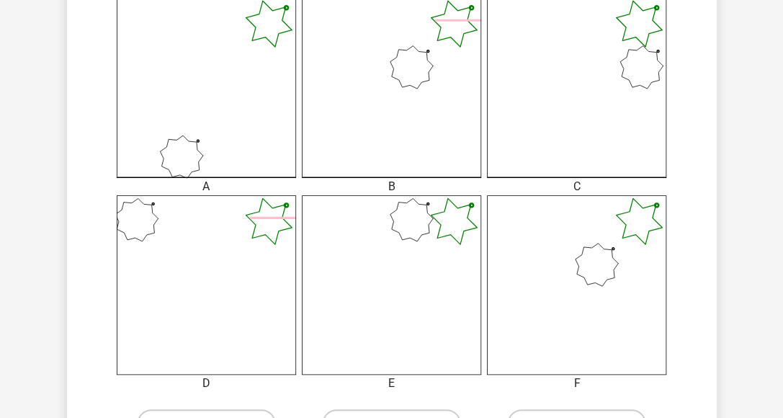
scroll to position [432, 0]
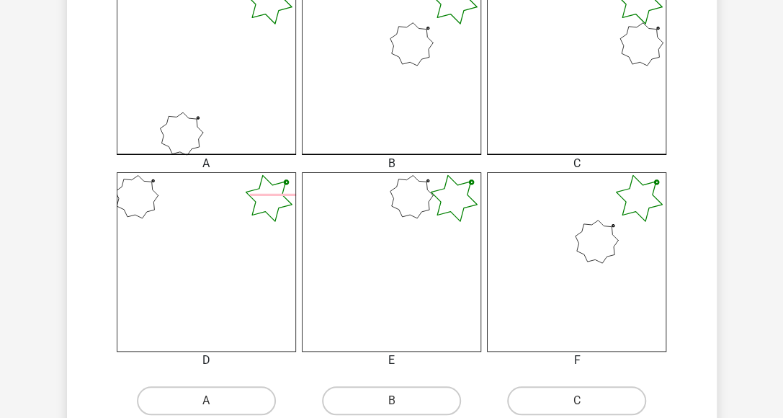
click at [631, 245] on icon at bounding box center [576, 261] width 179 height 179
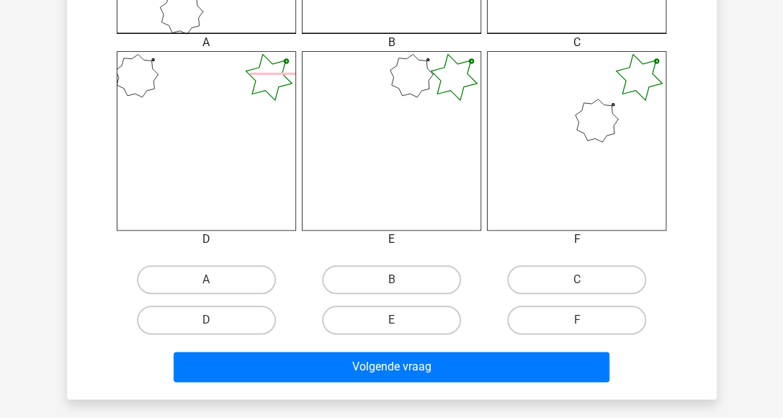
scroll to position [576, 0]
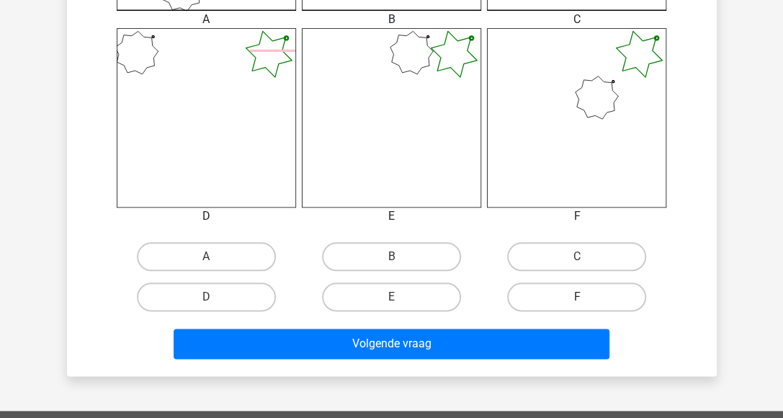
click at [587, 298] on label "F" at bounding box center [576, 296] width 139 height 29
click at [586, 298] on input "F" at bounding box center [581, 301] width 9 height 9
radio input "true"
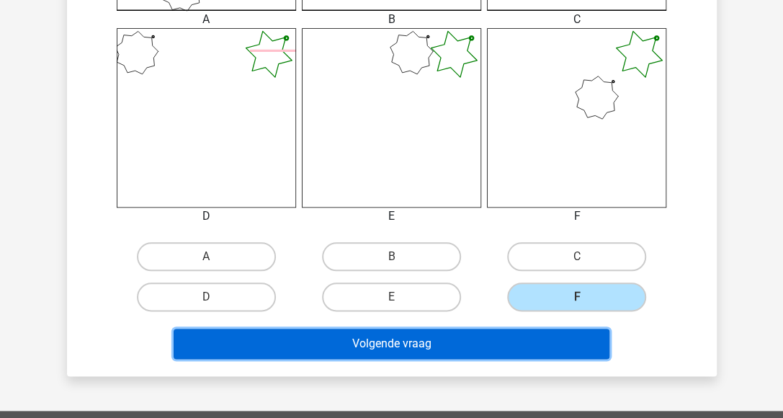
click at [524, 348] on button "Volgende vraag" at bounding box center [392, 344] width 436 height 30
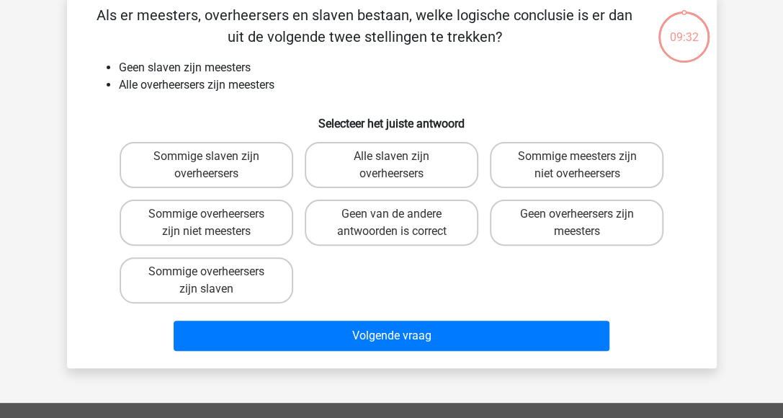
scroll to position [66, 0]
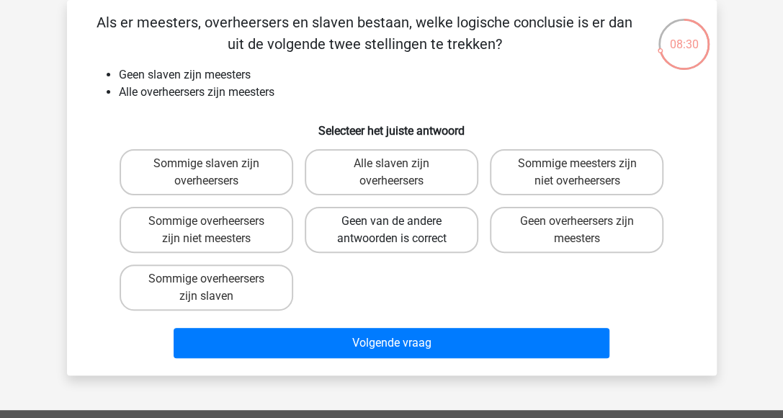
click at [381, 242] on label "Geen van de andere antwoorden is correct" at bounding box center [392, 230] width 174 height 46
click at [391, 231] on input "Geen van de andere antwoorden is correct" at bounding box center [395, 225] width 9 height 9
radio input "true"
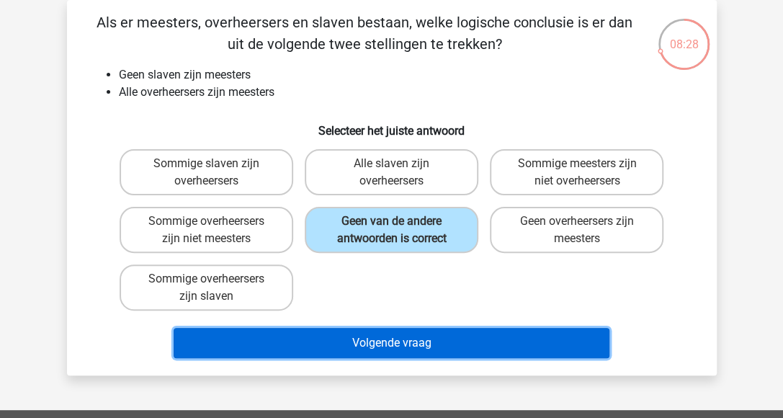
click at [357, 339] on button "Volgende vraag" at bounding box center [392, 343] width 436 height 30
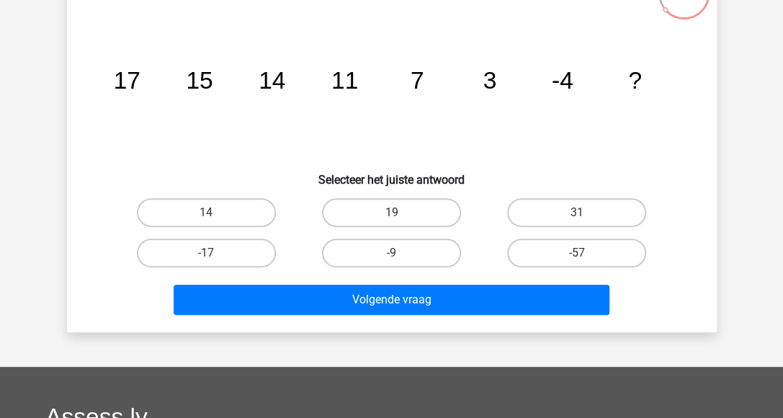
scroll to position [138, 0]
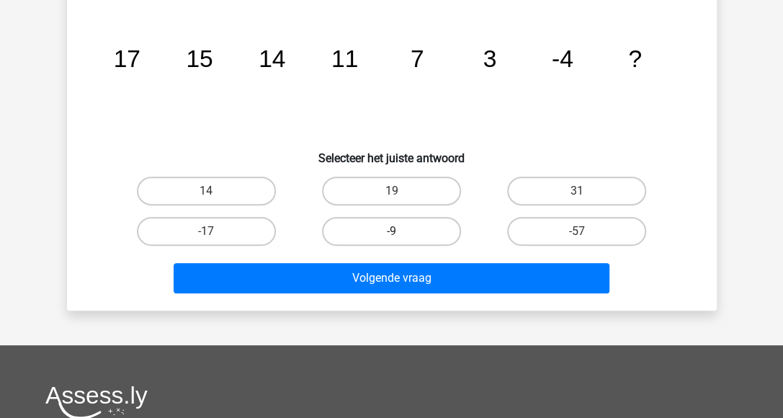
click at [411, 238] on label "-9" at bounding box center [391, 231] width 139 height 29
click at [401, 238] on input "-9" at bounding box center [395, 235] width 9 height 9
radio input "true"
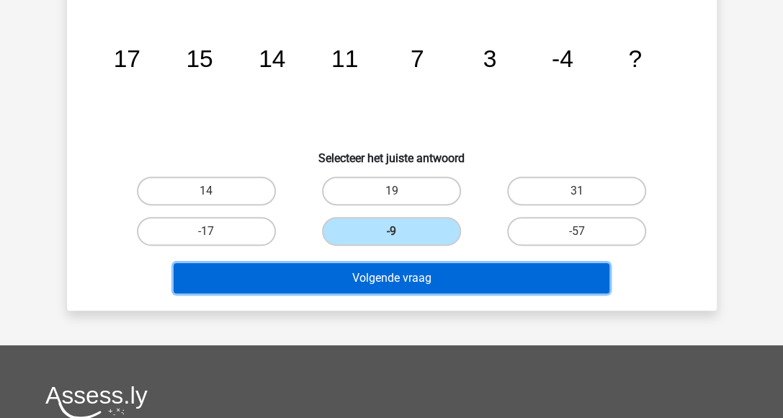
click at [371, 274] on button "Volgende vraag" at bounding box center [392, 278] width 436 height 30
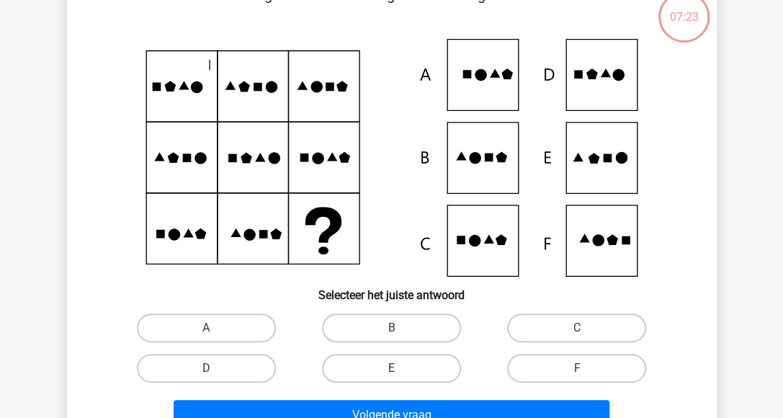
scroll to position [66, 0]
